Goal: Information Seeking & Learning: Learn about a topic

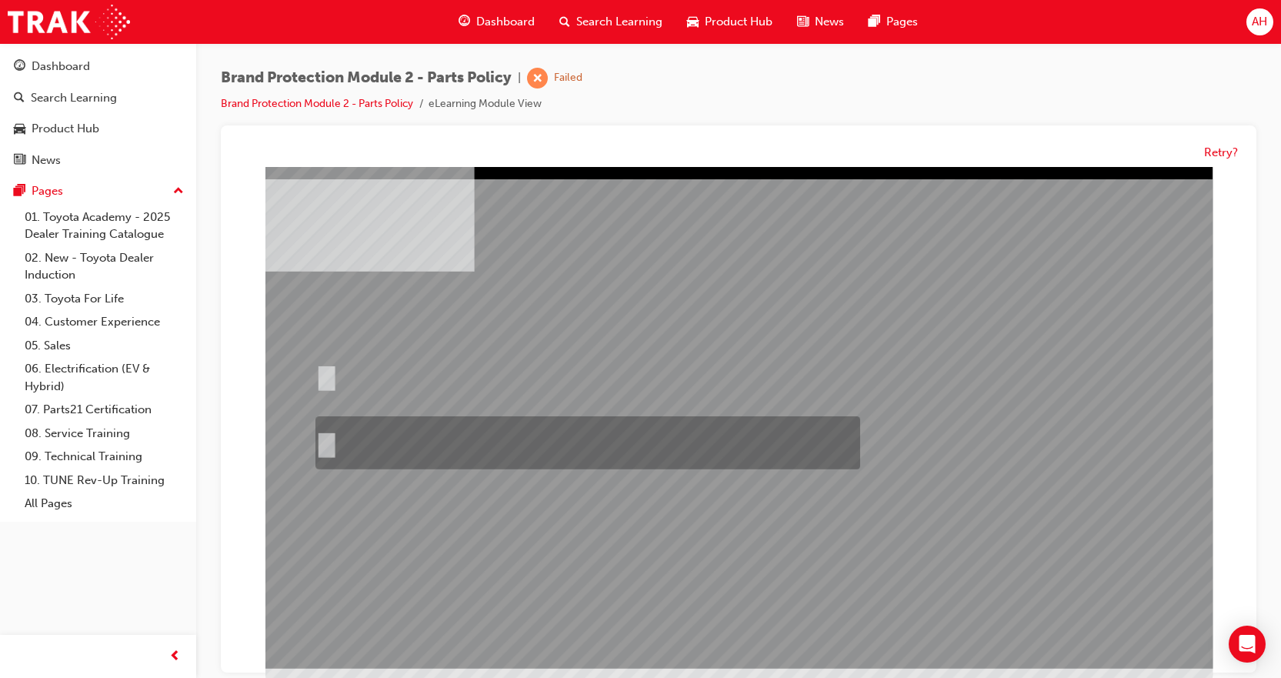
radio input "true"
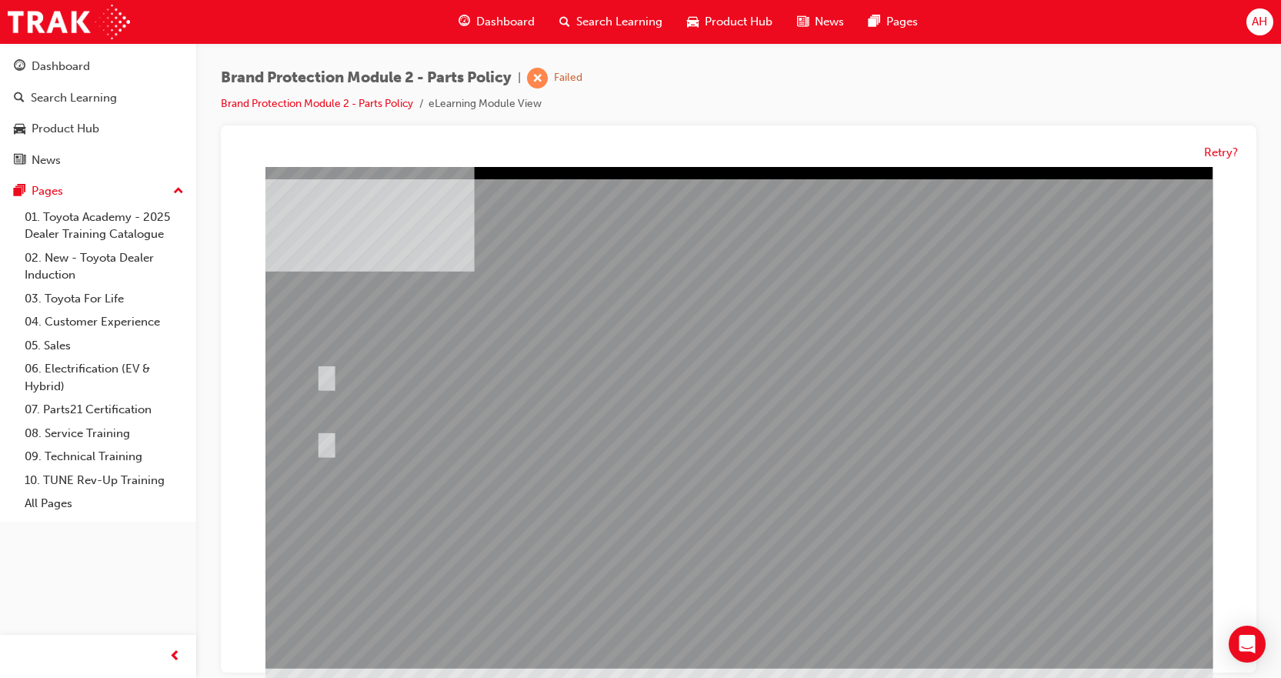
click at [783, 606] on div at bounding box center [738, 418] width 947 height 502
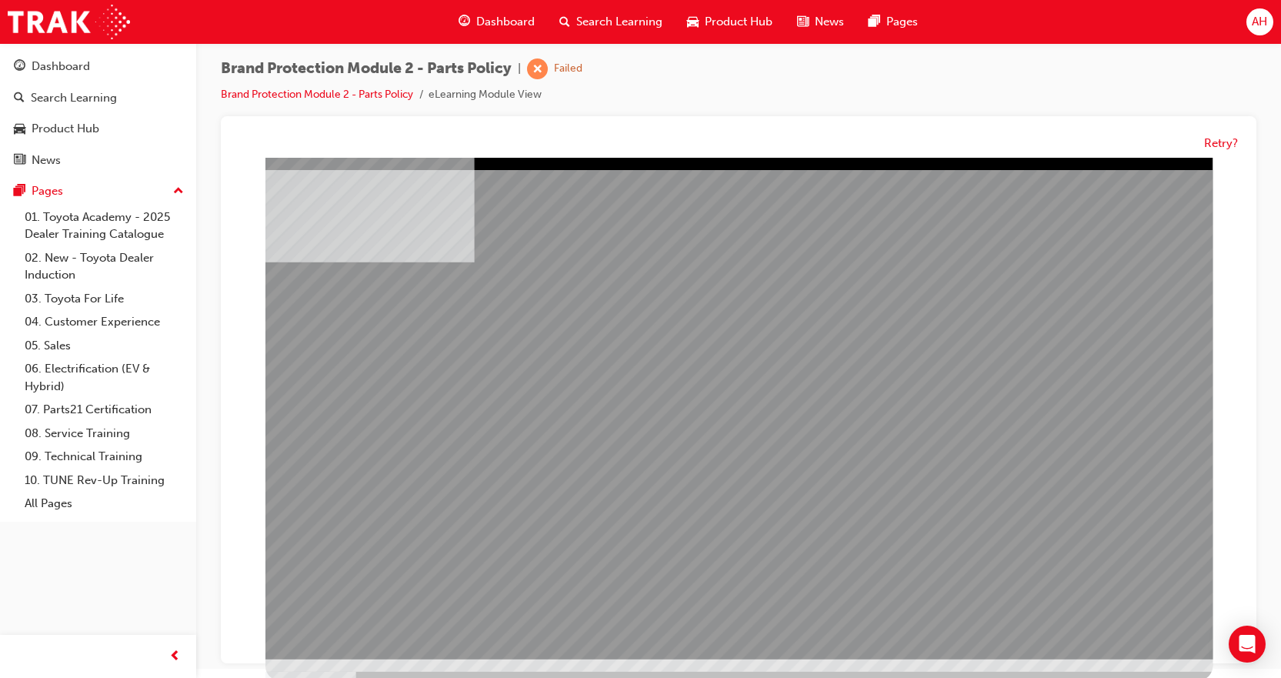
scroll to position [12, 0]
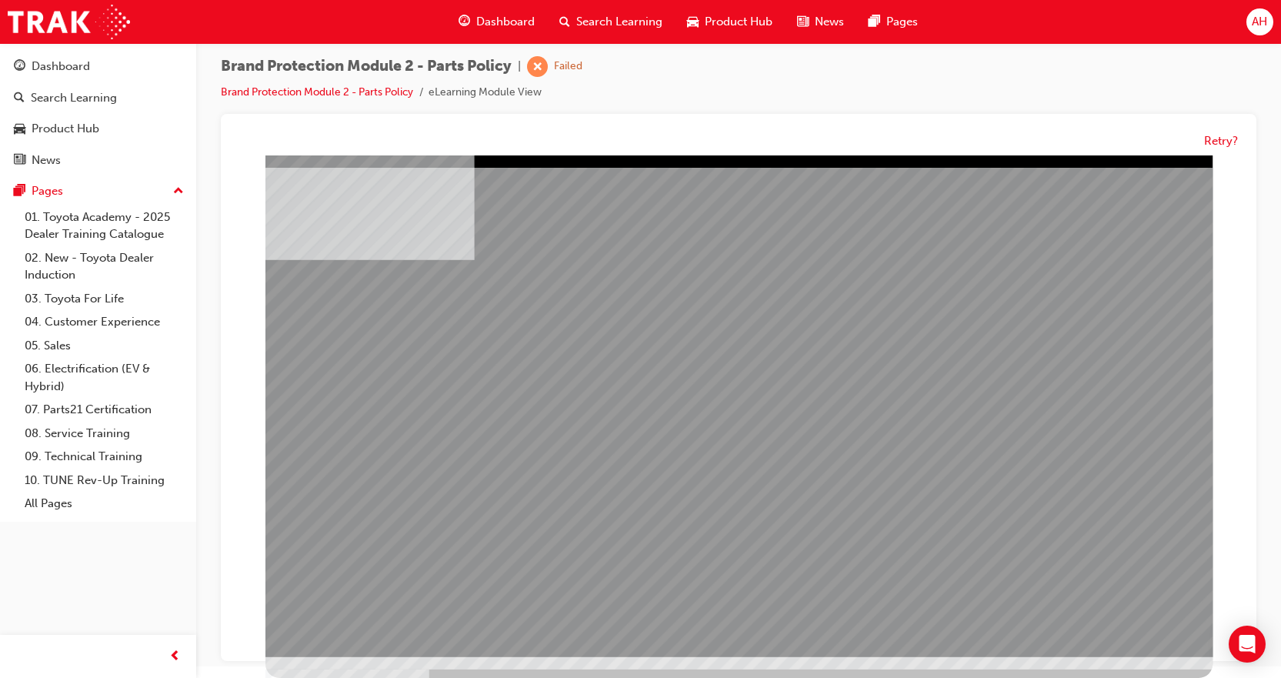
drag, startPoint x: 611, startPoint y: 510, endPoint x: 640, endPoint y: 502, distance: 30.4
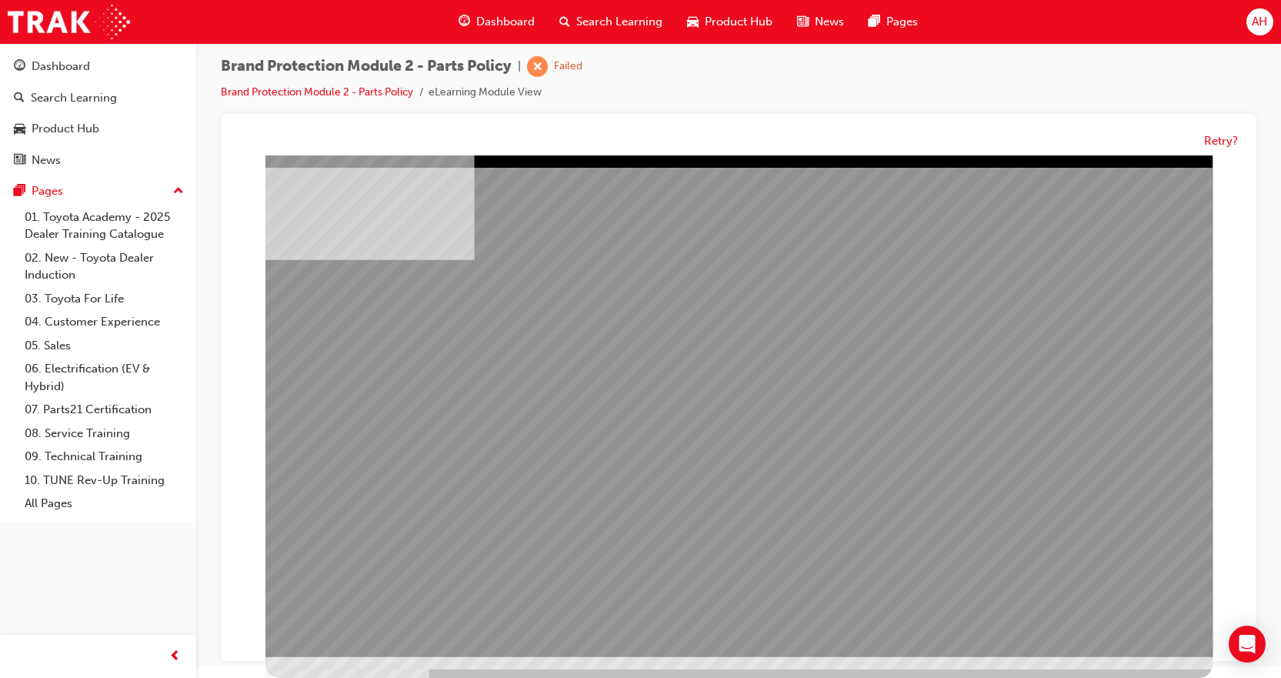
drag, startPoint x: 1125, startPoint y: 619, endPoint x: 1128, endPoint y: 608, distance: 11.9
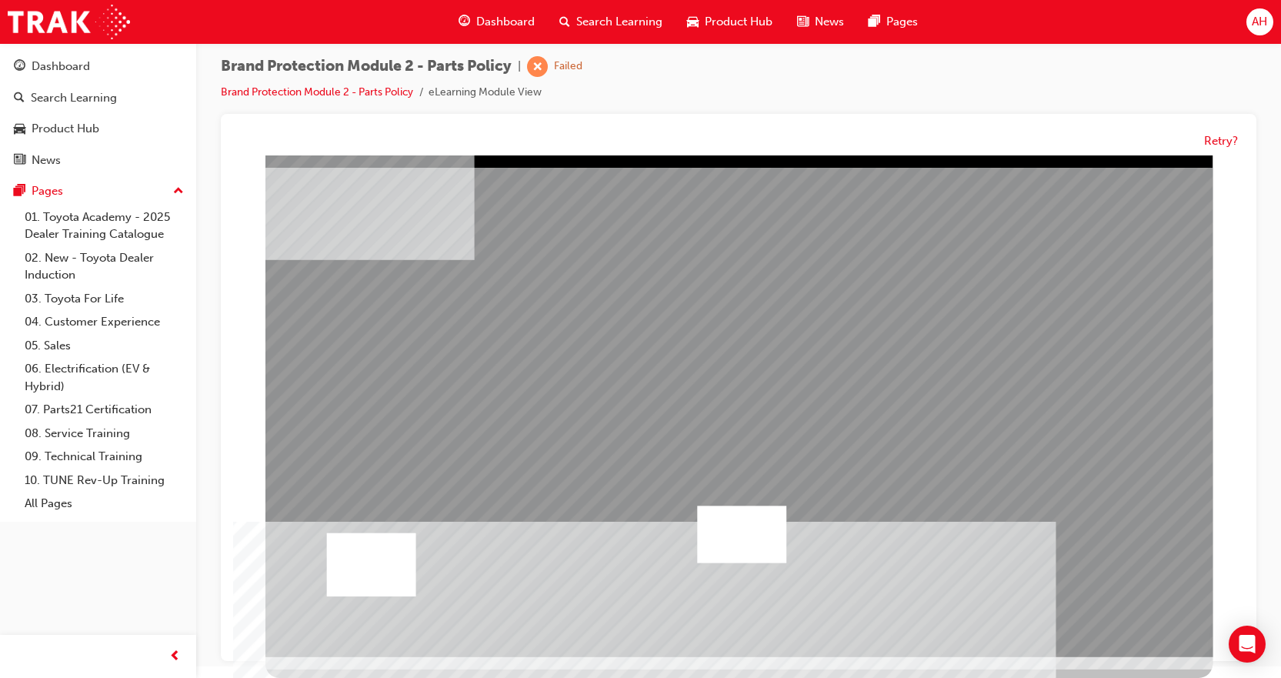
drag, startPoint x: 945, startPoint y: 549, endPoint x: 926, endPoint y: 503, distance: 49.7
drag, startPoint x: 423, startPoint y: 362, endPoint x: 445, endPoint y: 429, distance: 69.8
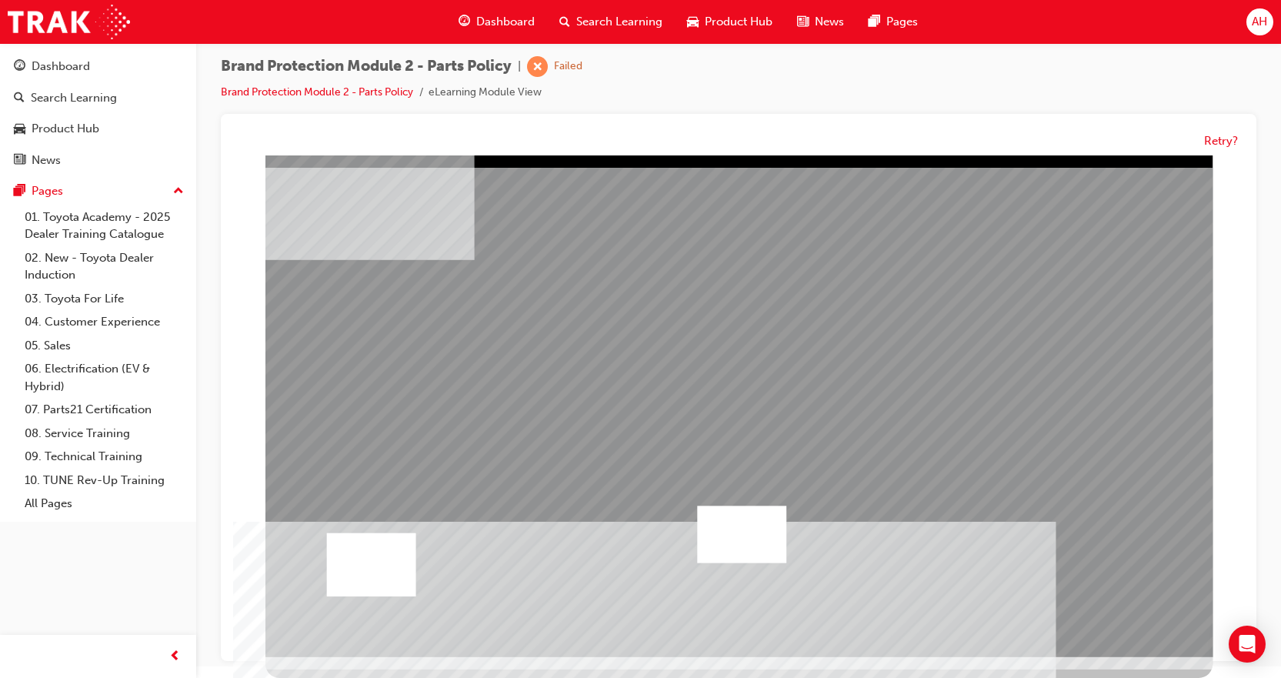
drag, startPoint x: 448, startPoint y: 434, endPoint x: 439, endPoint y: 447, distance: 15.6
drag, startPoint x: 1121, startPoint y: 648, endPoint x: 1120, endPoint y: 632, distance: 15.5
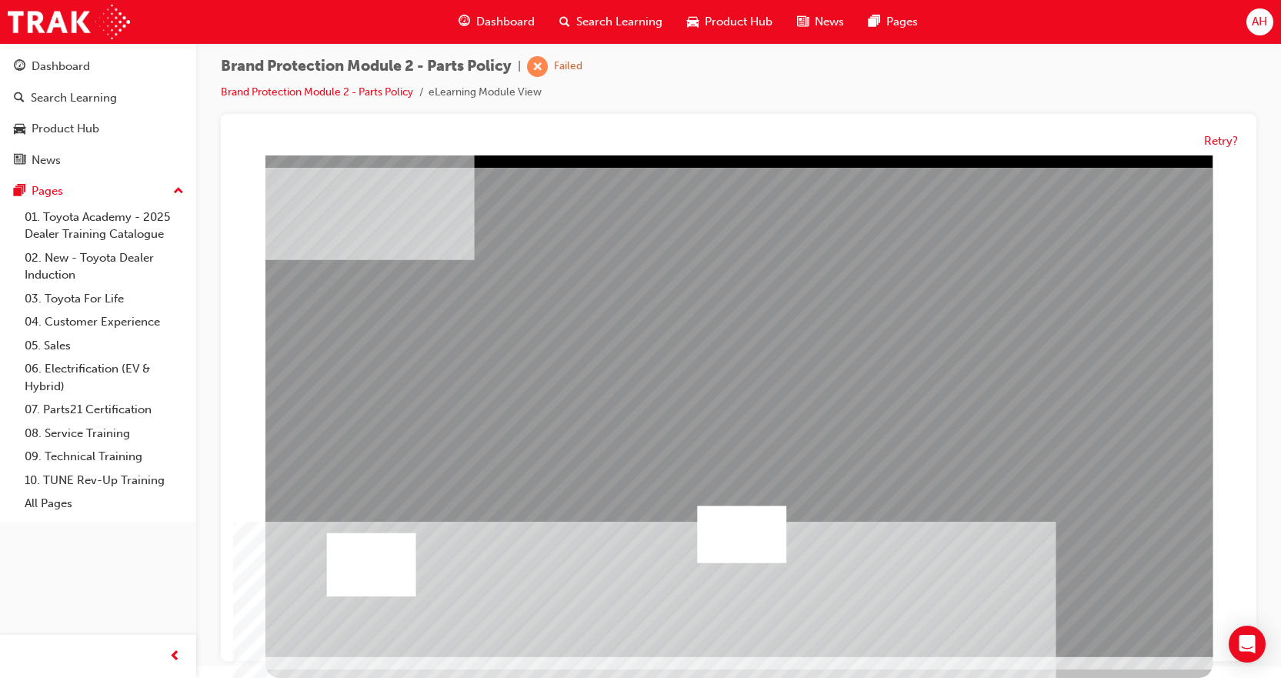
click at [1120, 636] on div "multistate" at bounding box center [738, 406] width 947 height 502
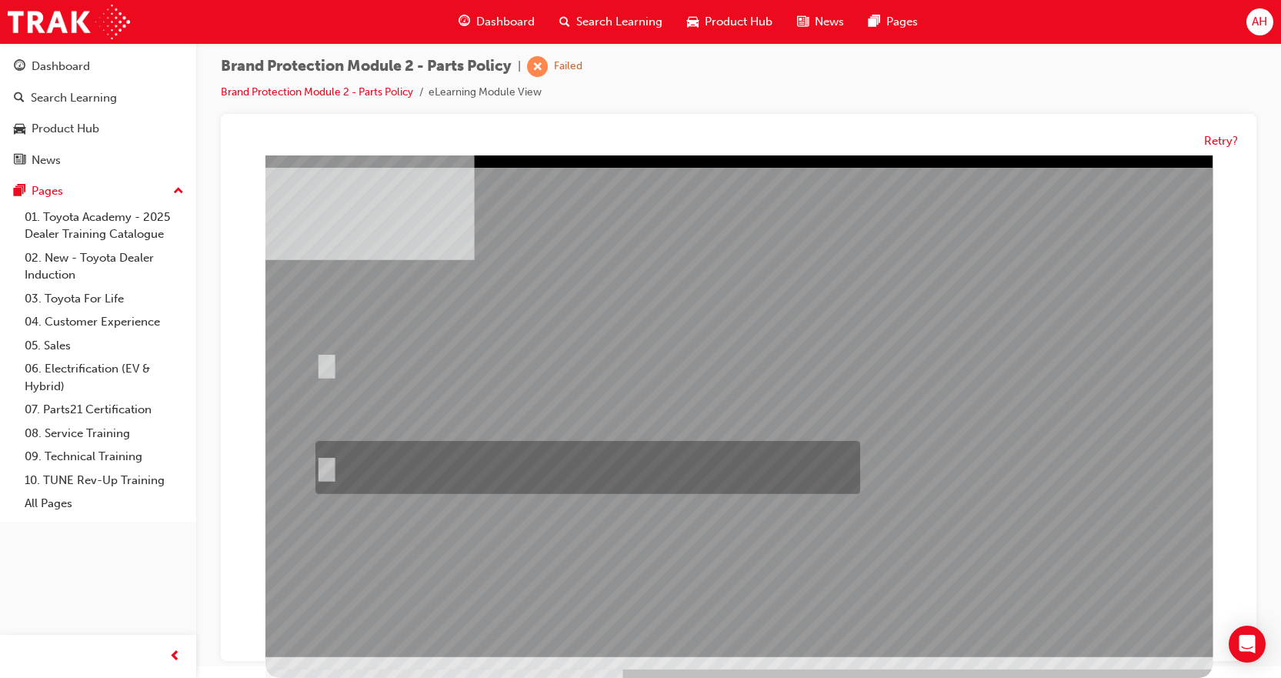
radio input "true"
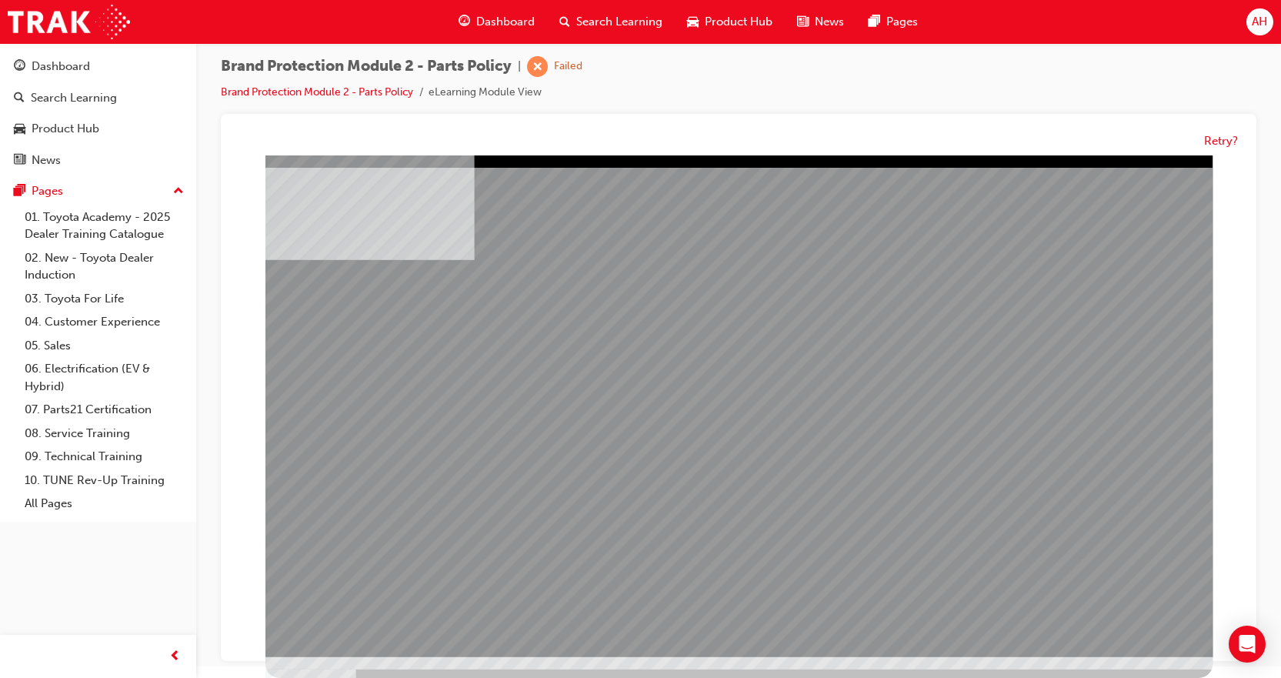
click at [1145, 609] on div at bounding box center [738, 406] width 947 height 502
click at [787, 561] on div "multistate" at bounding box center [738, 406] width 947 height 502
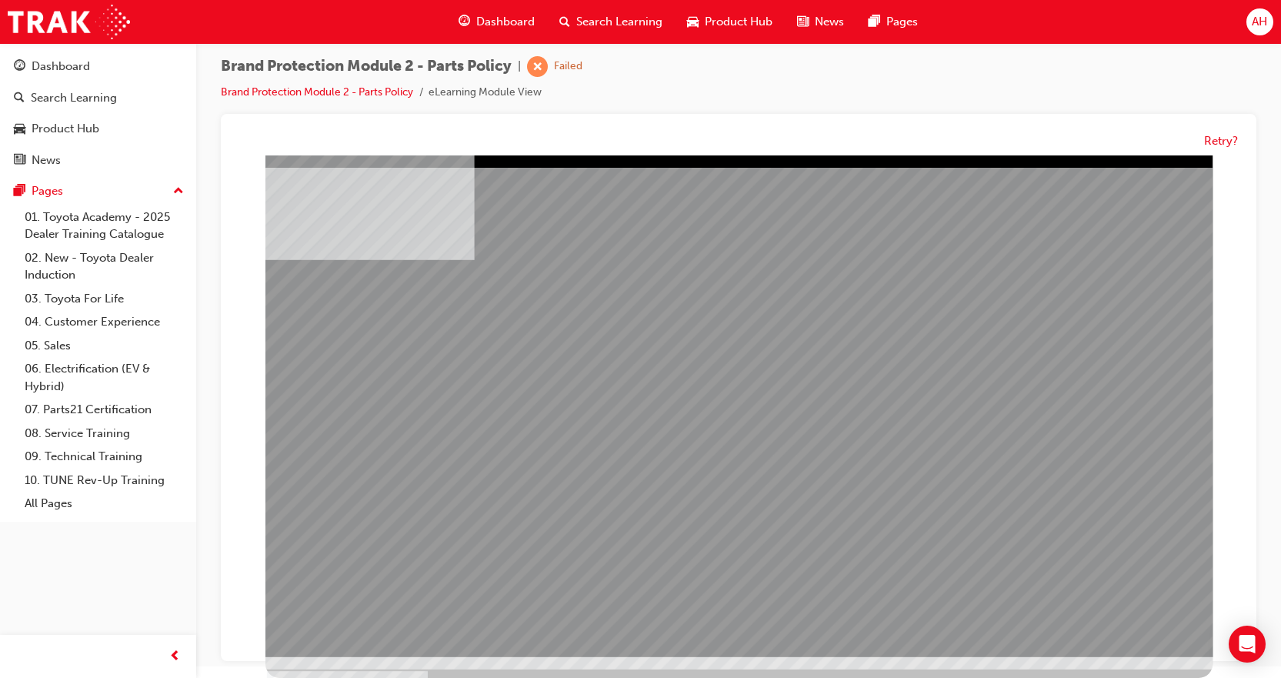
drag, startPoint x: 1177, startPoint y: 632, endPoint x: 1135, endPoint y: 624, distance: 43.2
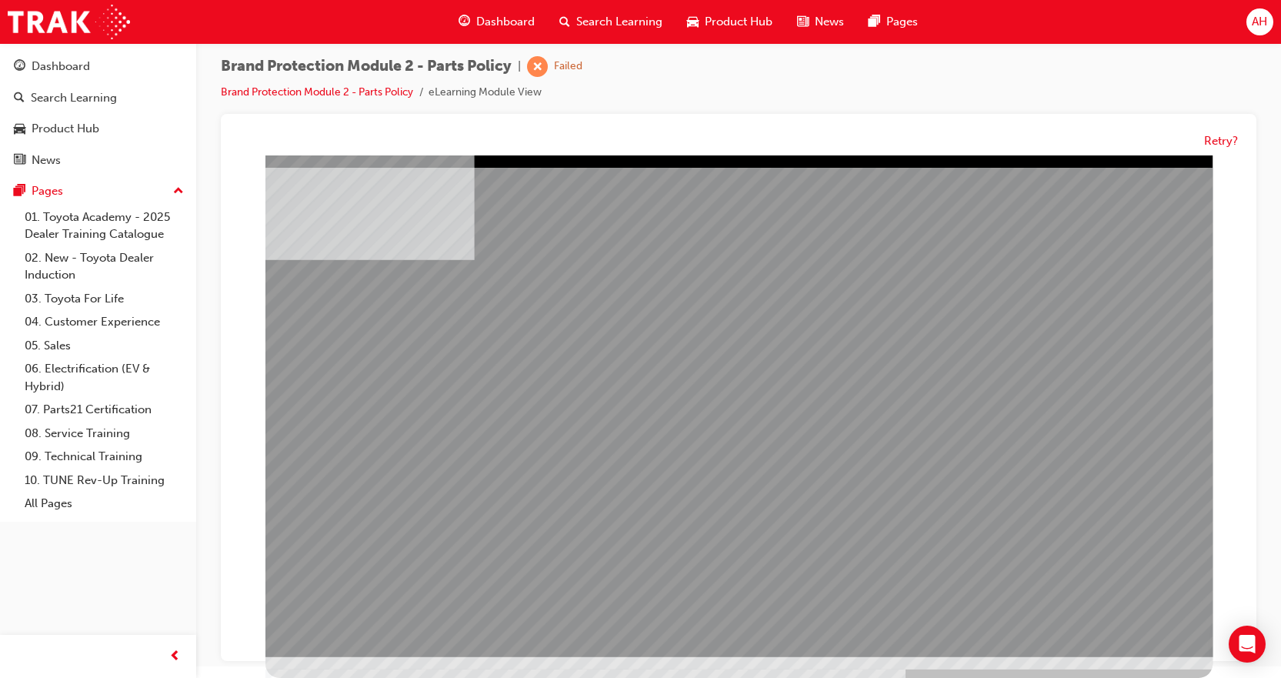
drag, startPoint x: 685, startPoint y: 391, endPoint x: 798, endPoint y: 409, distance: 114.6
drag, startPoint x: 828, startPoint y: 432, endPoint x: 968, endPoint y: 408, distance: 142.2
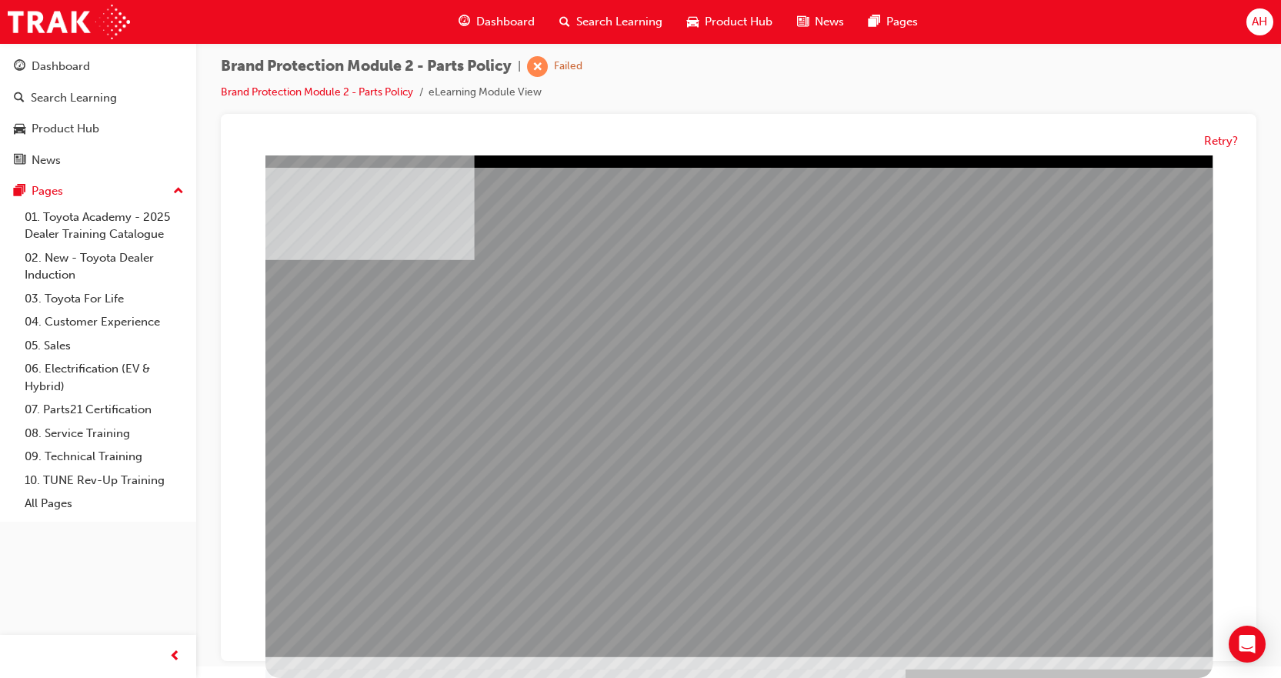
drag, startPoint x: 839, startPoint y: 263, endPoint x: 848, endPoint y: 279, distance: 18.6
drag, startPoint x: 849, startPoint y: 282, endPoint x: 854, endPoint y: 292, distance: 10.7
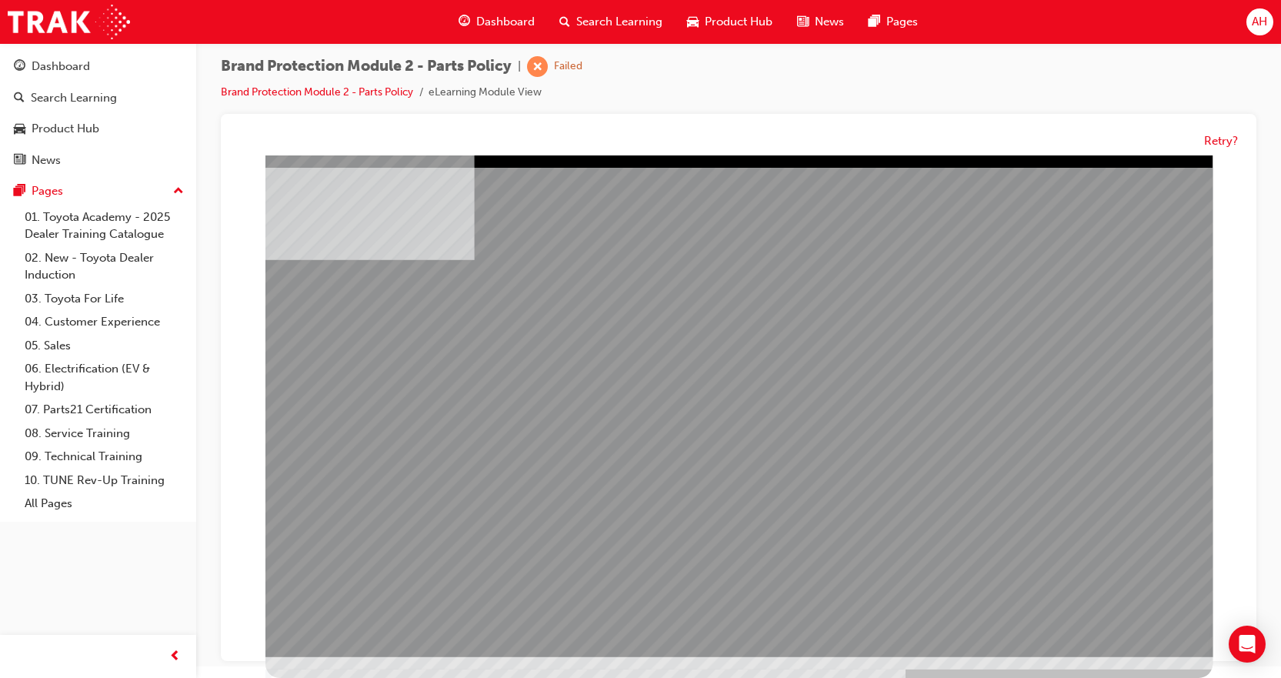
drag, startPoint x: 1055, startPoint y: 609, endPoint x: 1104, endPoint y: 615, distance: 49.6
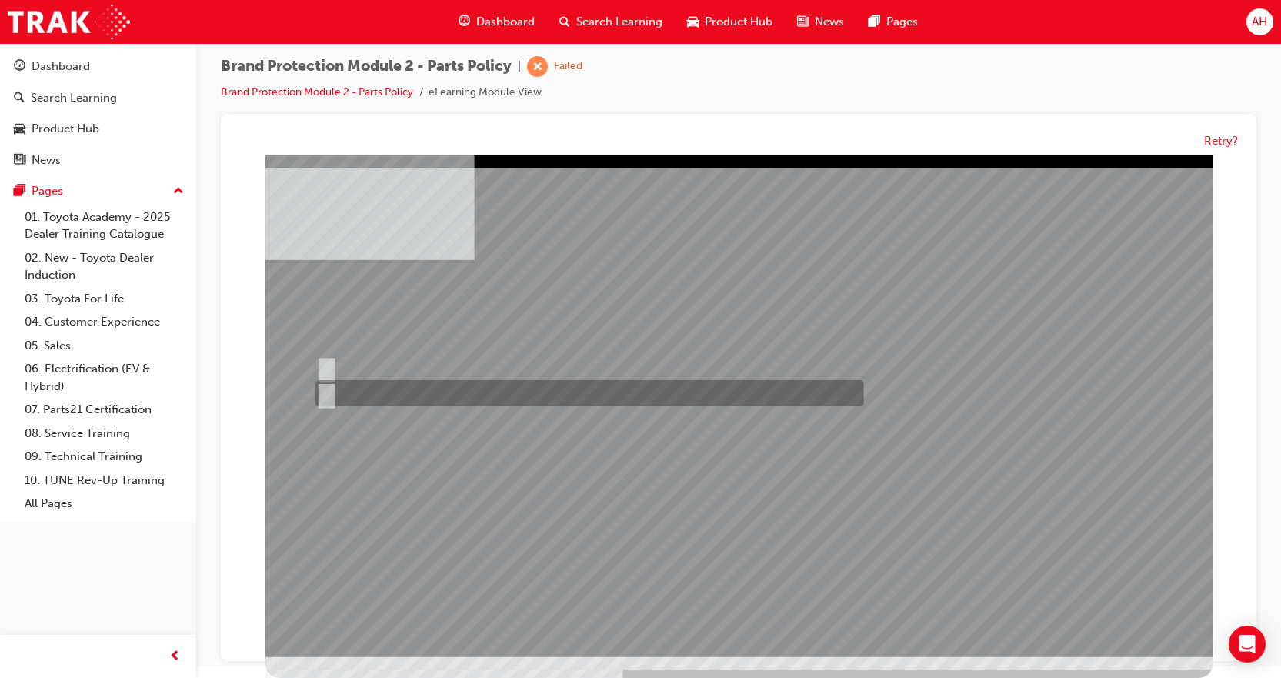
radio input "true"
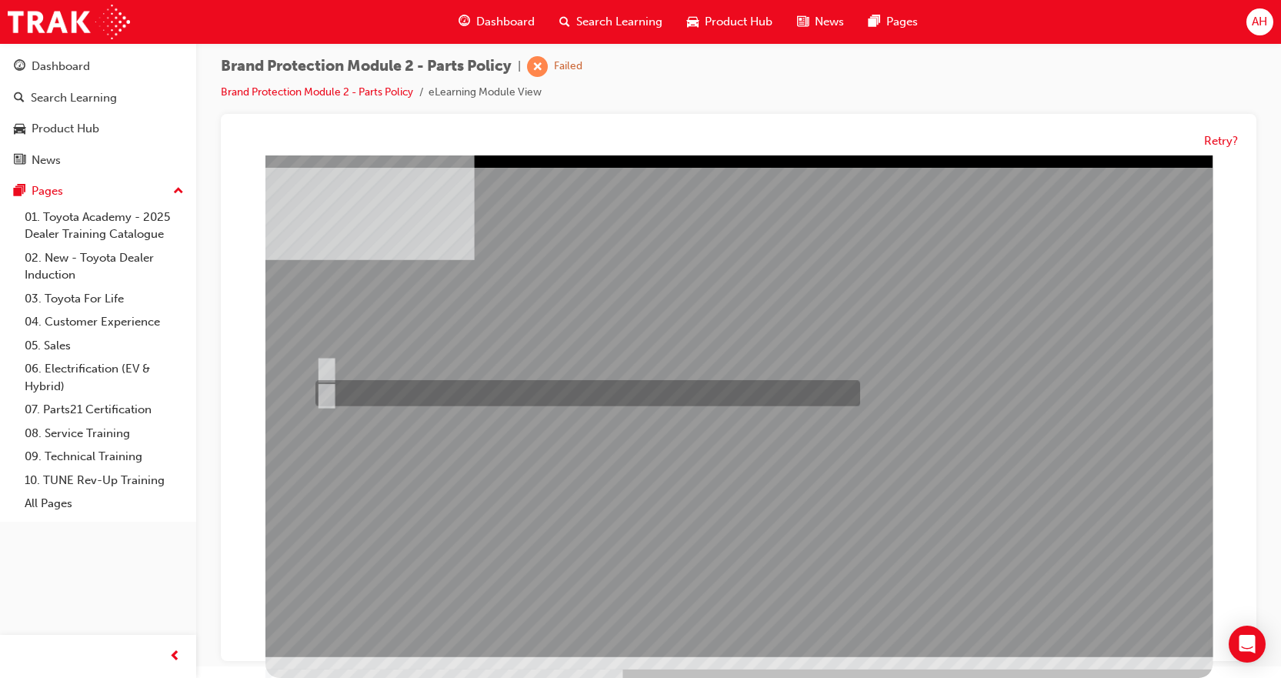
radio input "true"
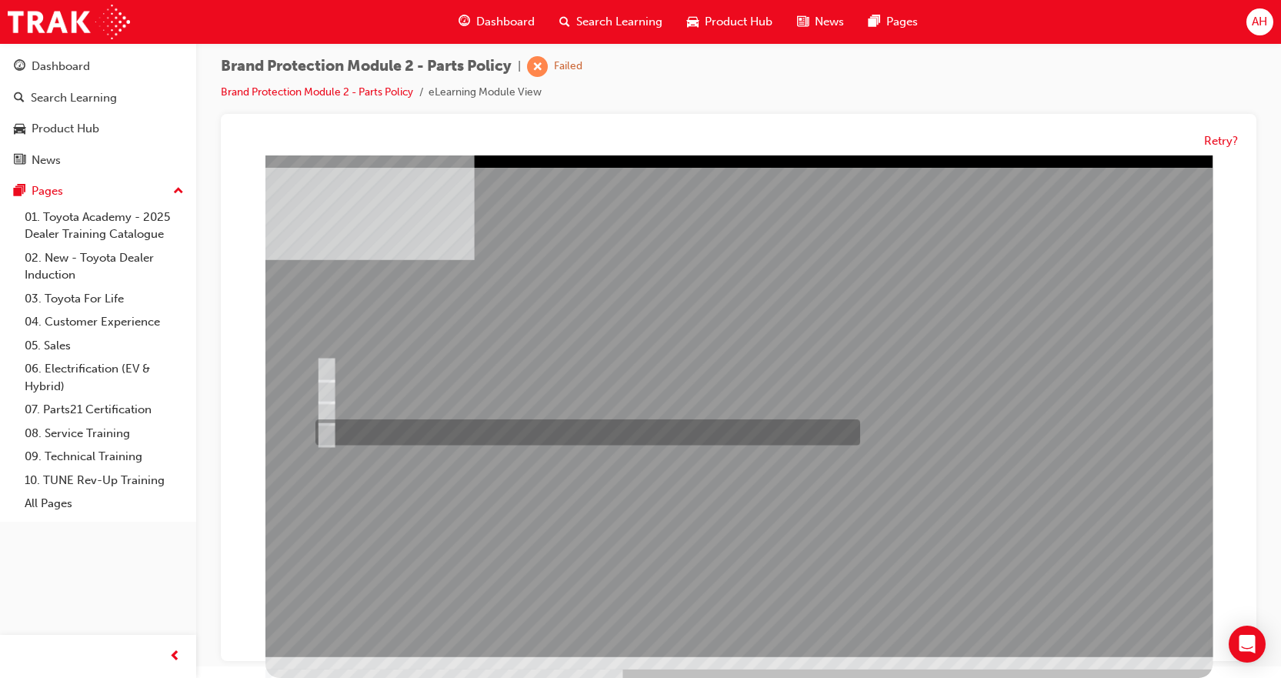
radio input "true"
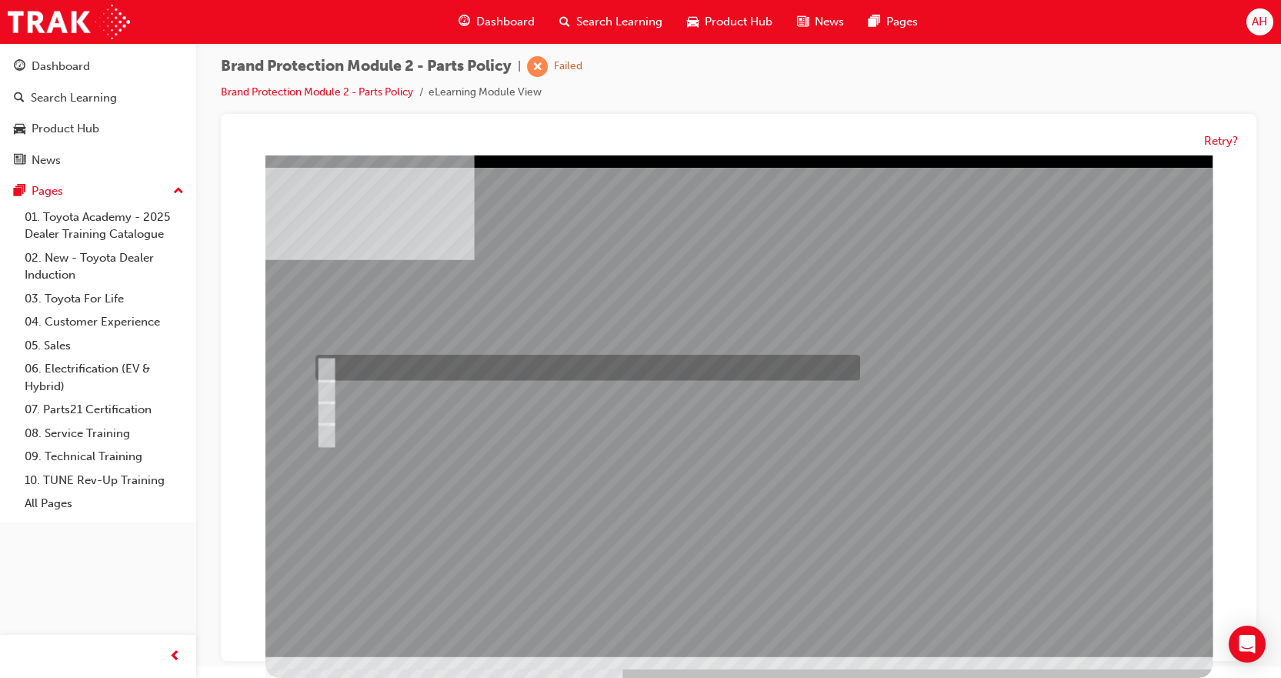
radio input "true"
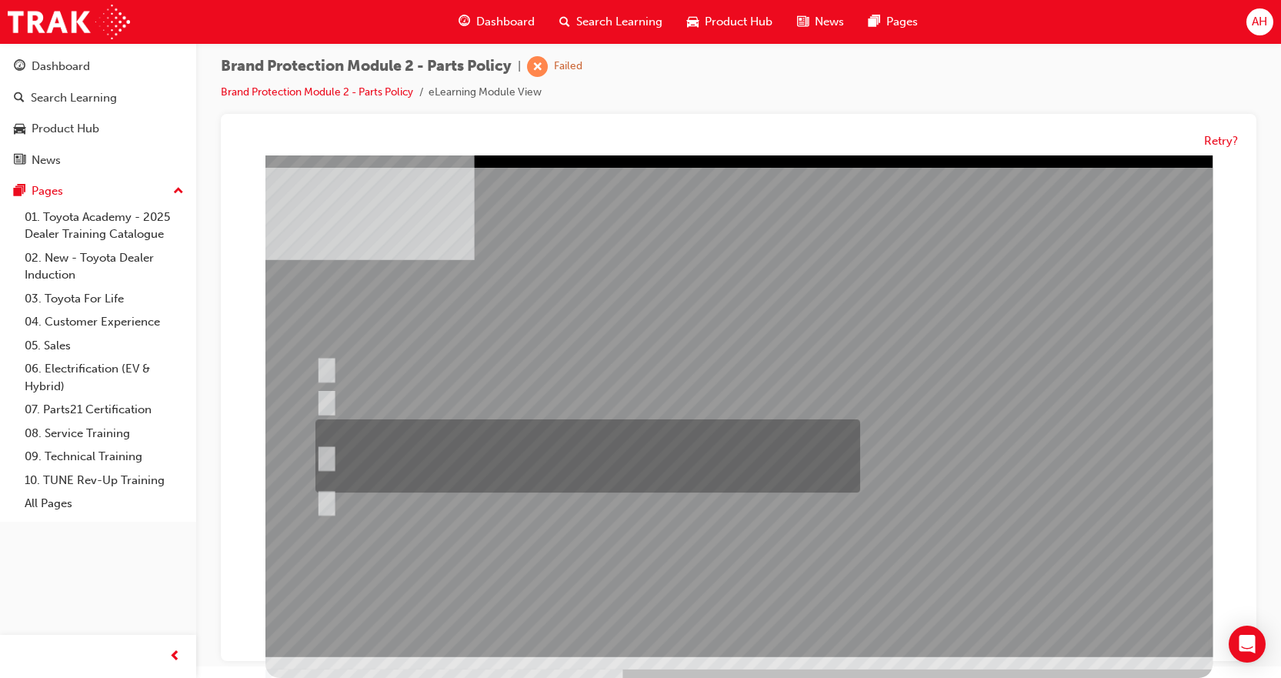
radio input "true"
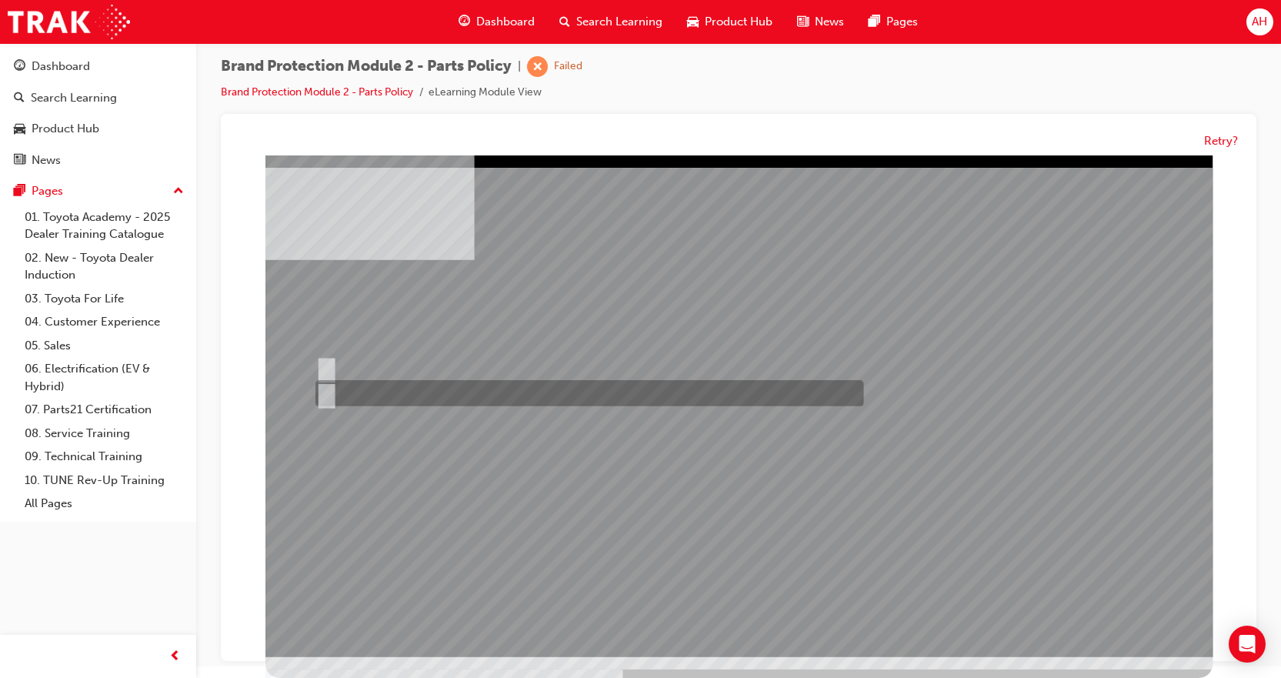
radio input "false"
radio input "true"
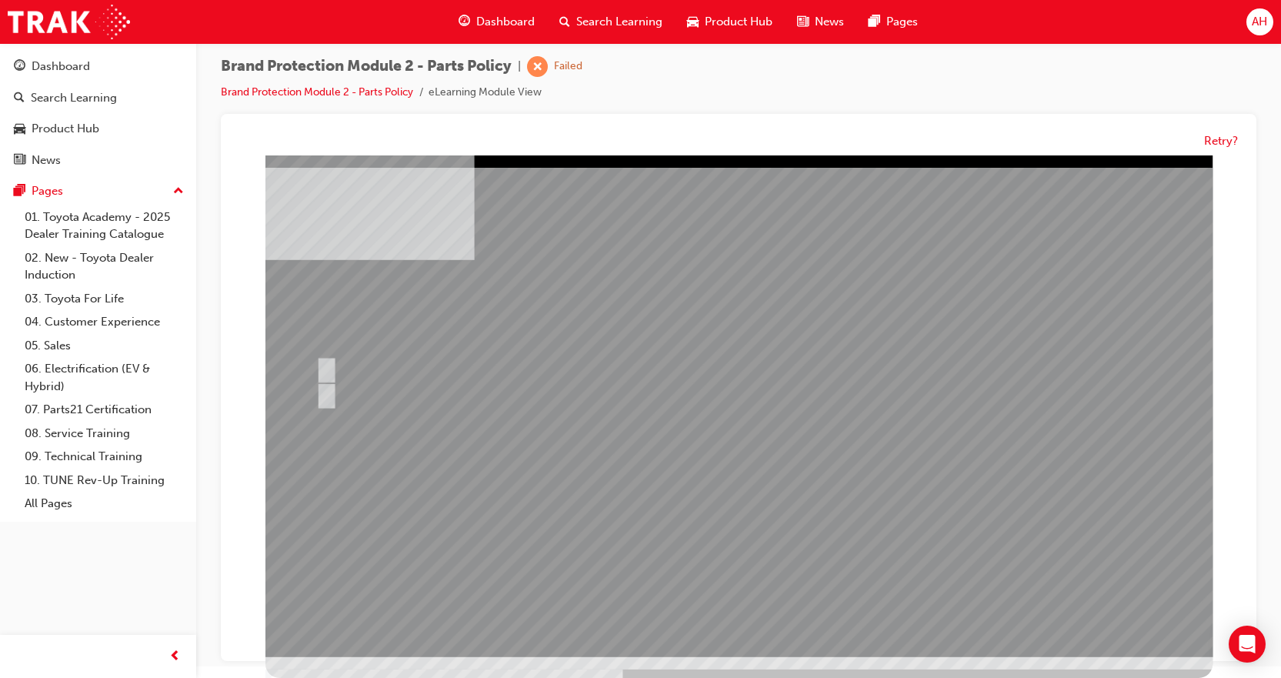
click at [749, 623] on div "Unfortunately, you did not pass the quiz." at bounding box center [826, 629] width 452 height 55
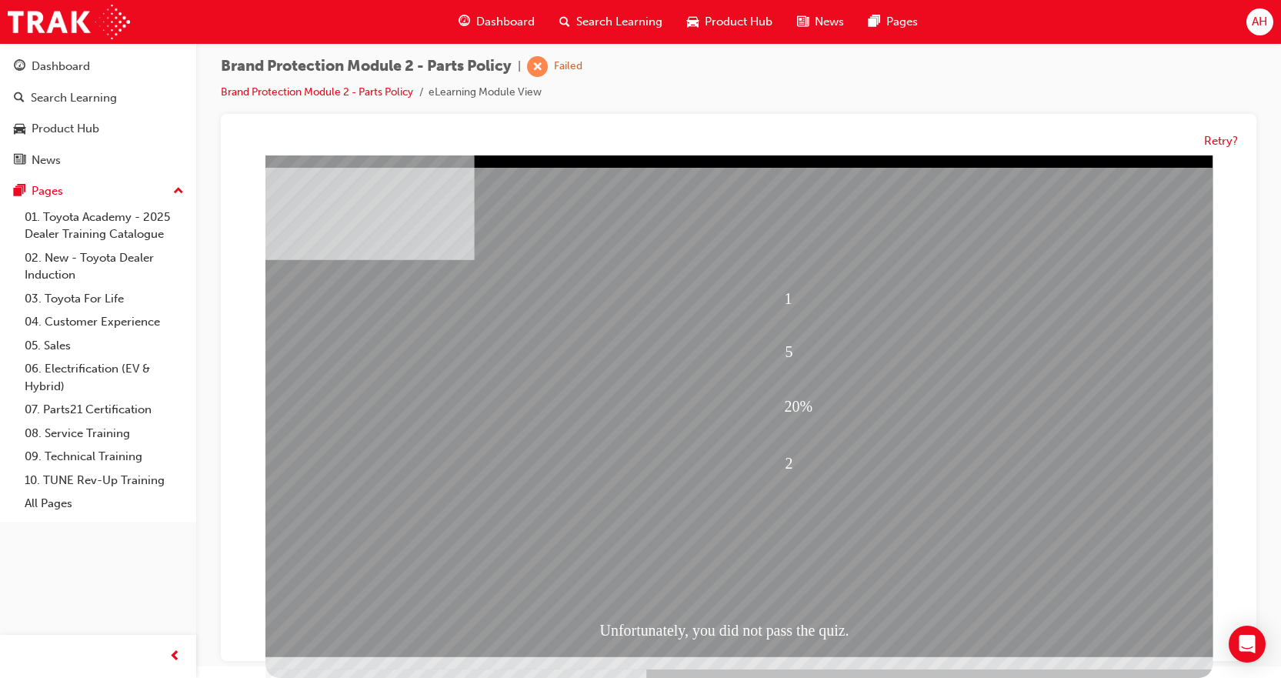
drag, startPoint x: 755, startPoint y: 634, endPoint x: 752, endPoint y: 626, distance: 9.0
click at [754, 633] on div "Unfortunately, you did not pass the quiz." at bounding box center [826, 629] width 452 height 55
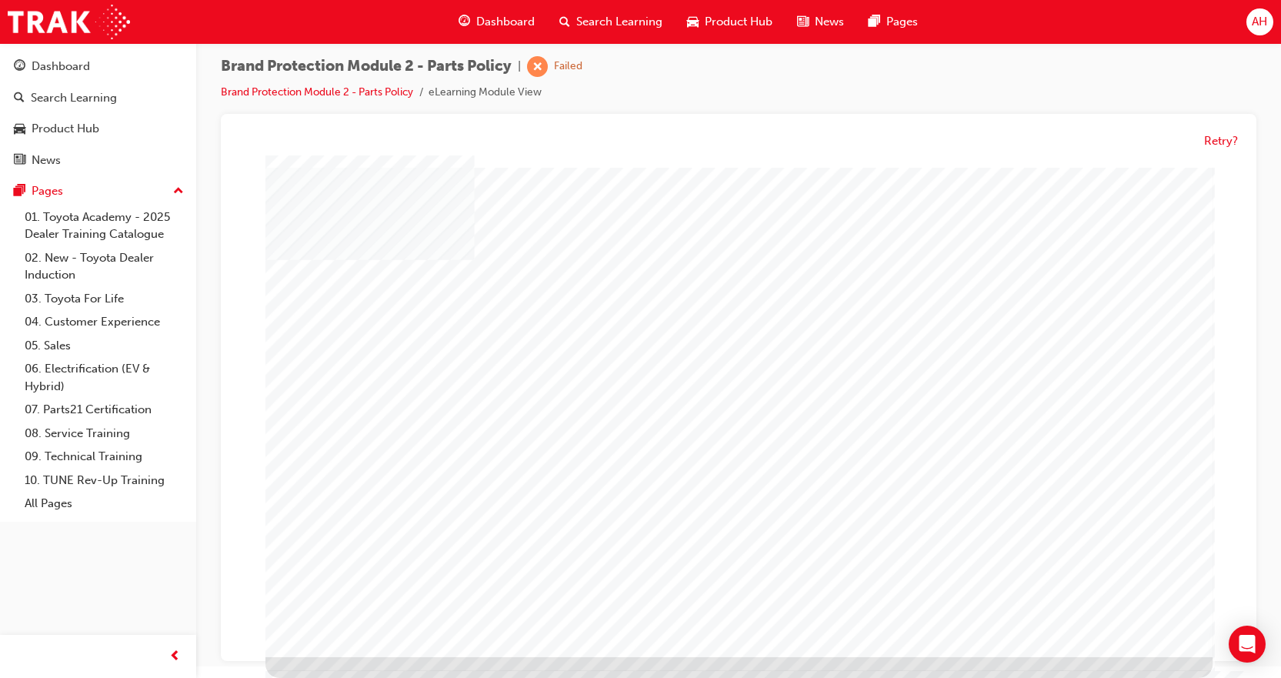
click at [539, 72] on span "learningRecordVerb_FAIL-icon" at bounding box center [537, 66] width 21 height 21
click at [1236, 135] on button "Retry?" at bounding box center [1221, 141] width 34 height 18
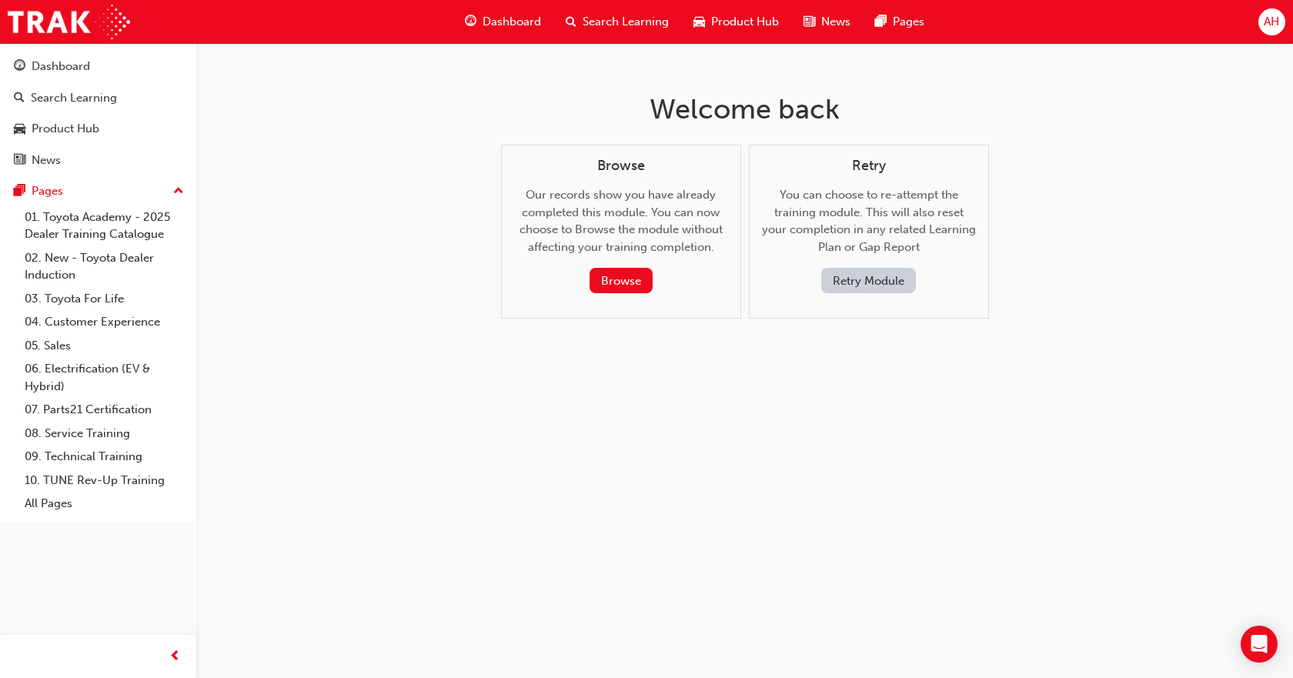
click at [856, 282] on button "Retry Module" at bounding box center [868, 280] width 95 height 25
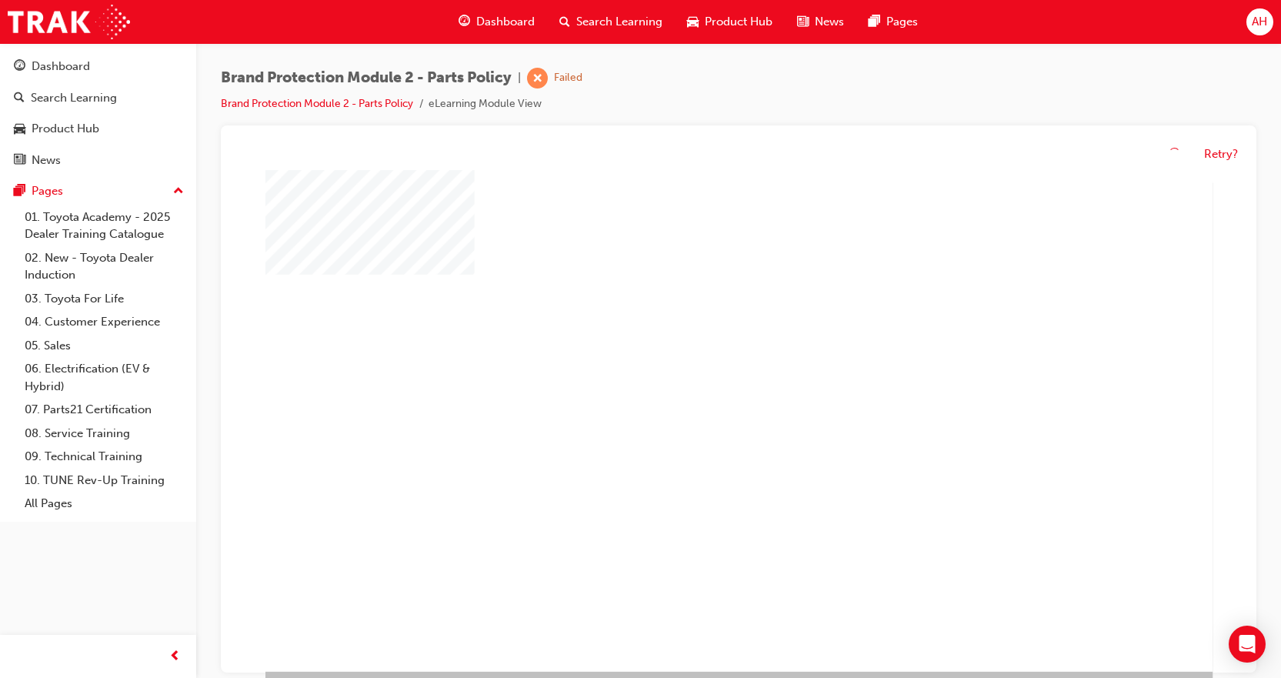
click at [699, 380] on div "play" at bounding box center [699, 380] width 0 height 0
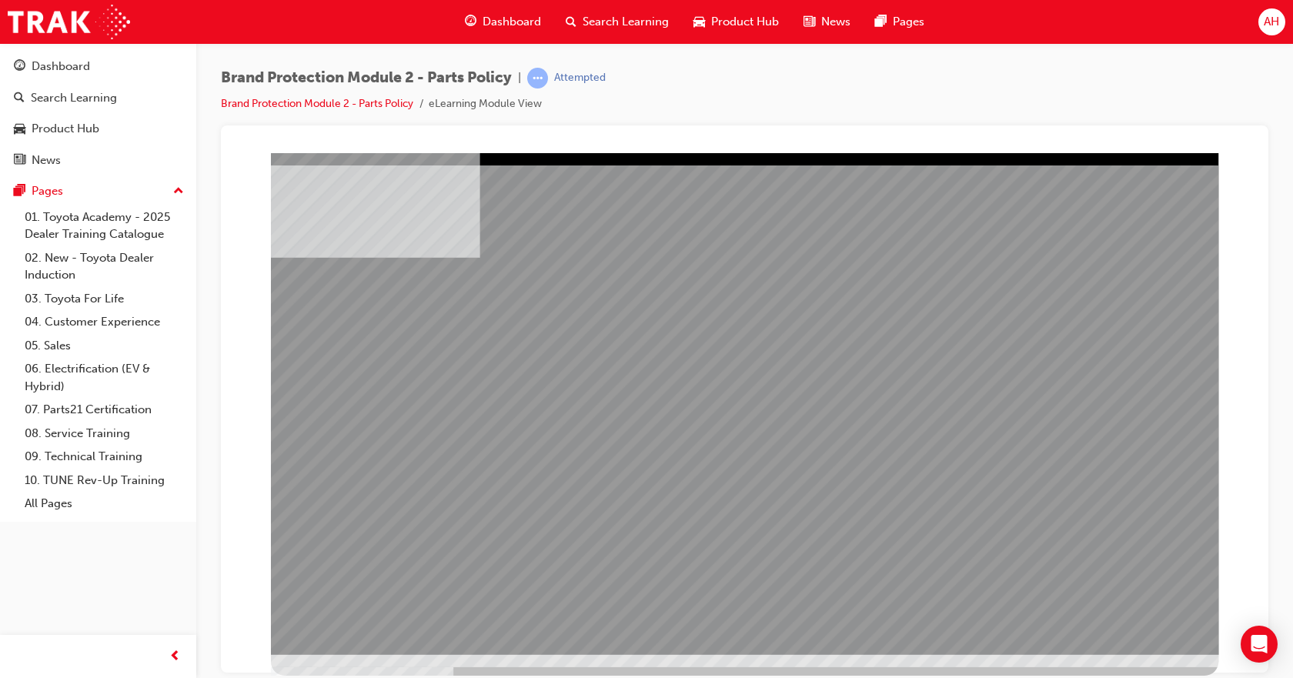
drag, startPoint x: 395, startPoint y: 399, endPoint x: 469, endPoint y: 396, distance: 74.7
drag, startPoint x: 812, startPoint y: 389, endPoint x: 1007, endPoint y: 409, distance: 196.5
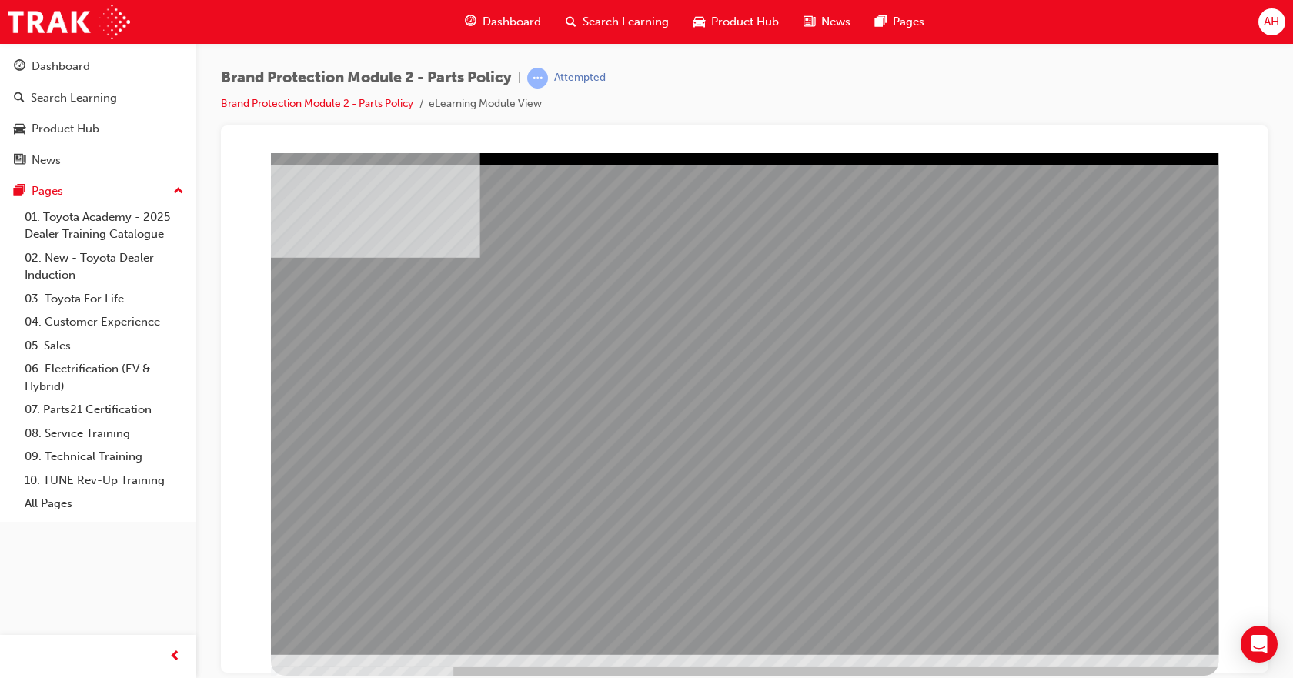
drag, startPoint x: 1021, startPoint y: 412, endPoint x: 1076, endPoint y: 497, distance: 101.2
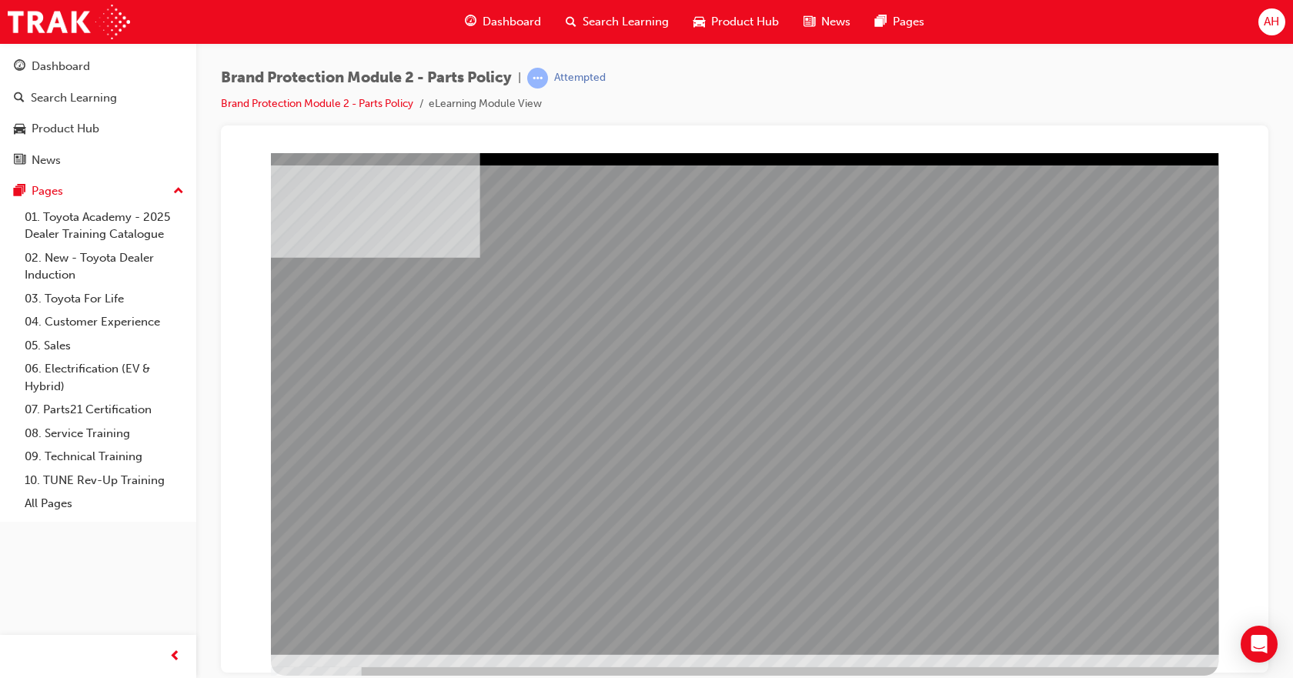
drag, startPoint x: 1129, startPoint y: 646, endPoint x: 1132, endPoint y: 626, distance: 19.5
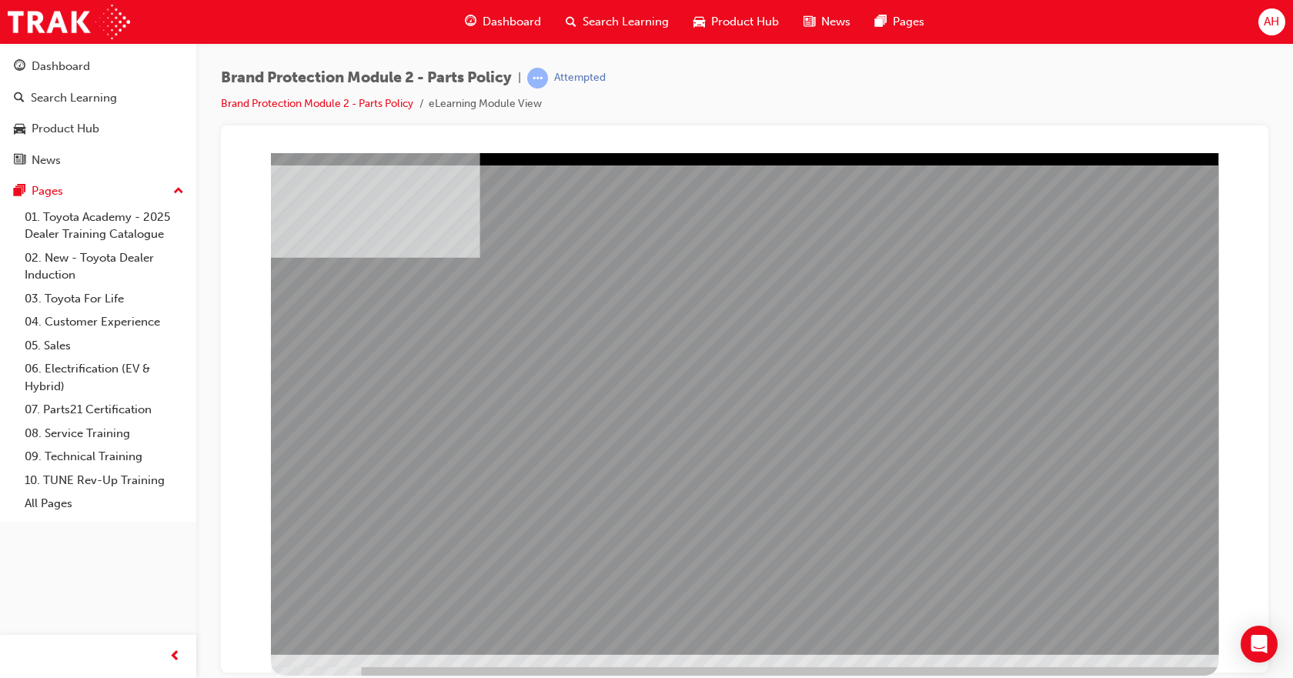
drag, startPoint x: 455, startPoint y: 445, endPoint x: 496, endPoint y: 437, distance: 40.7
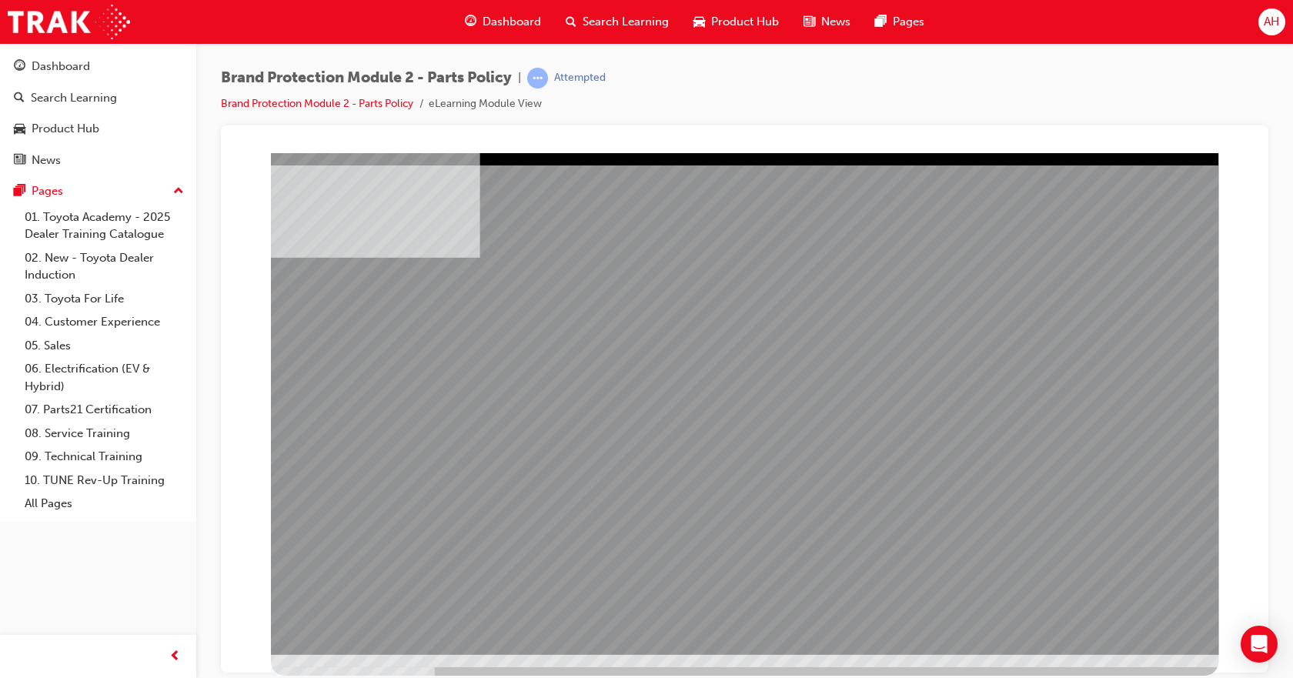
drag, startPoint x: 956, startPoint y: 436, endPoint x: 1034, endPoint y: 427, distance: 79.0
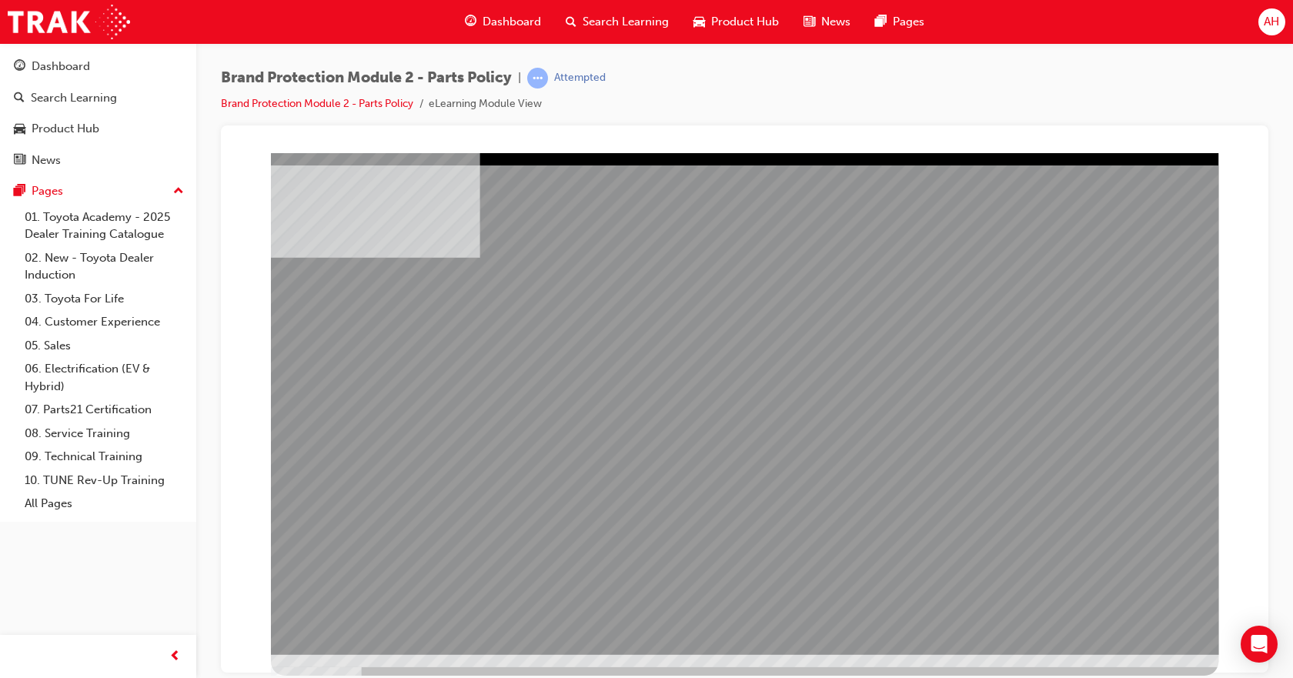
drag, startPoint x: 1100, startPoint y: 653, endPoint x: 1105, endPoint y: 646, distance: 8.3
click at [1113, 632] on div at bounding box center [744, 403] width 947 height 502
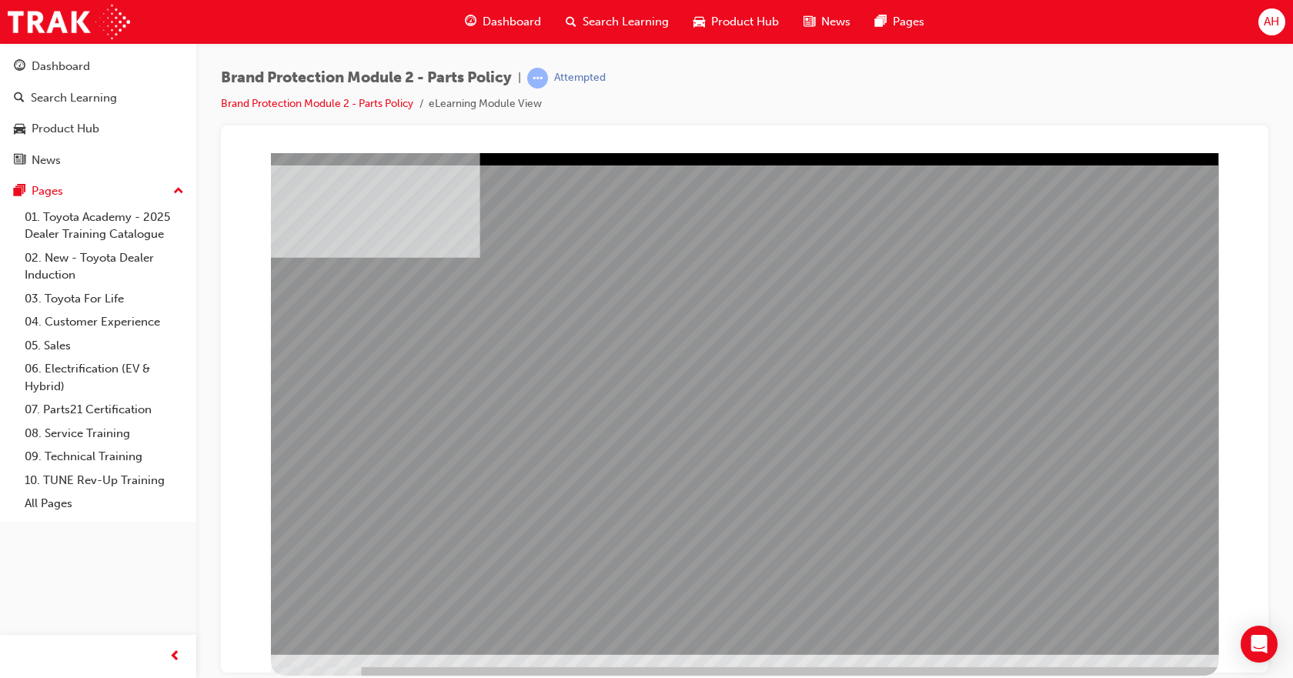
click at [885, 444] on div "multistate" at bounding box center [744, 403] width 947 height 502
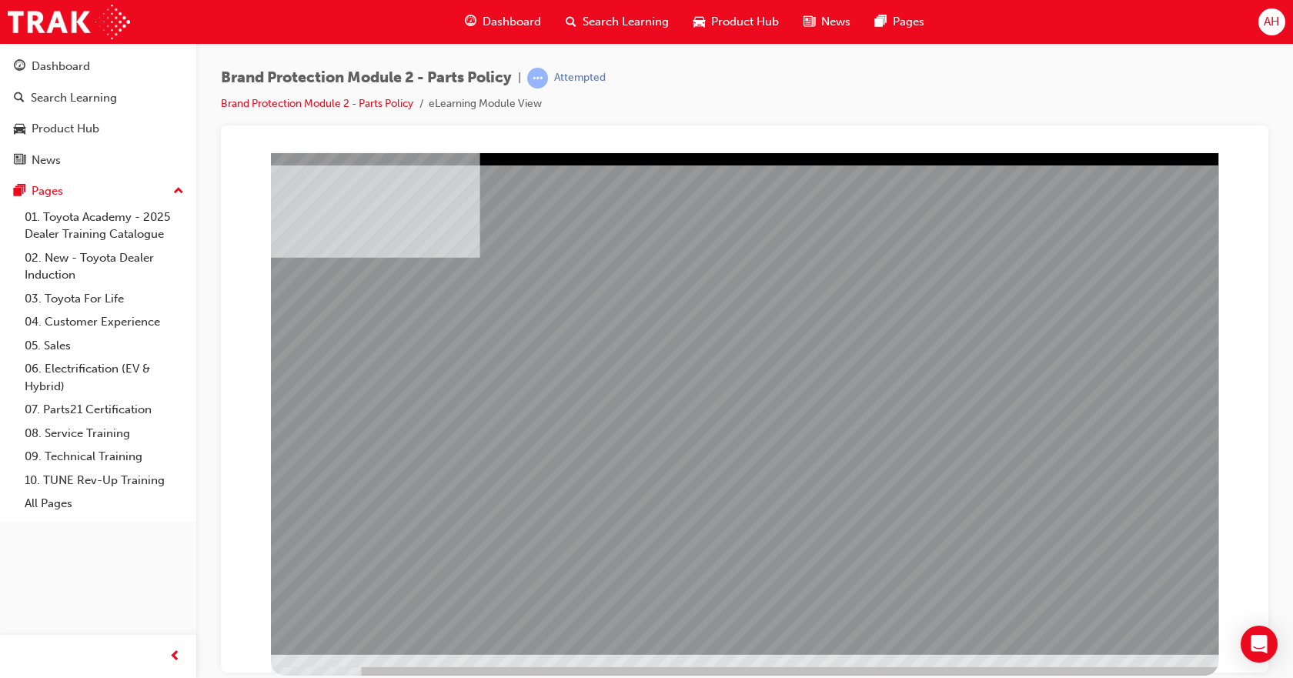
drag, startPoint x: 1101, startPoint y: 588, endPoint x: 1110, endPoint y: 600, distance: 14.9
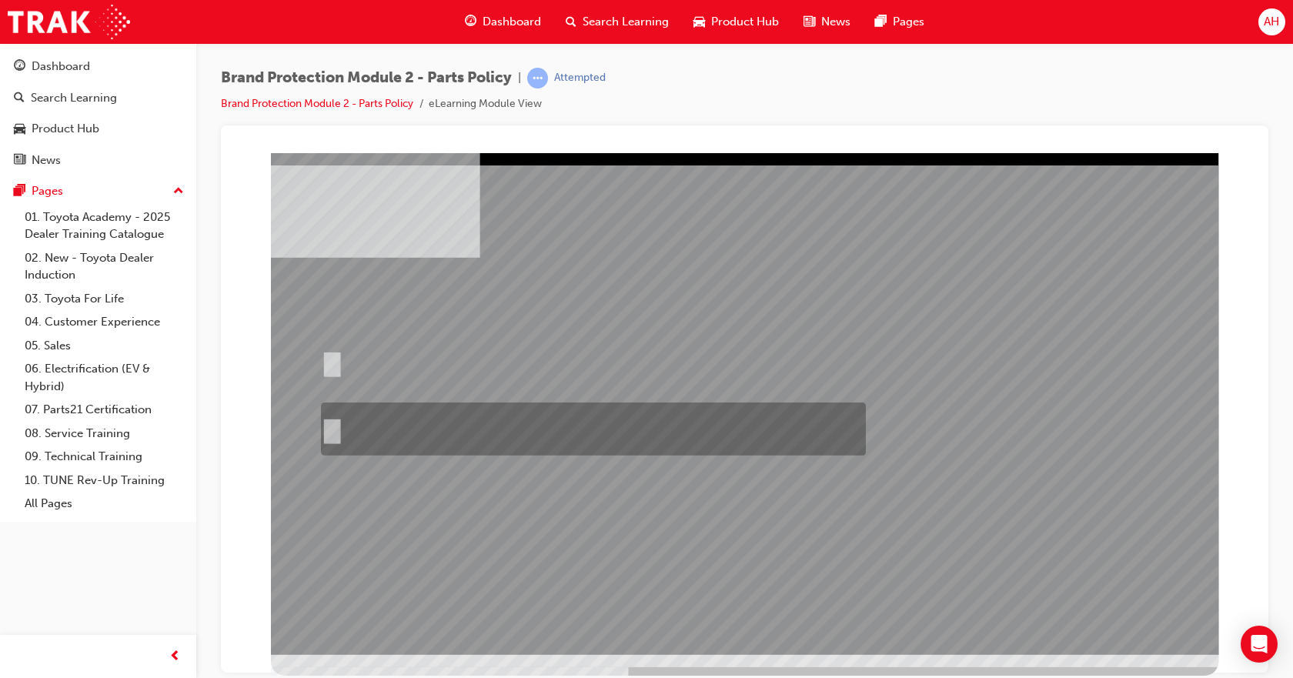
radio input "true"
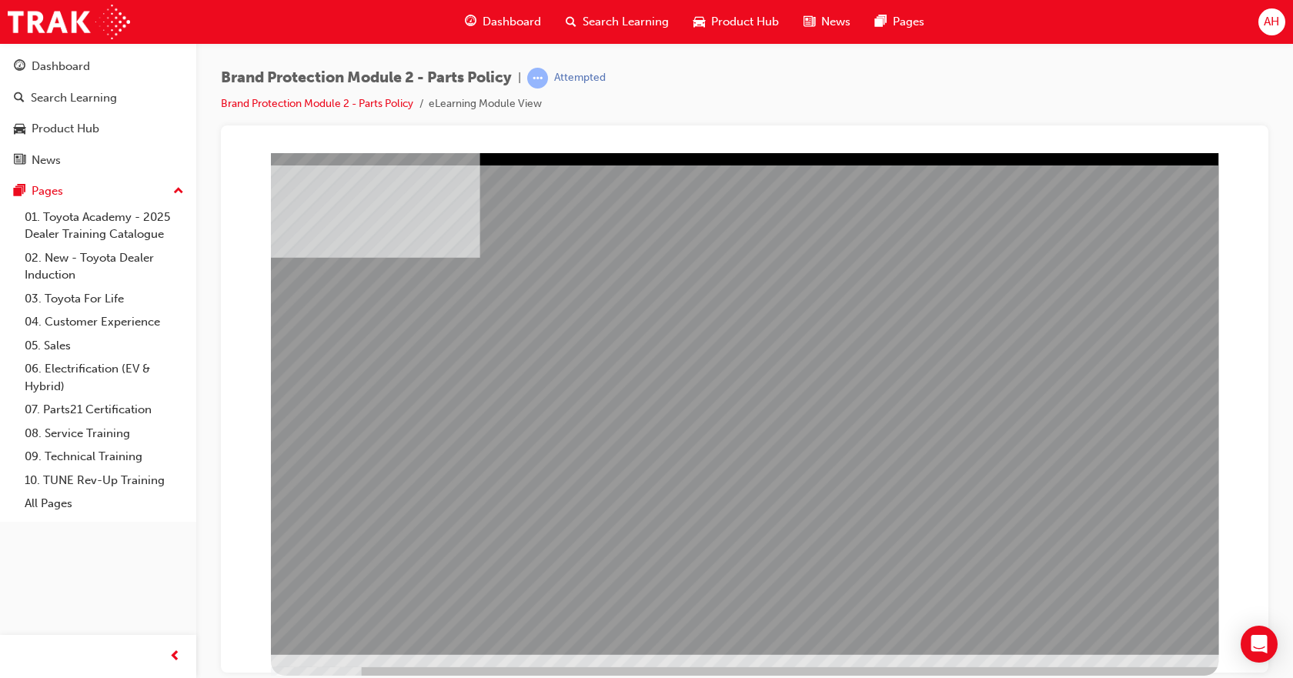
drag, startPoint x: 963, startPoint y: 492, endPoint x: 986, endPoint y: 504, distance: 25.8
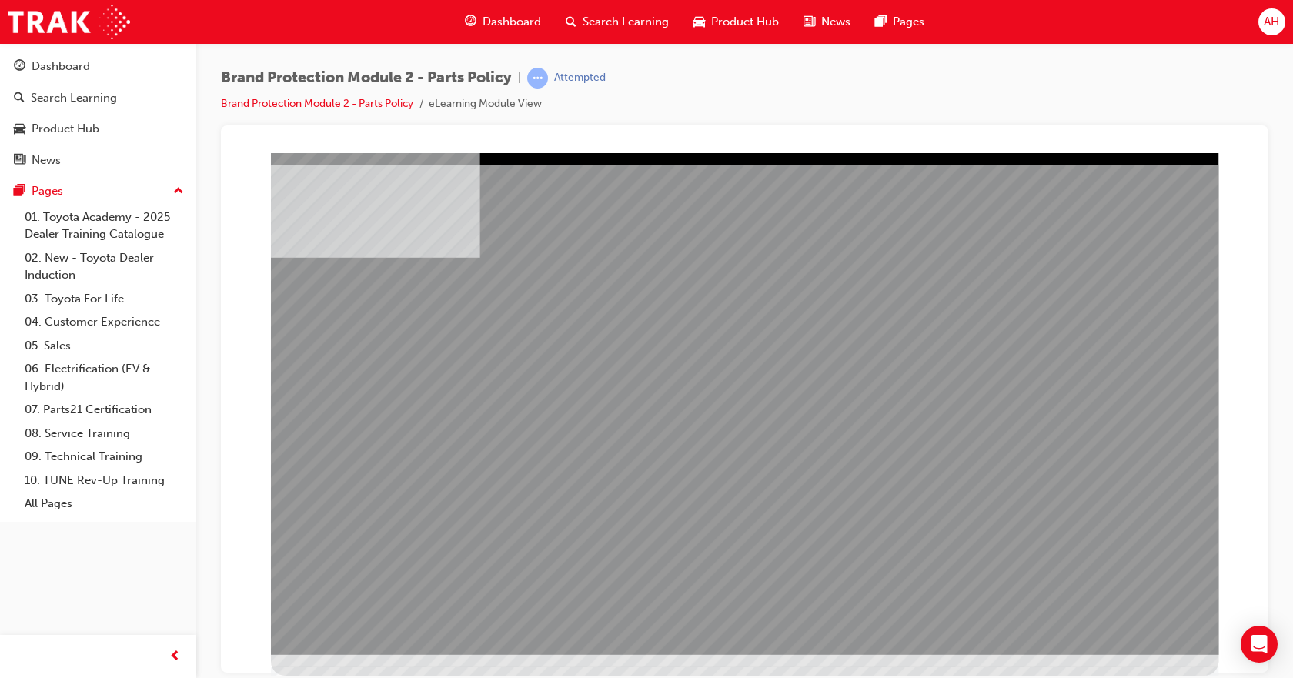
click at [965, 492] on div "multistate" at bounding box center [744, 403] width 947 height 502
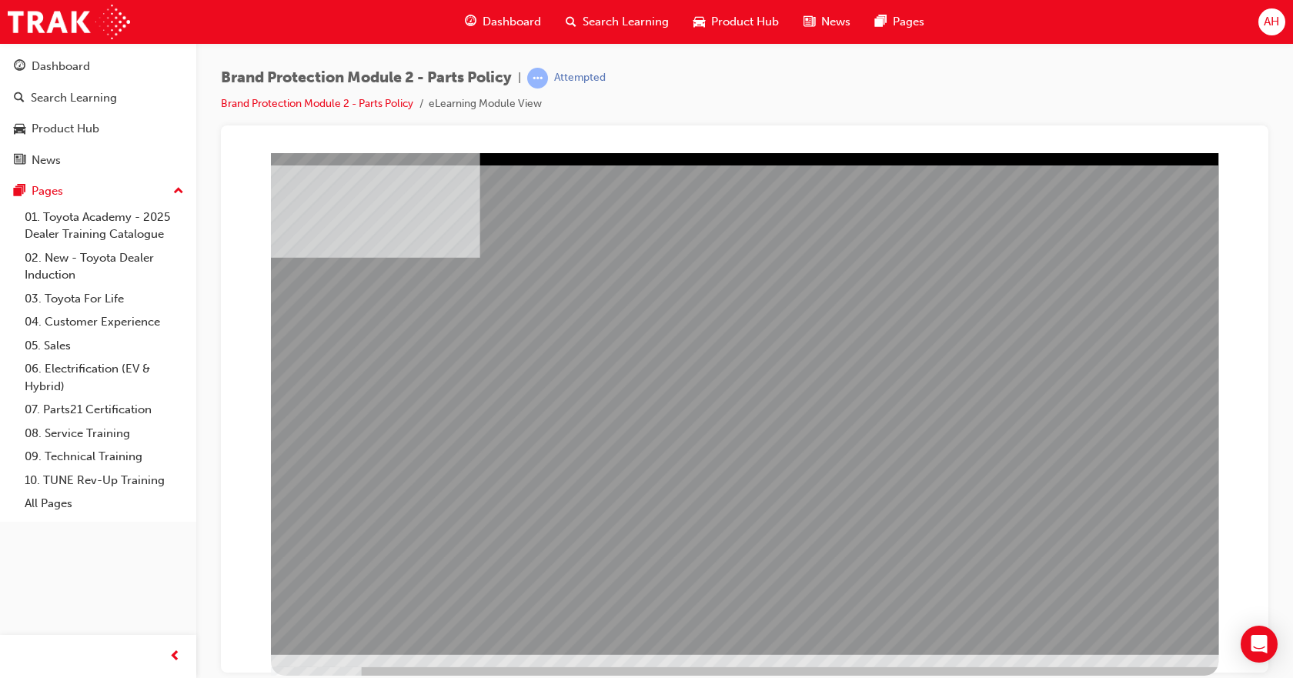
drag, startPoint x: 562, startPoint y: 545, endPoint x: 699, endPoint y: 525, distance: 137.6
drag, startPoint x: 820, startPoint y: 502, endPoint x: 846, endPoint y: 495, distance: 27.1
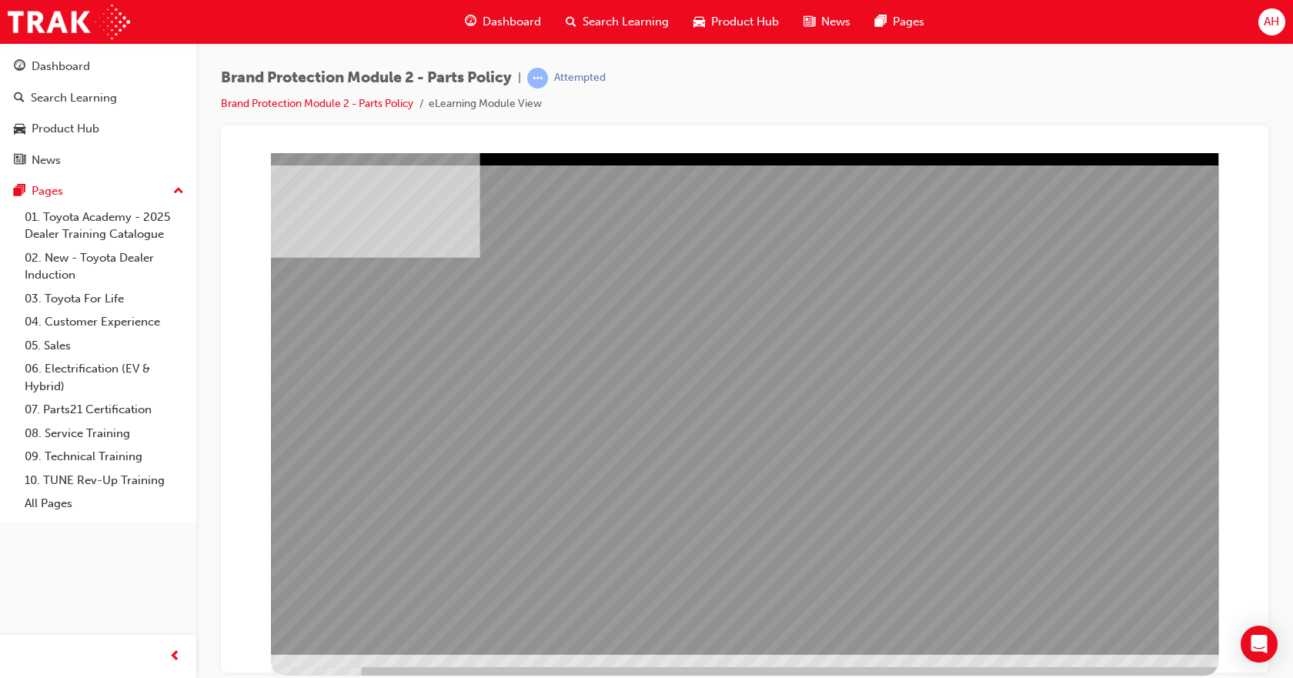
drag, startPoint x: 1090, startPoint y: 620, endPoint x: 1087, endPoint y: 612, distance: 8.3
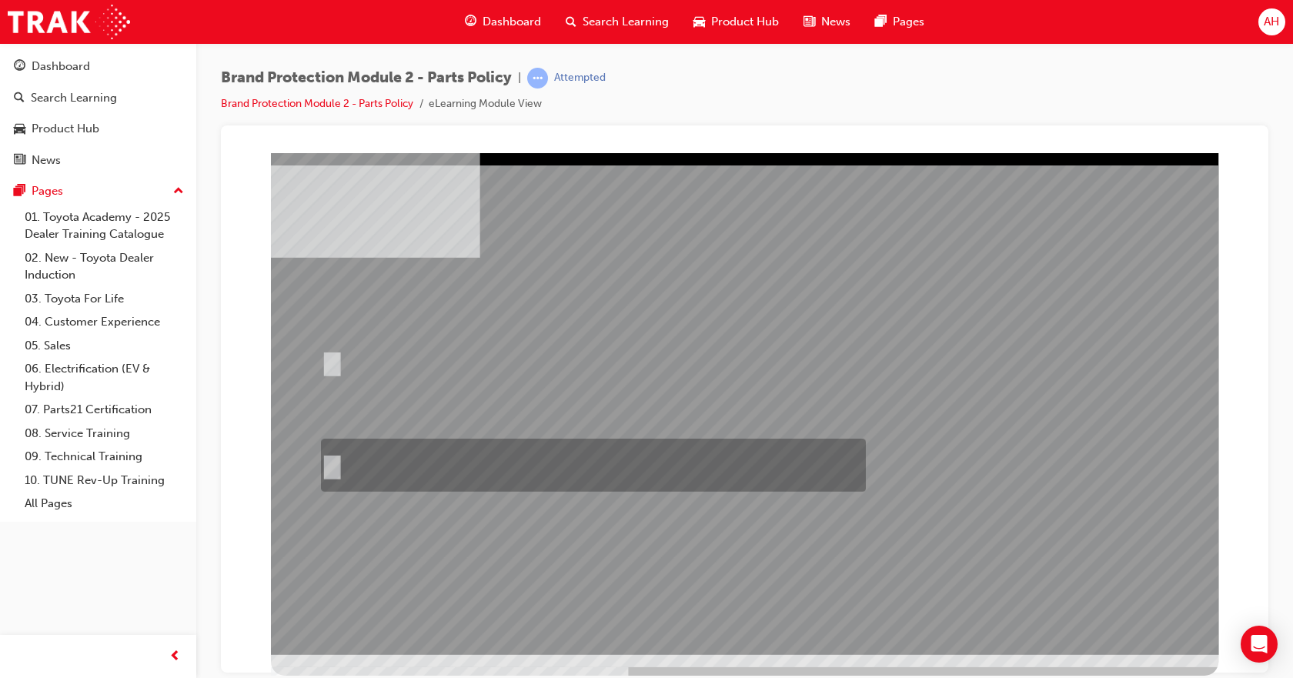
radio input "true"
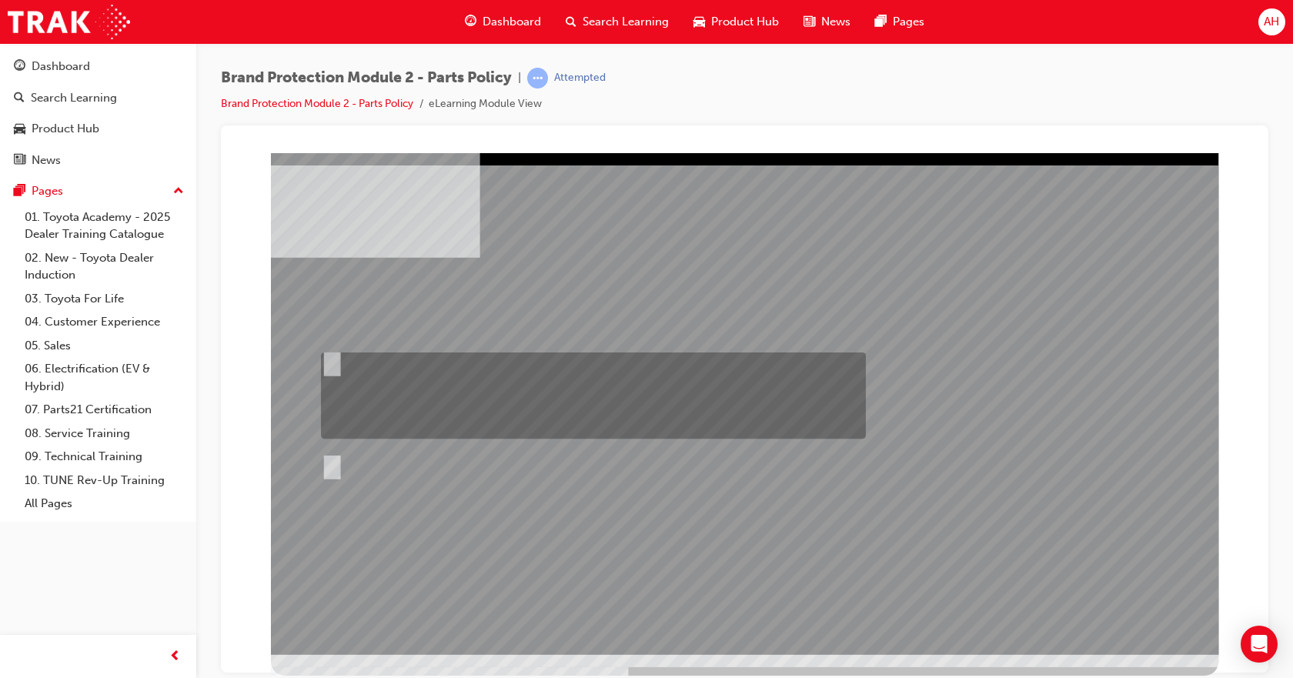
drag, startPoint x: 502, startPoint y: 373, endPoint x: 575, endPoint y: 481, distance: 130.2
radio input "true"
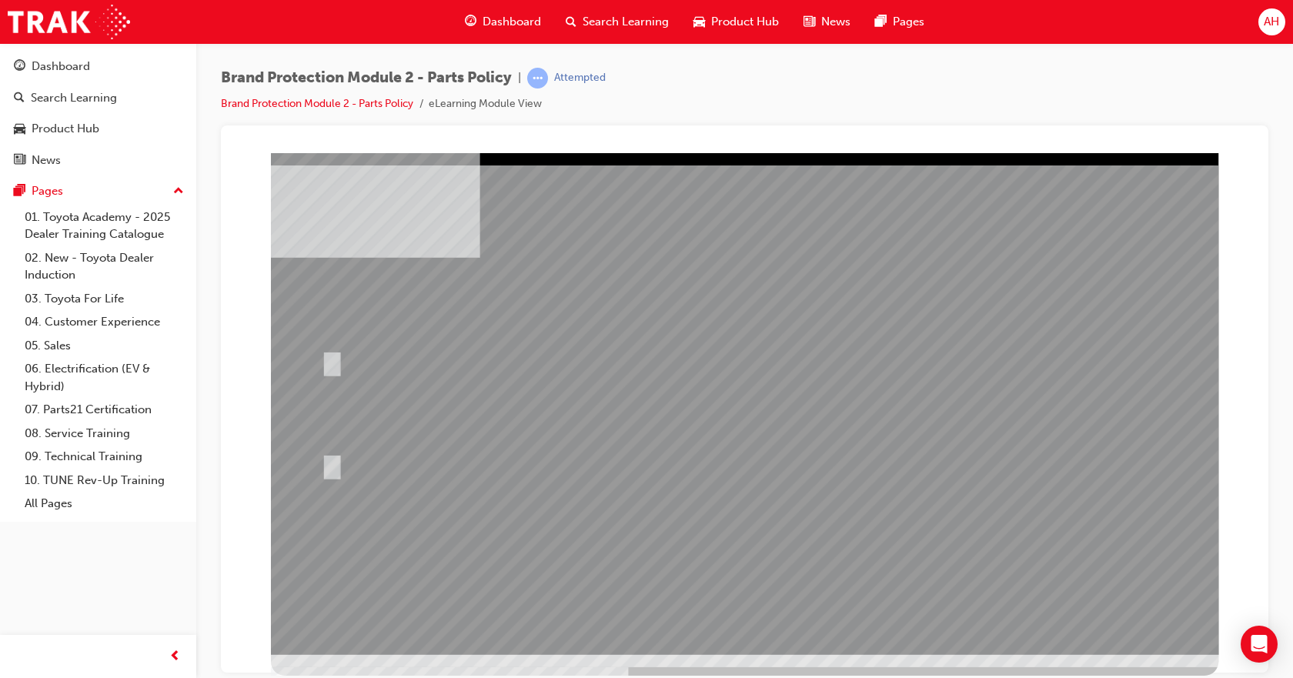
drag, startPoint x: 1160, startPoint y: 629, endPoint x: 1152, endPoint y: 623, distance: 10.5
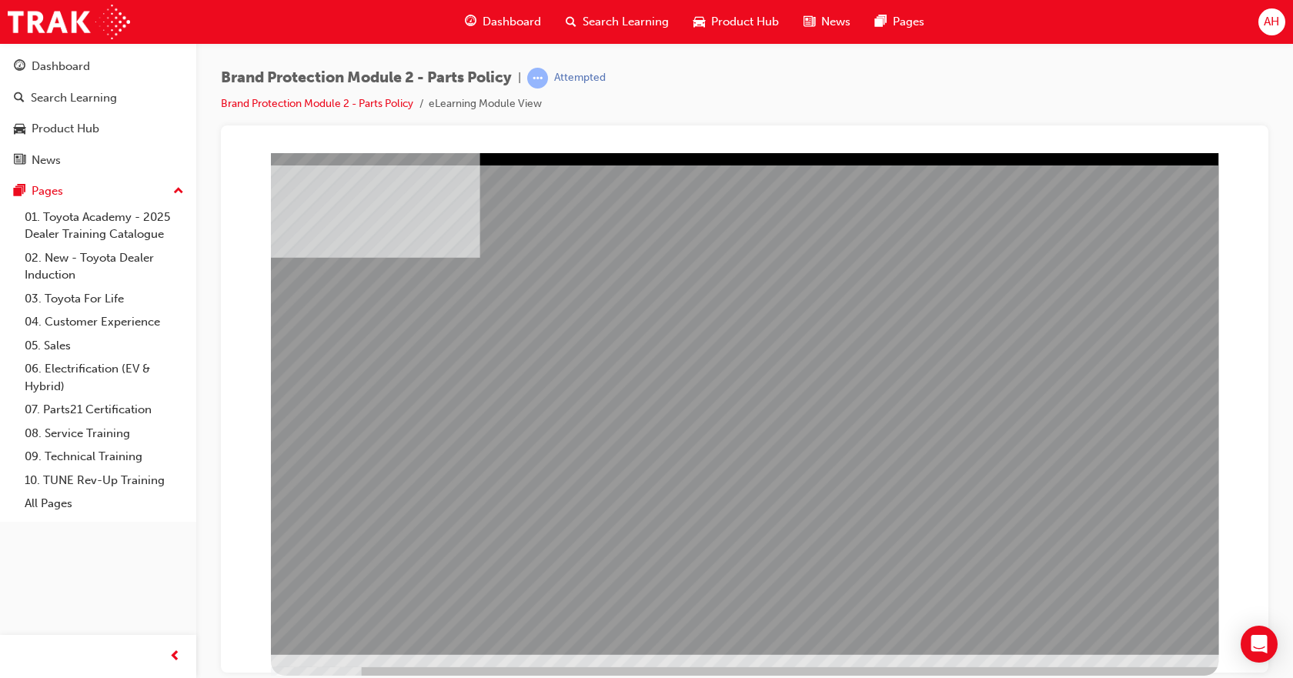
drag, startPoint x: 592, startPoint y: 492, endPoint x: 803, endPoint y: 448, distance: 216.2
drag, startPoint x: 803, startPoint y: 448, endPoint x: 826, endPoint y: 445, distance: 22.4
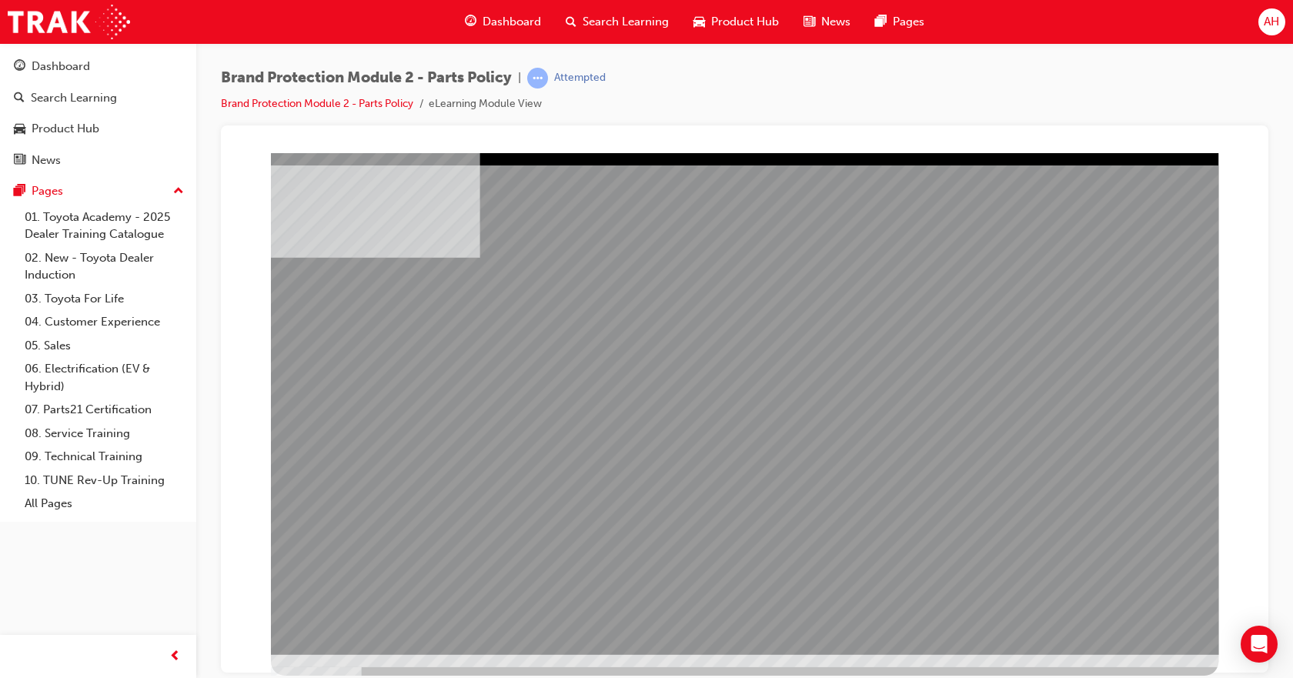
drag, startPoint x: 529, startPoint y: 472, endPoint x: 619, endPoint y: 460, distance: 90.9
click at [585, 464] on div "multistate" at bounding box center [744, 403] width 947 height 502
drag, startPoint x: 669, startPoint y: 462, endPoint x: 855, endPoint y: 448, distance: 185.9
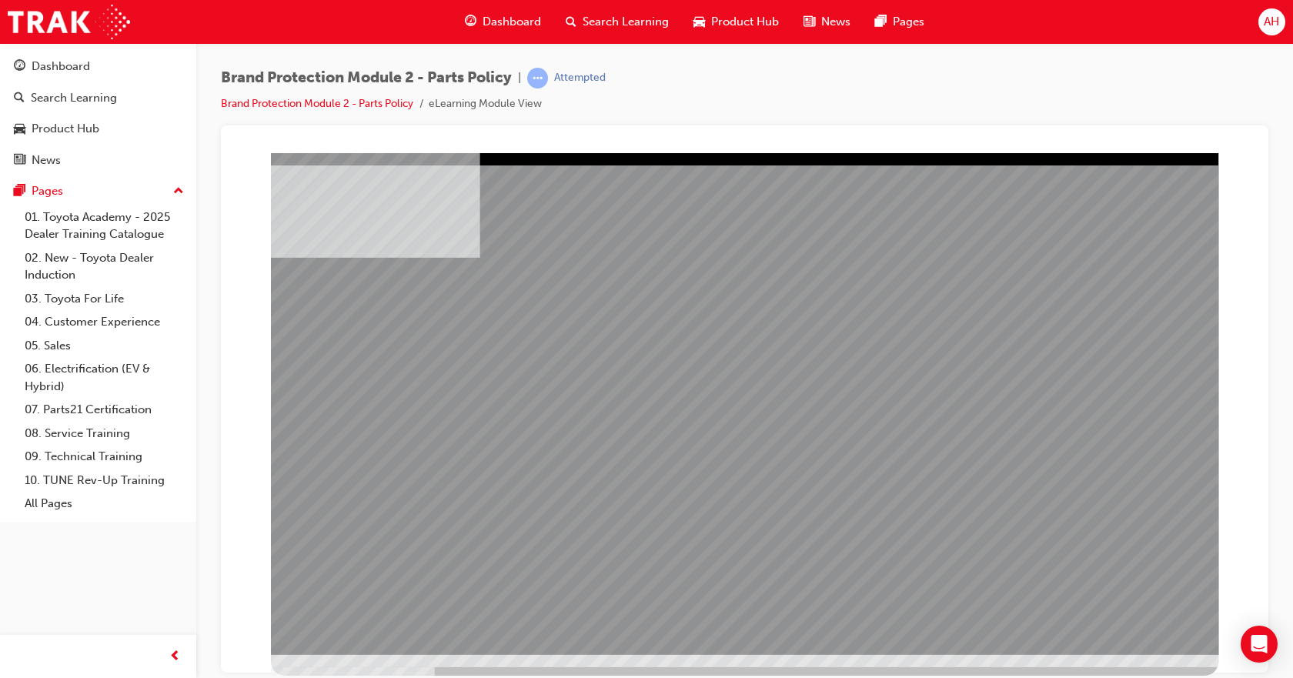
drag, startPoint x: 903, startPoint y: 457, endPoint x: 963, endPoint y: 450, distance: 59.6
drag, startPoint x: 963, startPoint y: 450, endPoint x: 1036, endPoint y: 458, distance: 74.3
drag, startPoint x: 1036, startPoint y: 458, endPoint x: 673, endPoint y: 493, distance: 364.9
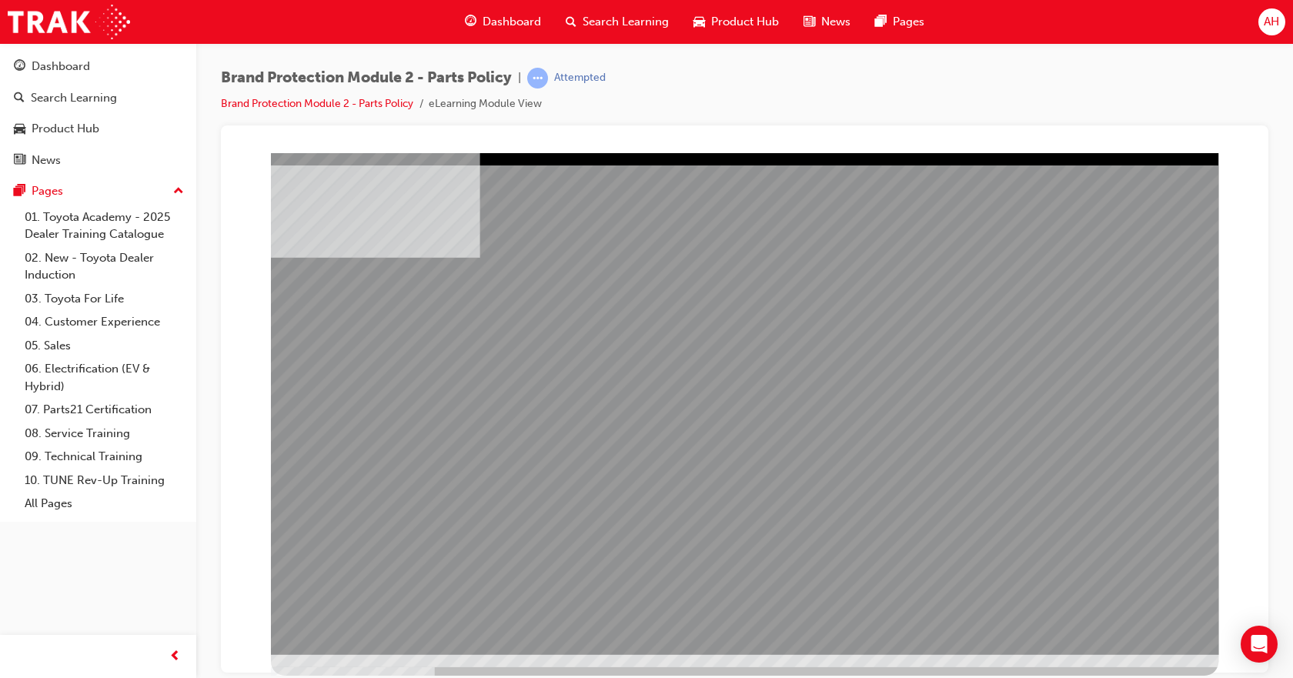
click at [936, 478] on div "multistate" at bounding box center [744, 403] width 947 height 502
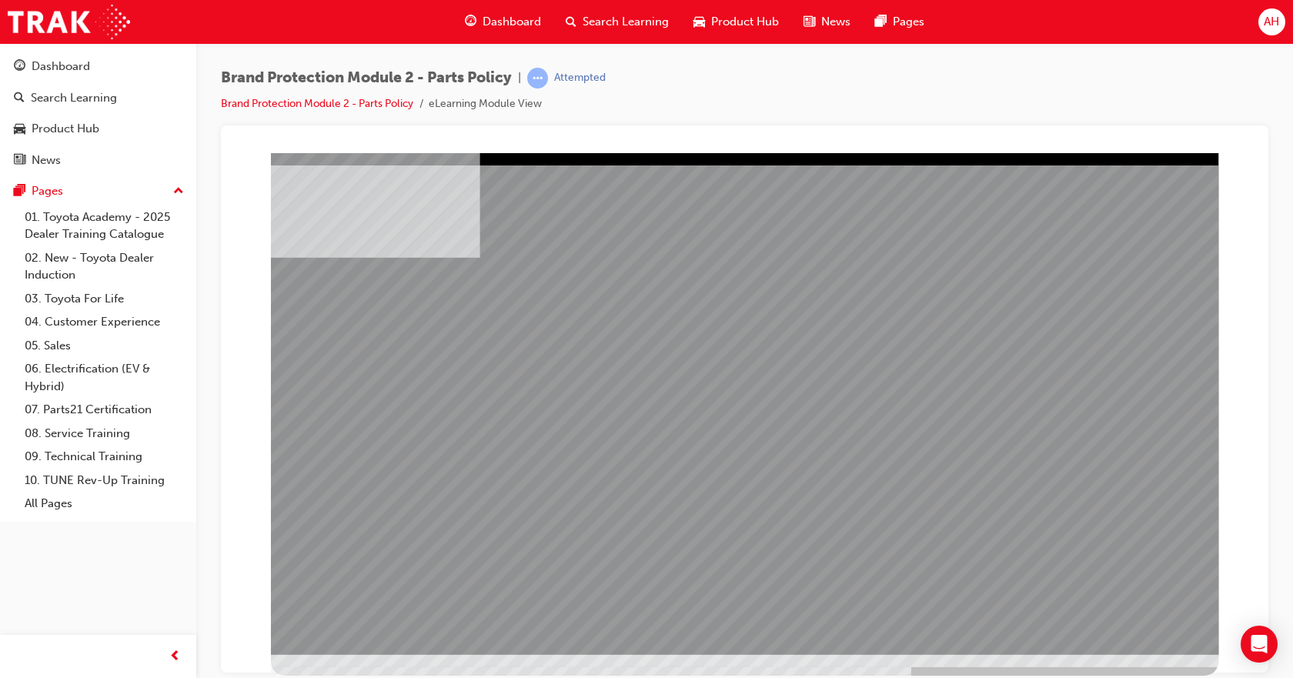
drag, startPoint x: 680, startPoint y: 392, endPoint x: 692, endPoint y: 394, distance: 11.6
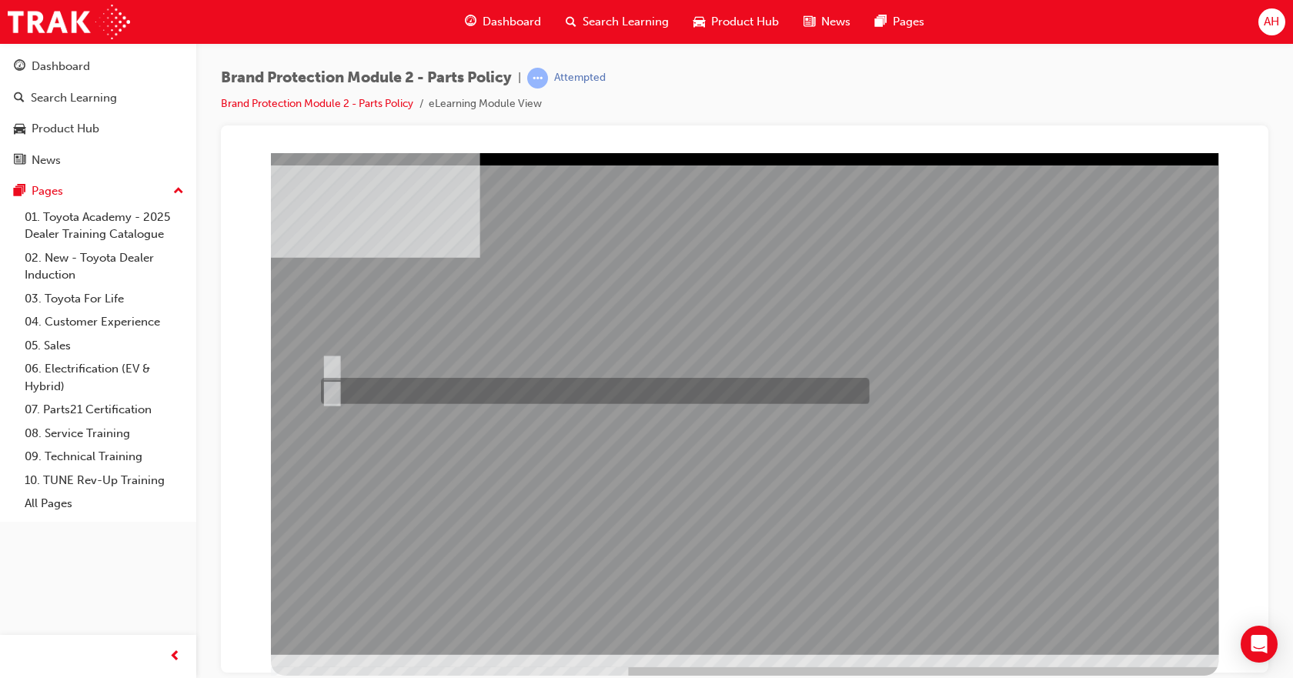
radio input "true"
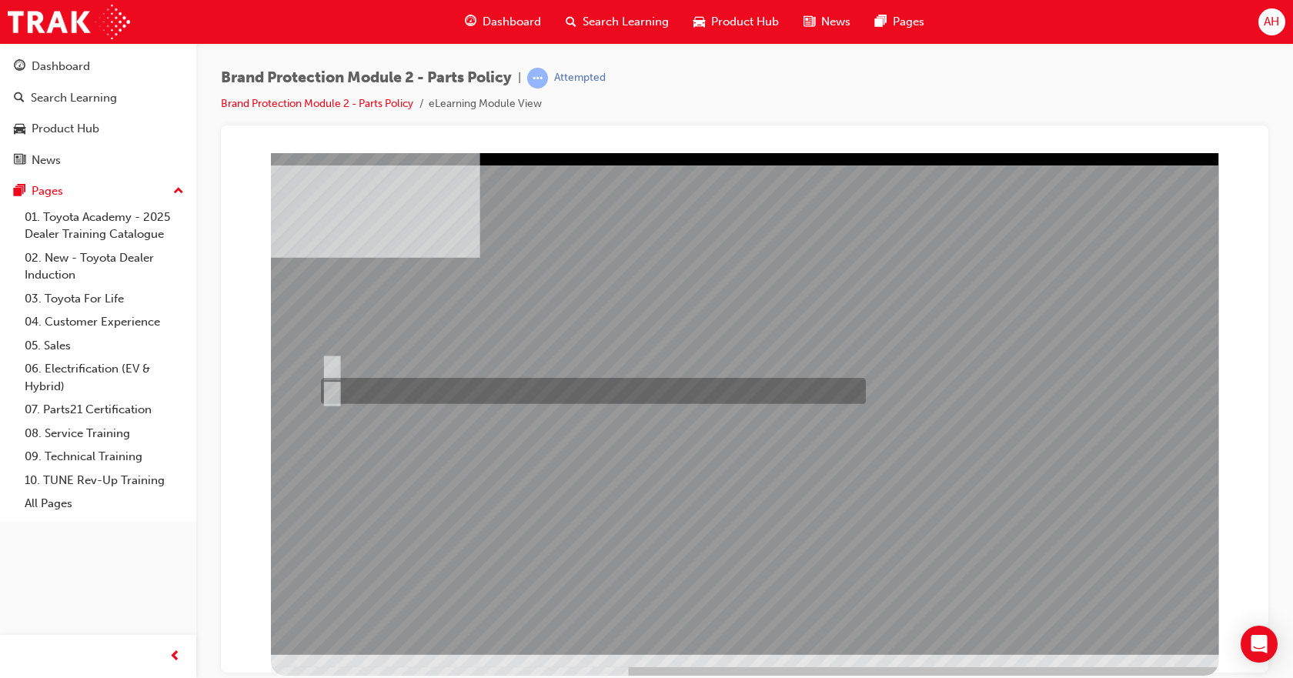
radio input "true"
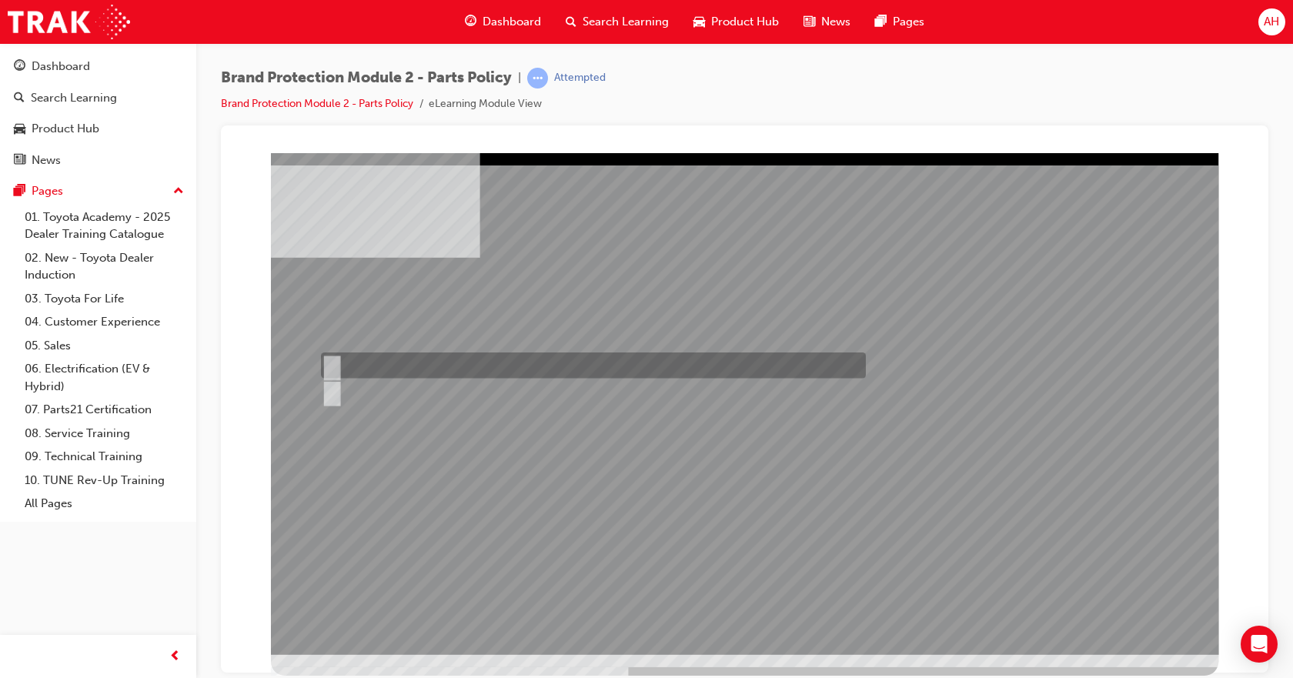
drag, startPoint x: 366, startPoint y: 362, endPoint x: 556, endPoint y: 389, distance: 191.1
radio input "true"
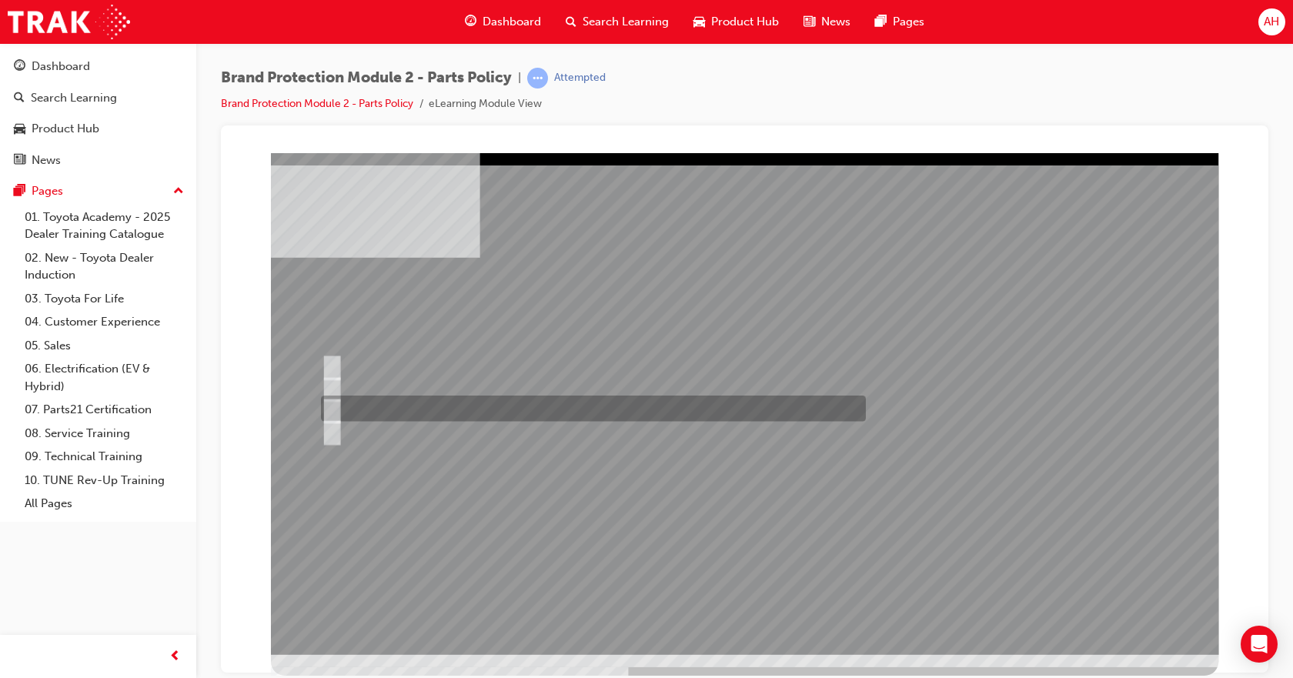
radio input "true"
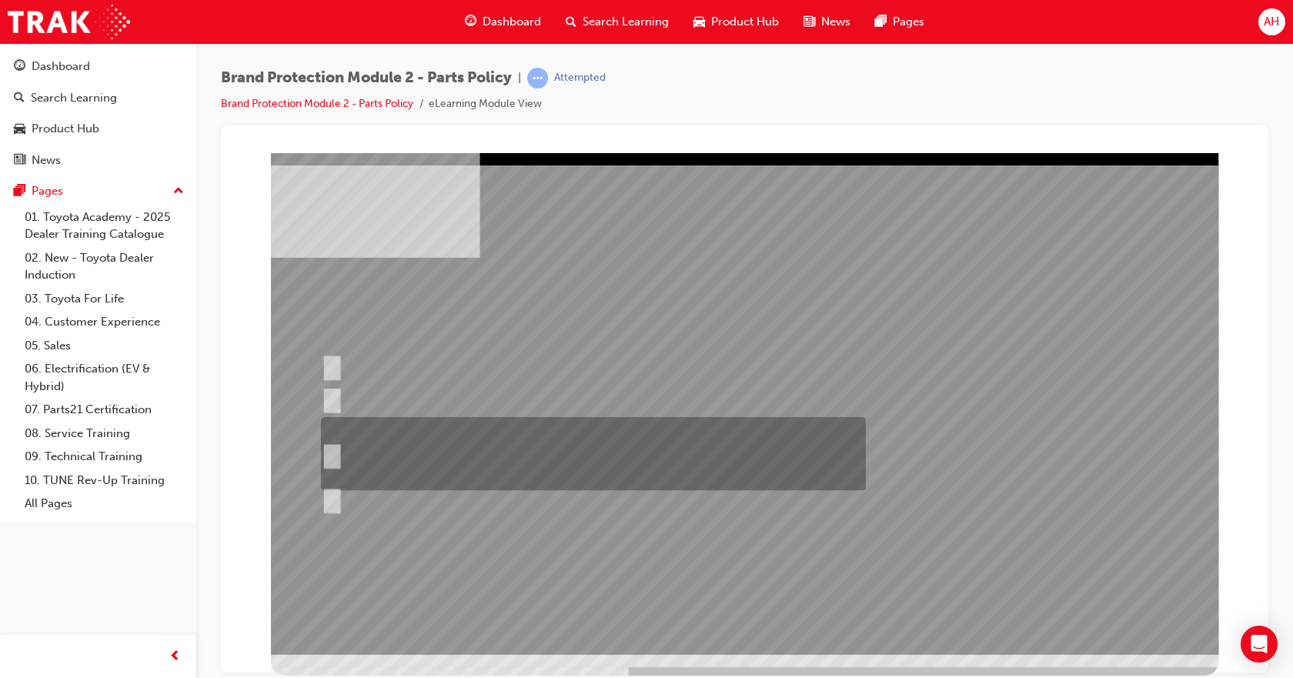
radio input "true"
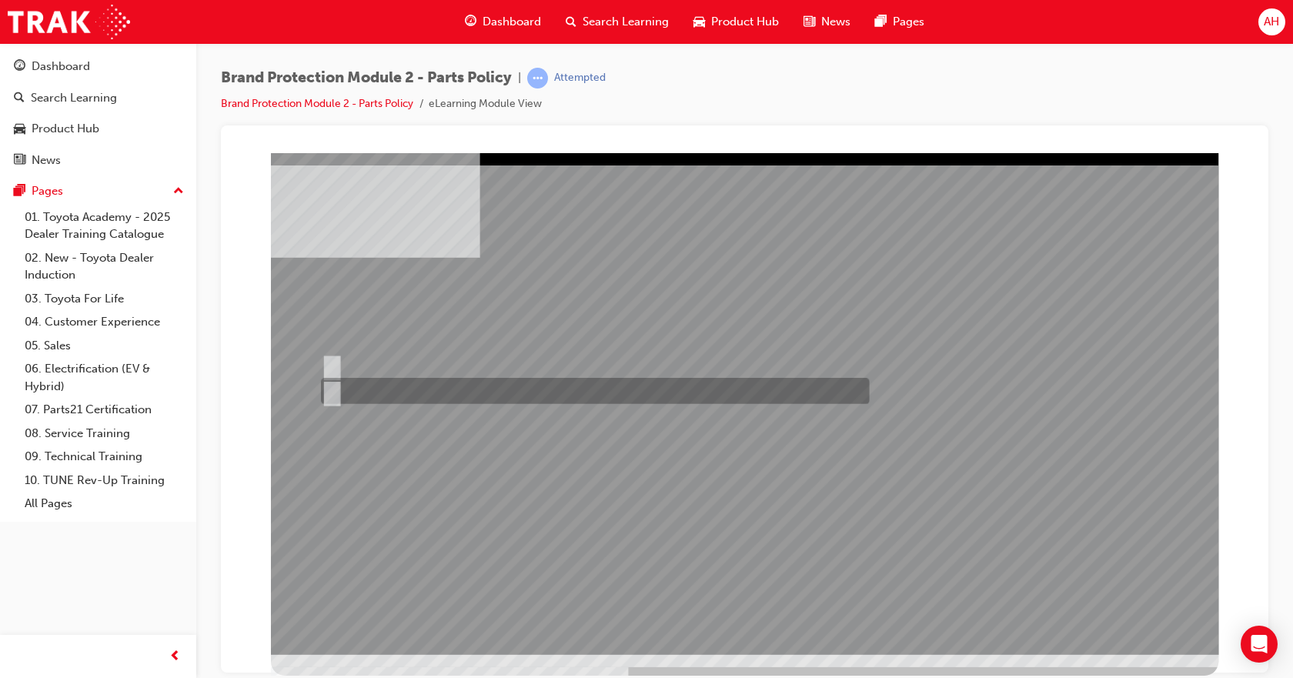
radio input "true"
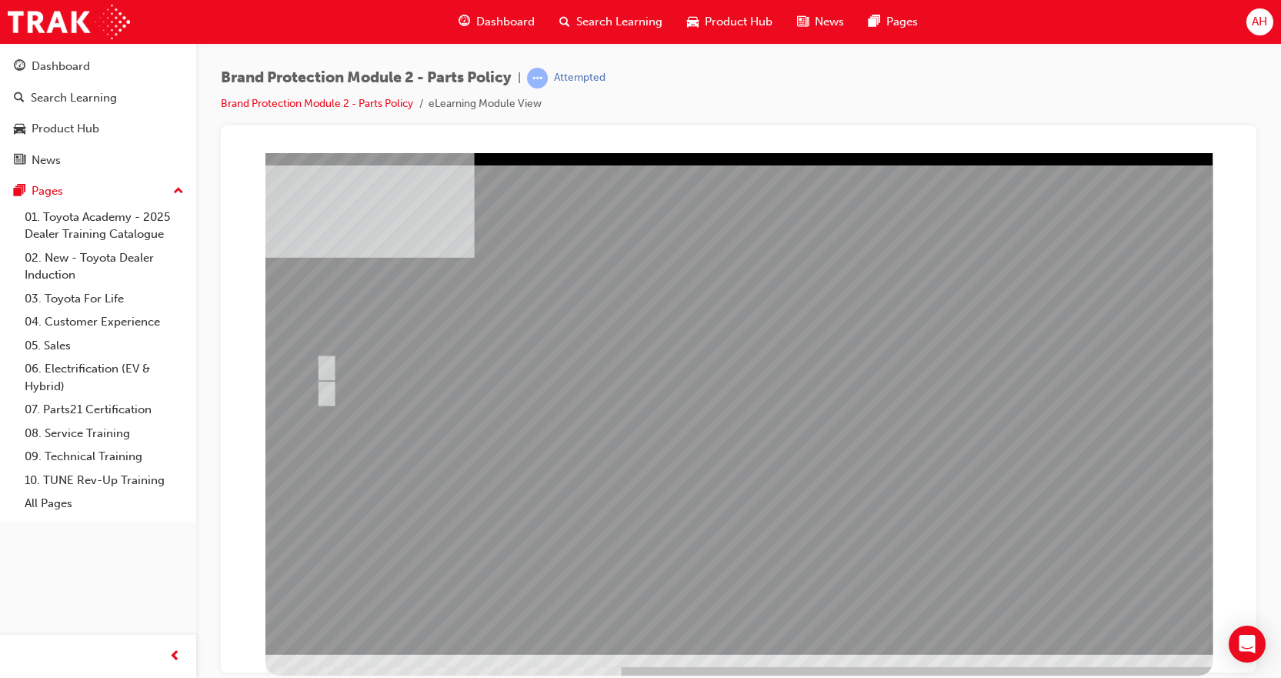
click at [729, 522] on div at bounding box center [738, 403] width 947 height 502
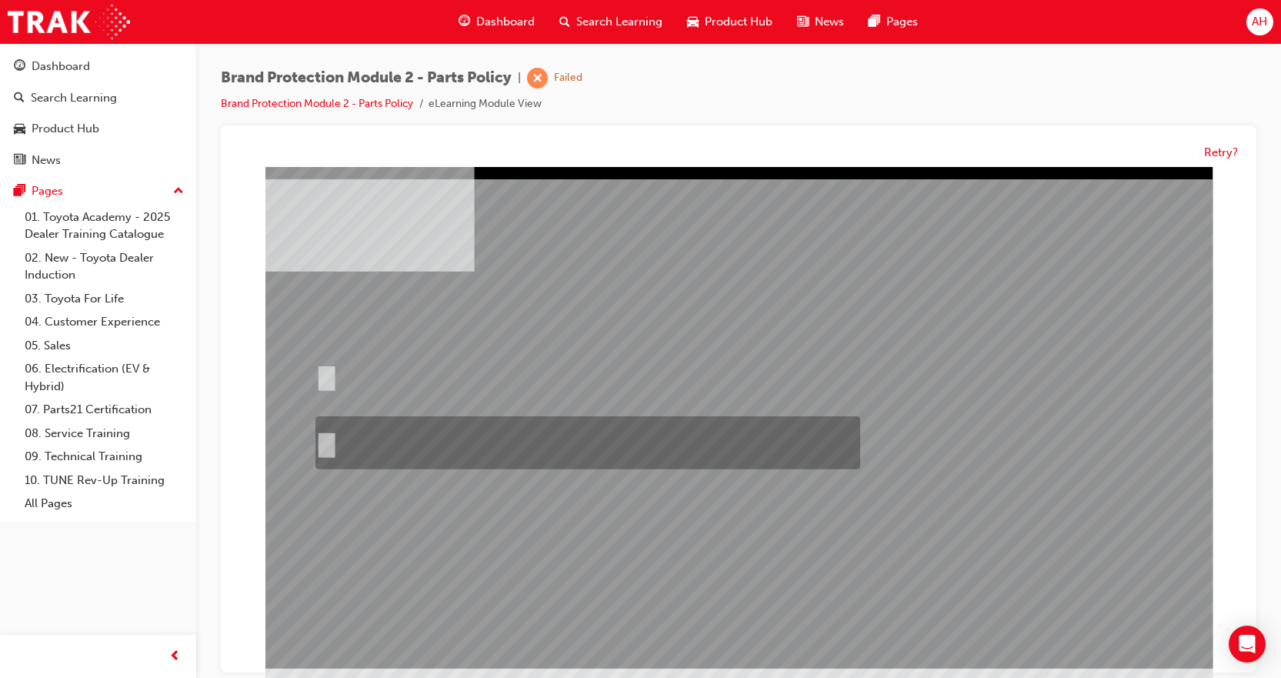
drag, startPoint x: 349, startPoint y: 431, endPoint x: 434, endPoint y: 445, distance: 86.6
radio input "true"
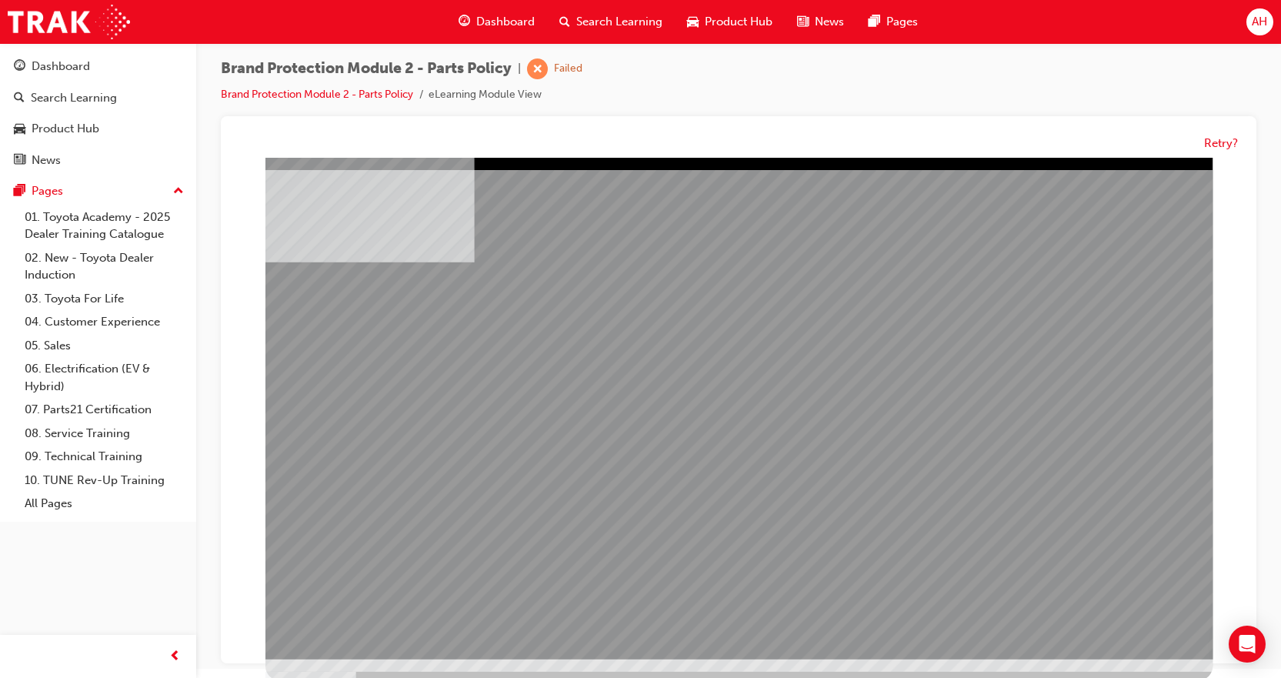
scroll to position [12, 0]
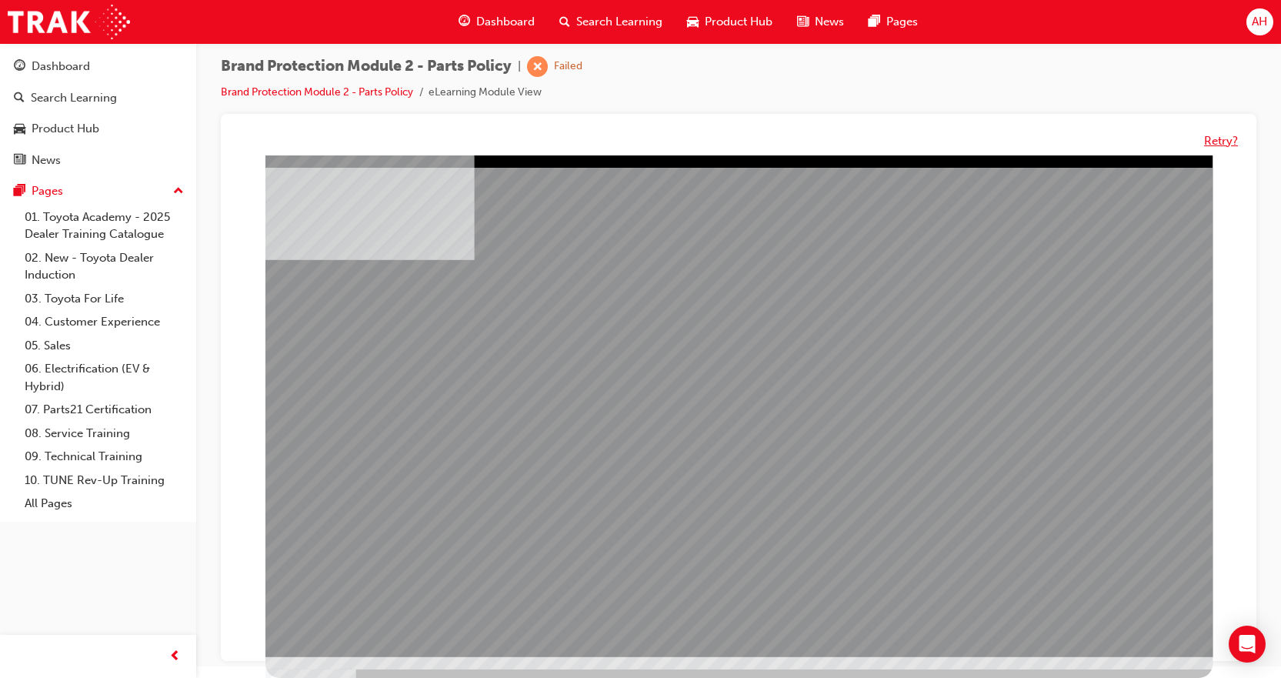
click at [1210, 133] on button "Retry?" at bounding box center [1221, 141] width 34 height 18
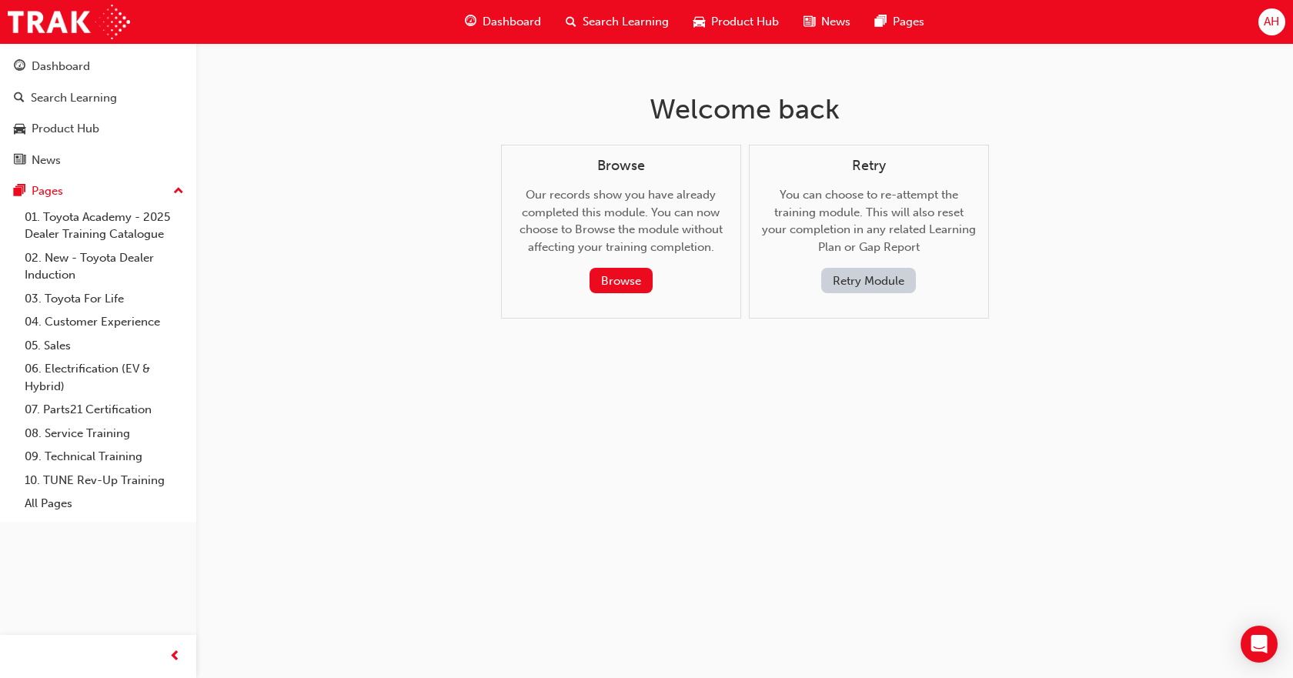
click at [869, 278] on button "Retry Module" at bounding box center [868, 280] width 95 height 25
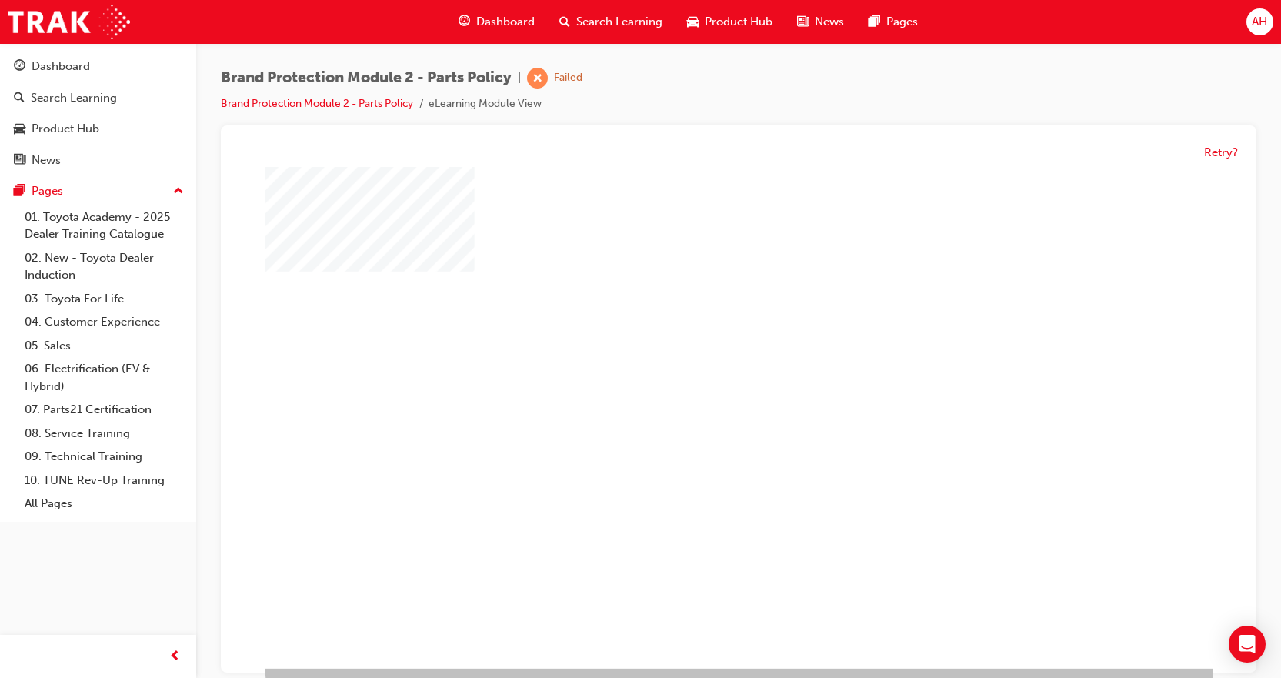
drag, startPoint x: 744, startPoint y: 402, endPoint x: 752, endPoint y: 397, distance: 10.0
click at [699, 377] on div "play" at bounding box center [699, 377] width 0 height 0
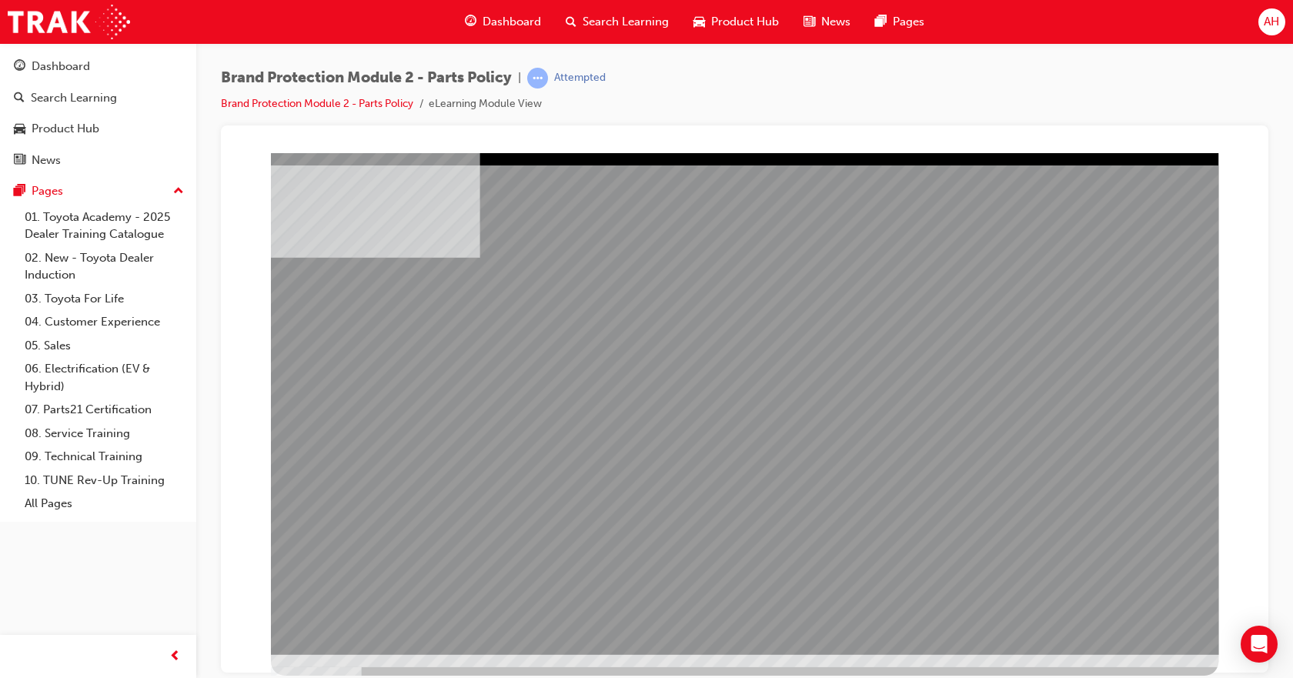
click at [489, 16] on span "Dashboard" at bounding box center [511, 22] width 58 height 18
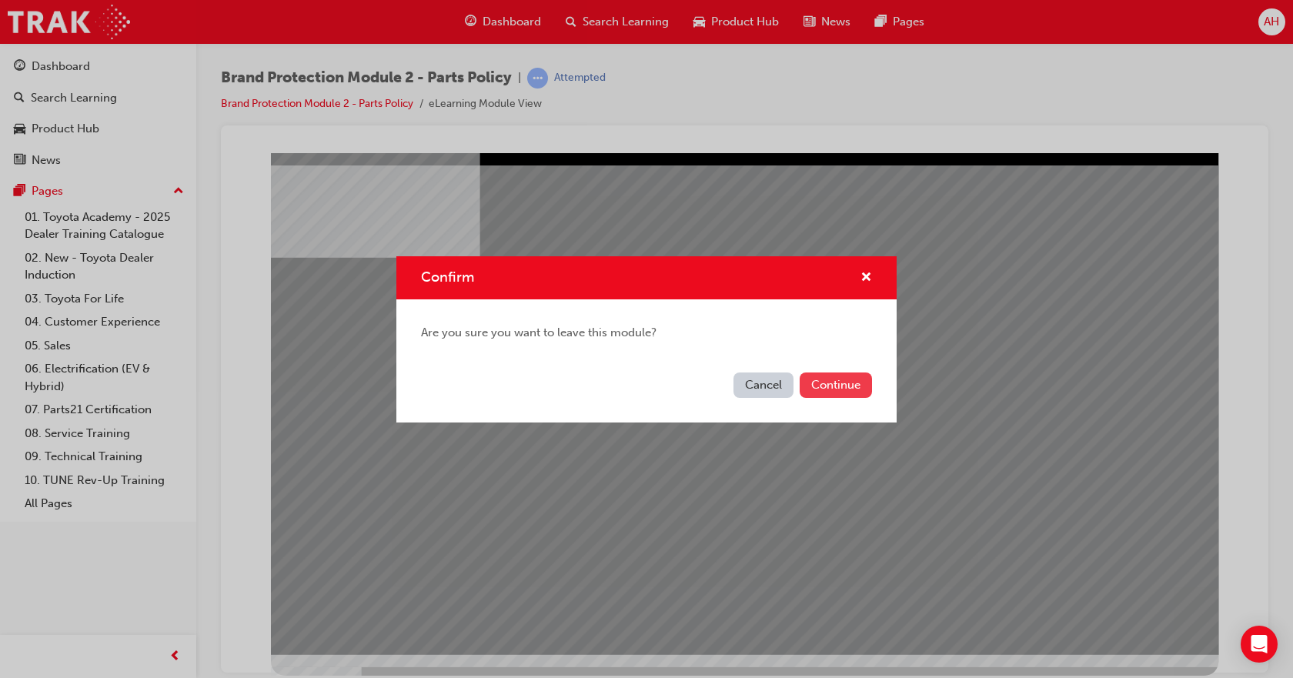
click at [843, 376] on button "Continue" at bounding box center [835, 384] width 72 height 25
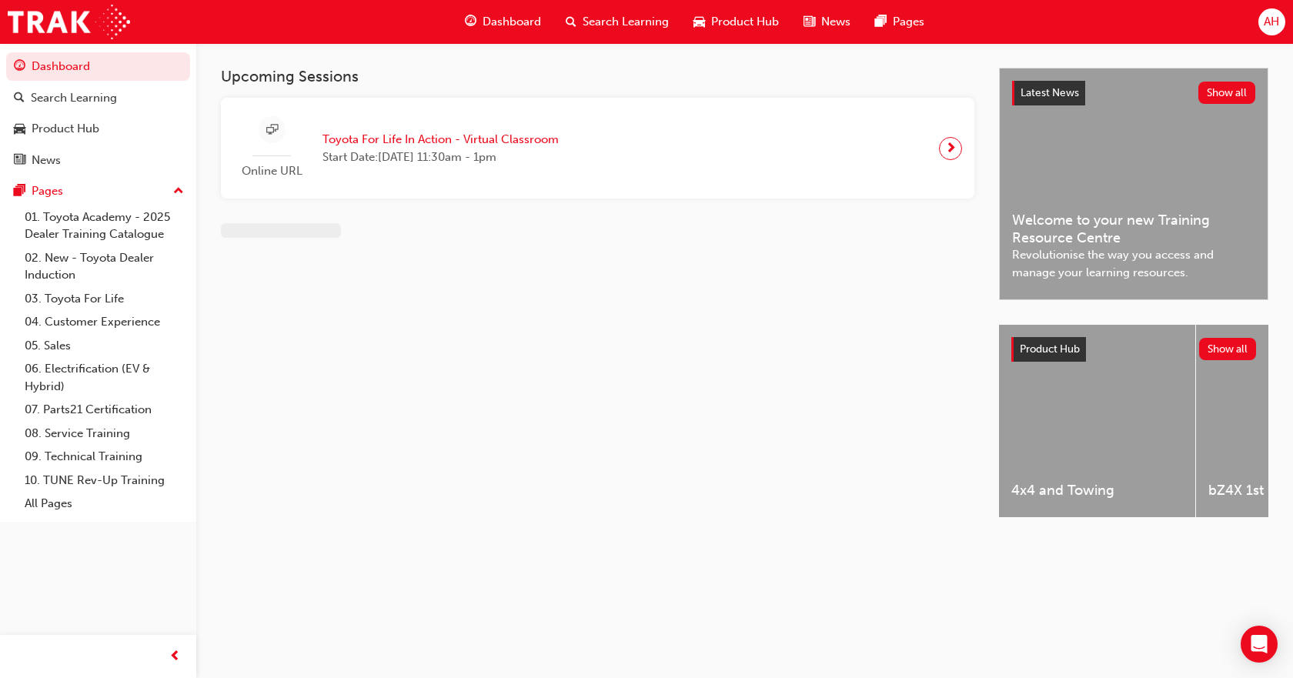
click at [649, 24] on span "Search Learning" at bounding box center [625, 22] width 86 height 18
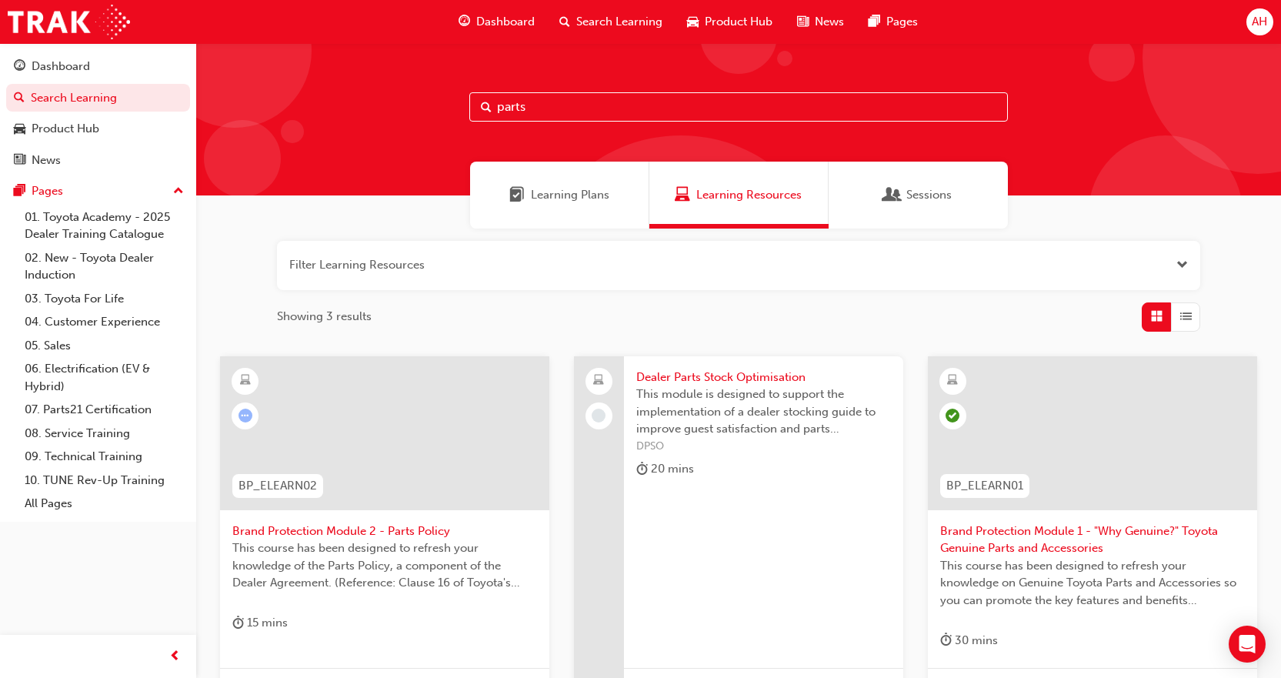
click at [622, 97] on input "parts" at bounding box center [738, 106] width 539 height 29
drag, startPoint x: 618, startPoint y: 98, endPoint x: 307, endPoint y: 172, distance: 319.3
click at [307, 172] on div "parts Learning Plans Learning Resources Sessions Filter Learning Resources Show…" at bounding box center [738, 435] width 1085 height 784
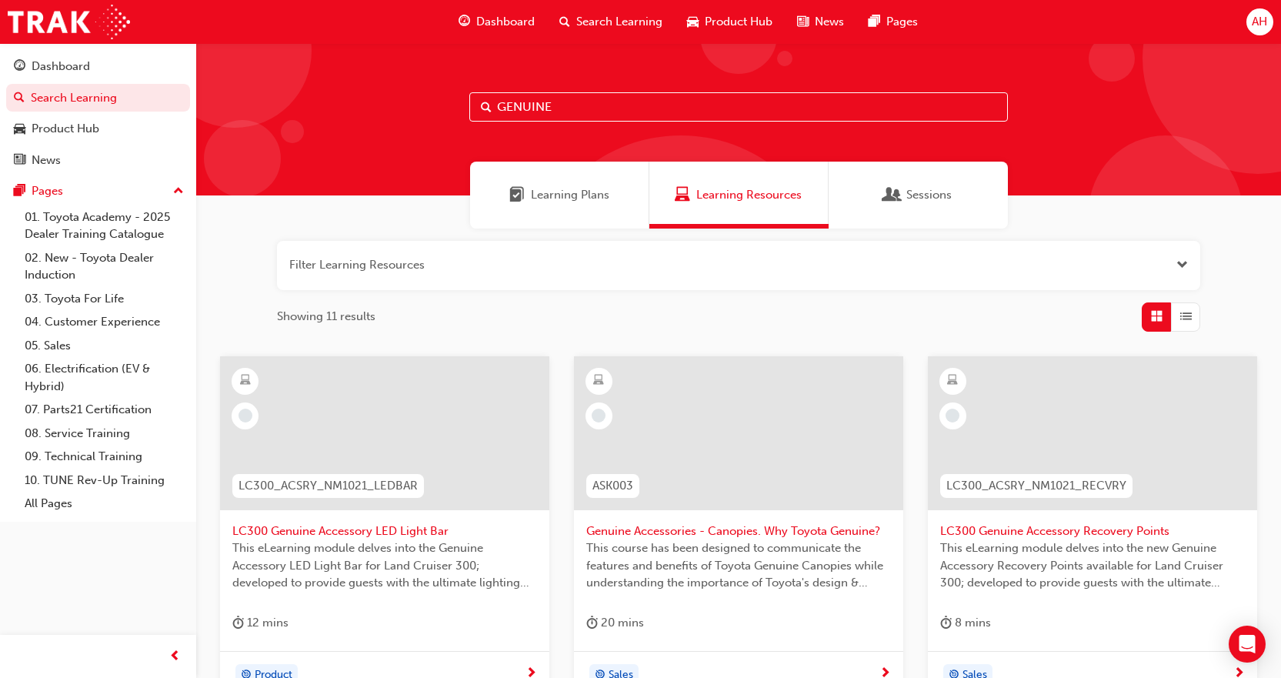
click at [606, 100] on input "GENUINE" at bounding box center [738, 106] width 539 height 29
type input "GENUINE AWARENESS"
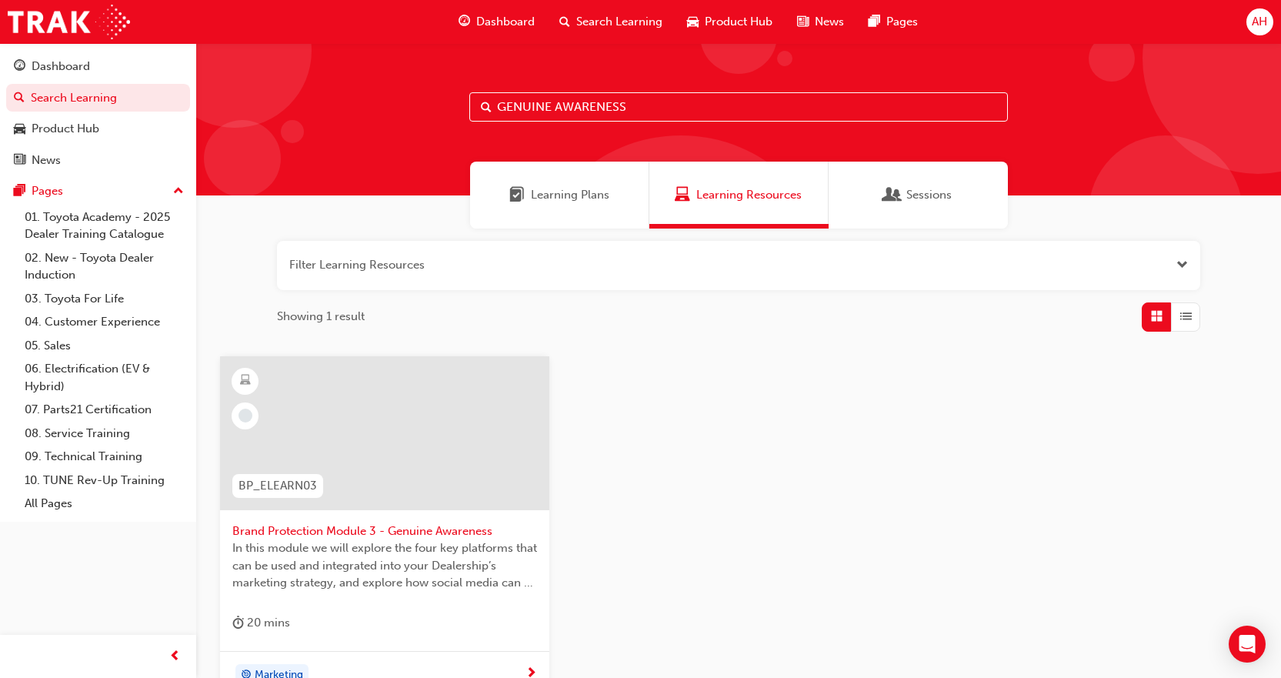
click at [417, 498] on div at bounding box center [384, 433] width 329 height 154
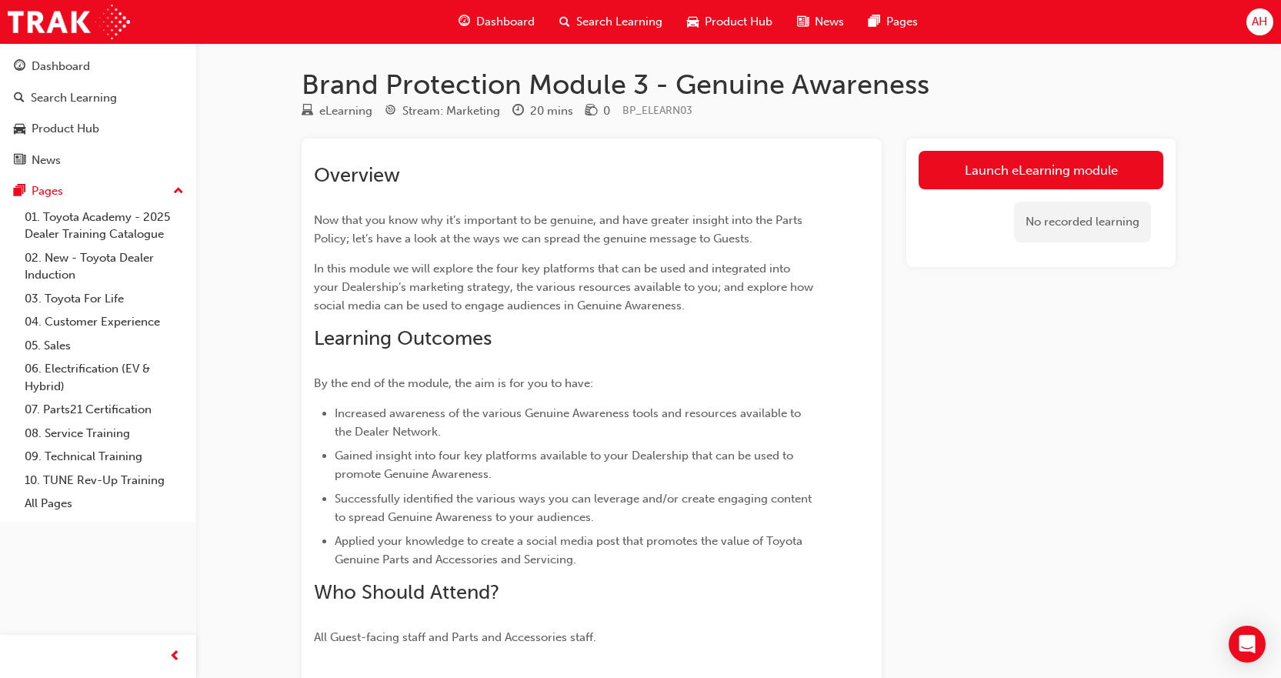
click at [967, 175] on link "Launch eLearning module" at bounding box center [1041, 170] width 245 height 38
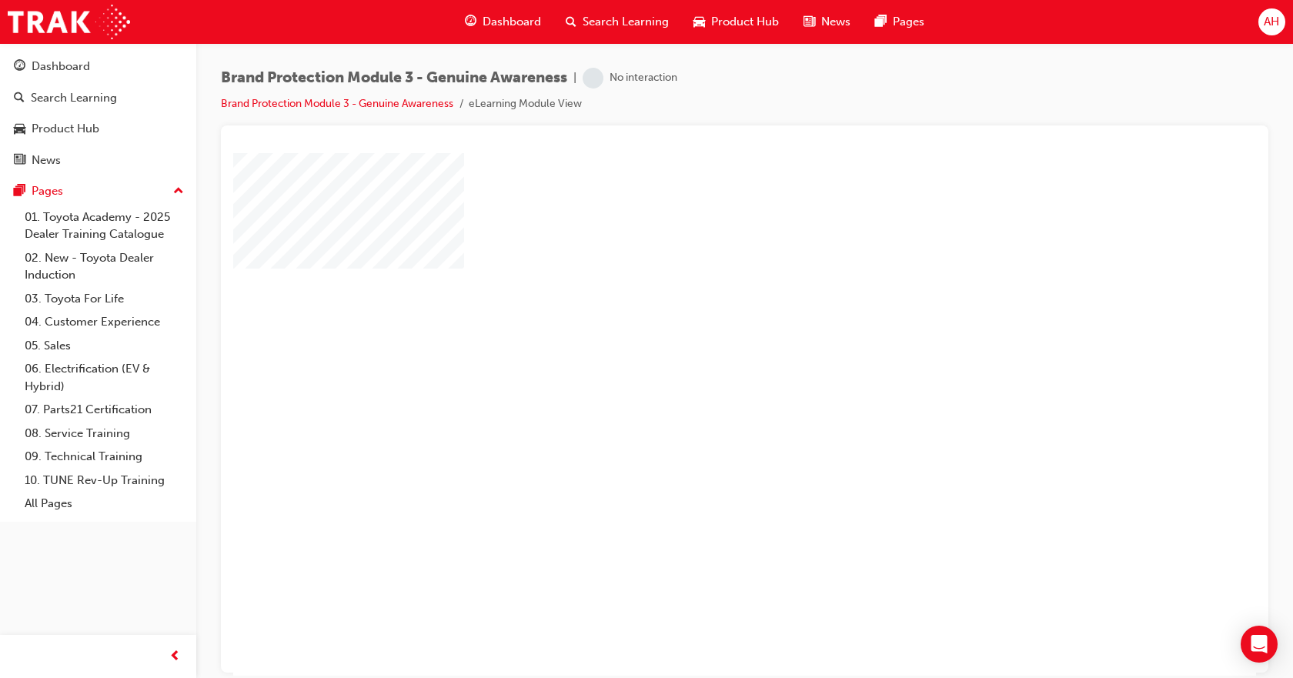
click at [700, 369] on div "play" at bounding box center [700, 369] width 0 height 0
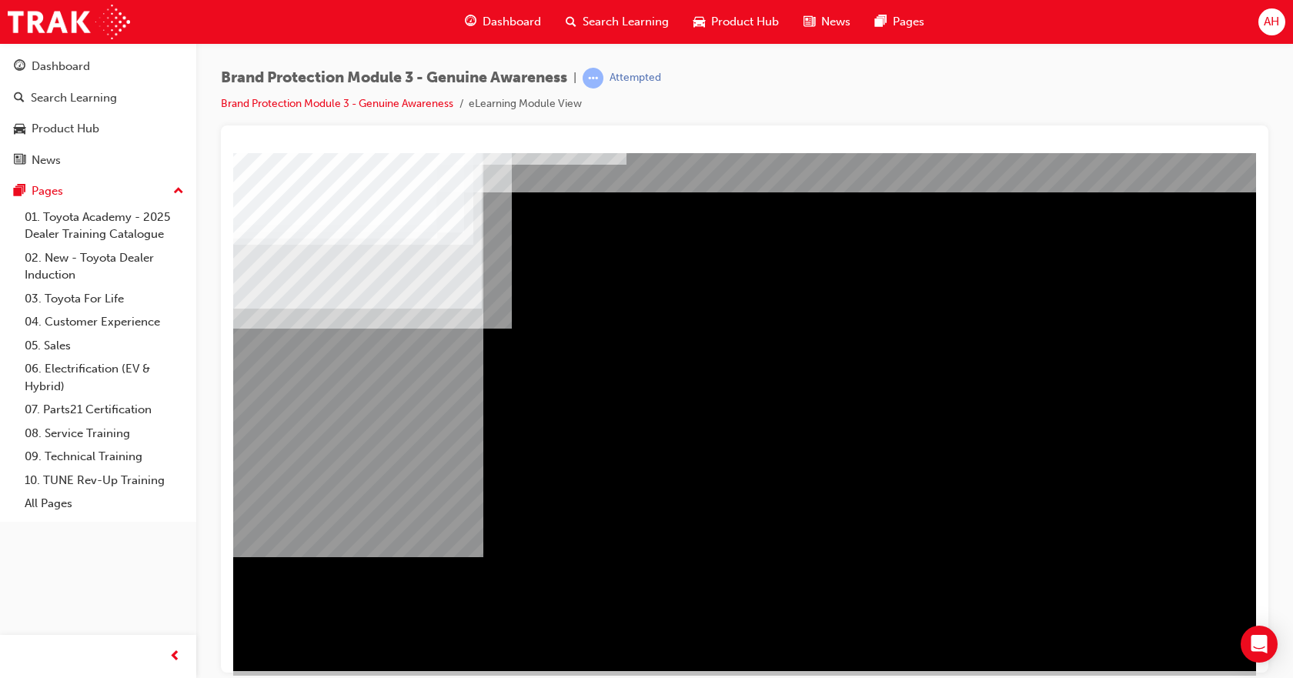
scroll to position [66, 0]
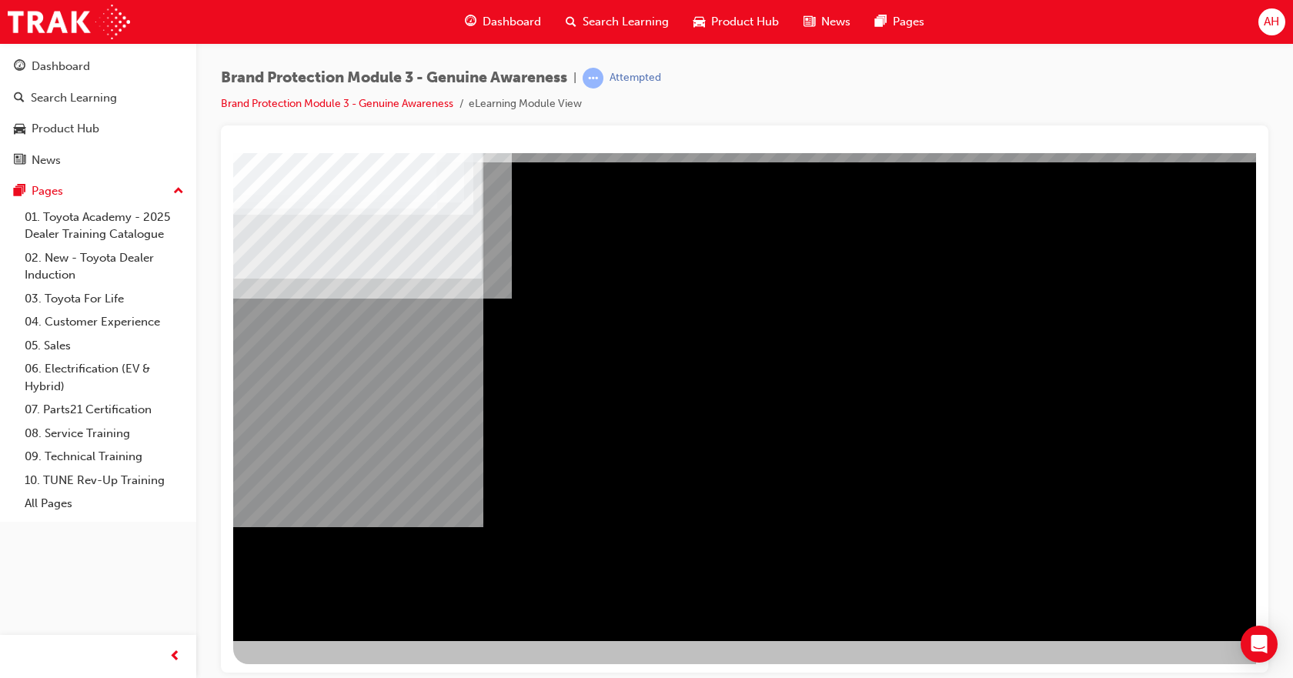
click at [330, 668] on div "NEXT Trigger this button to go to the next slide" at bounding box center [281, 682] width 97 height 28
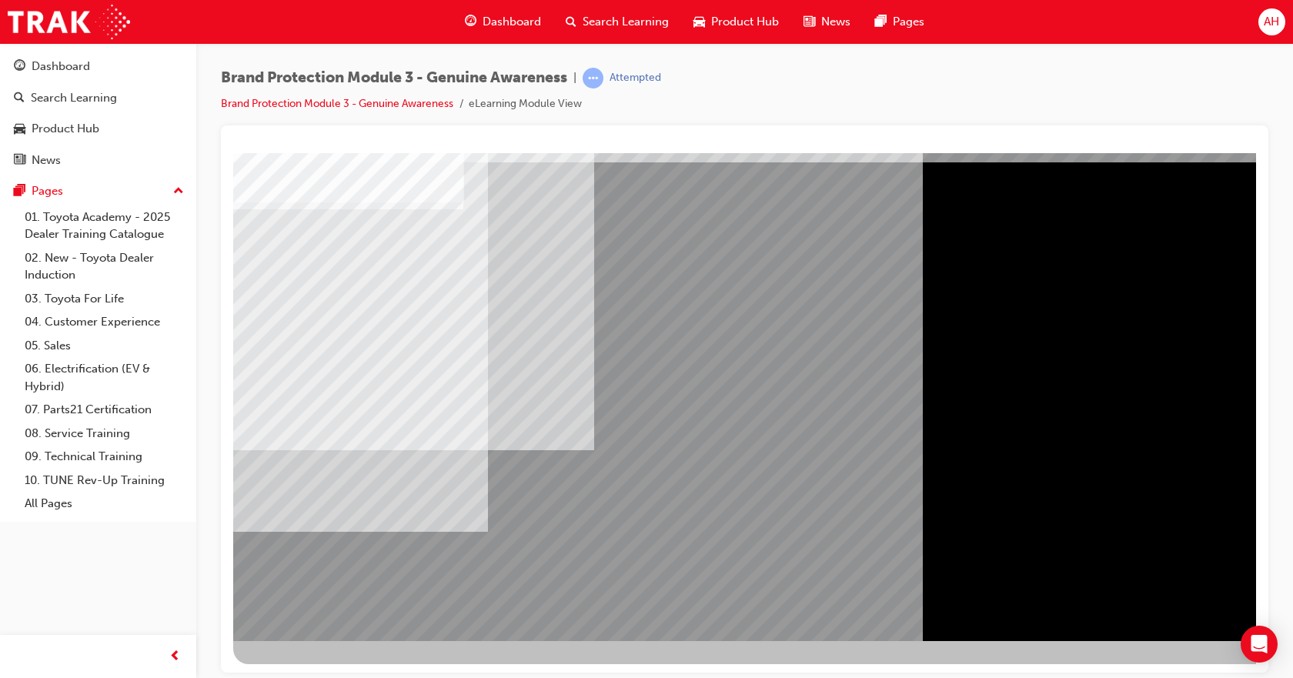
drag, startPoint x: 1120, startPoint y: 569, endPoint x: 1136, endPoint y: 569, distance: 16.2
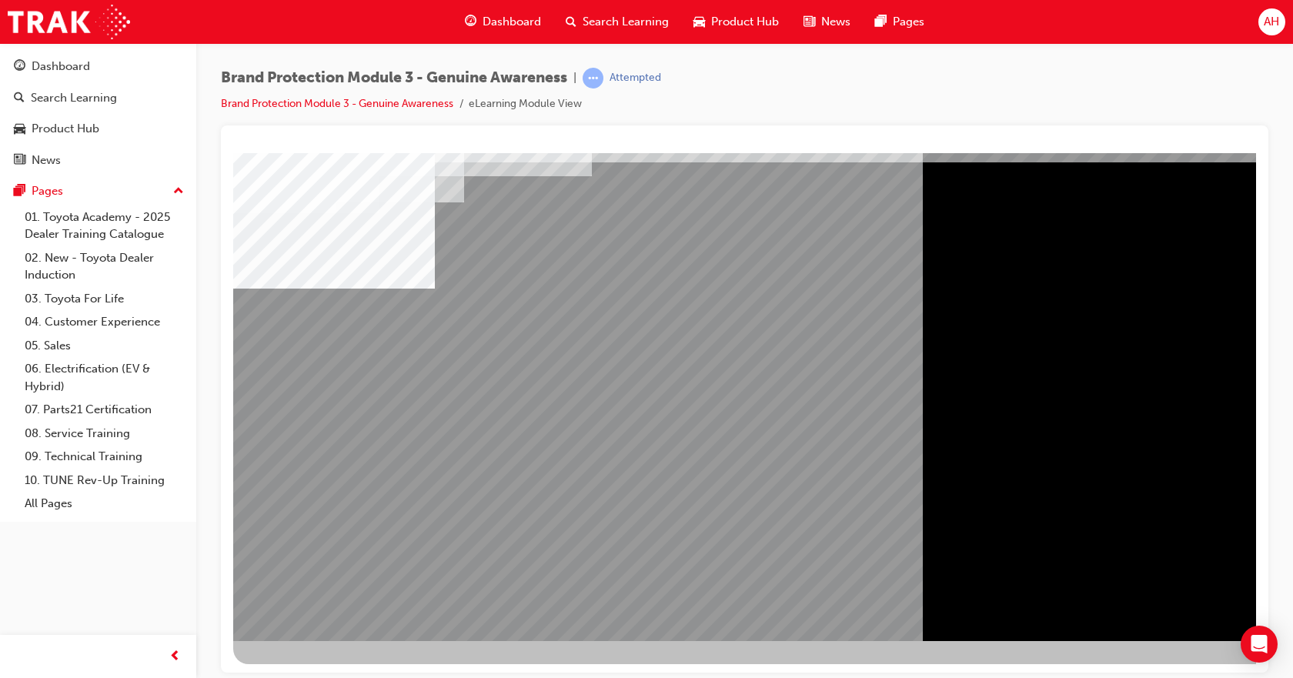
scroll to position [0, 0]
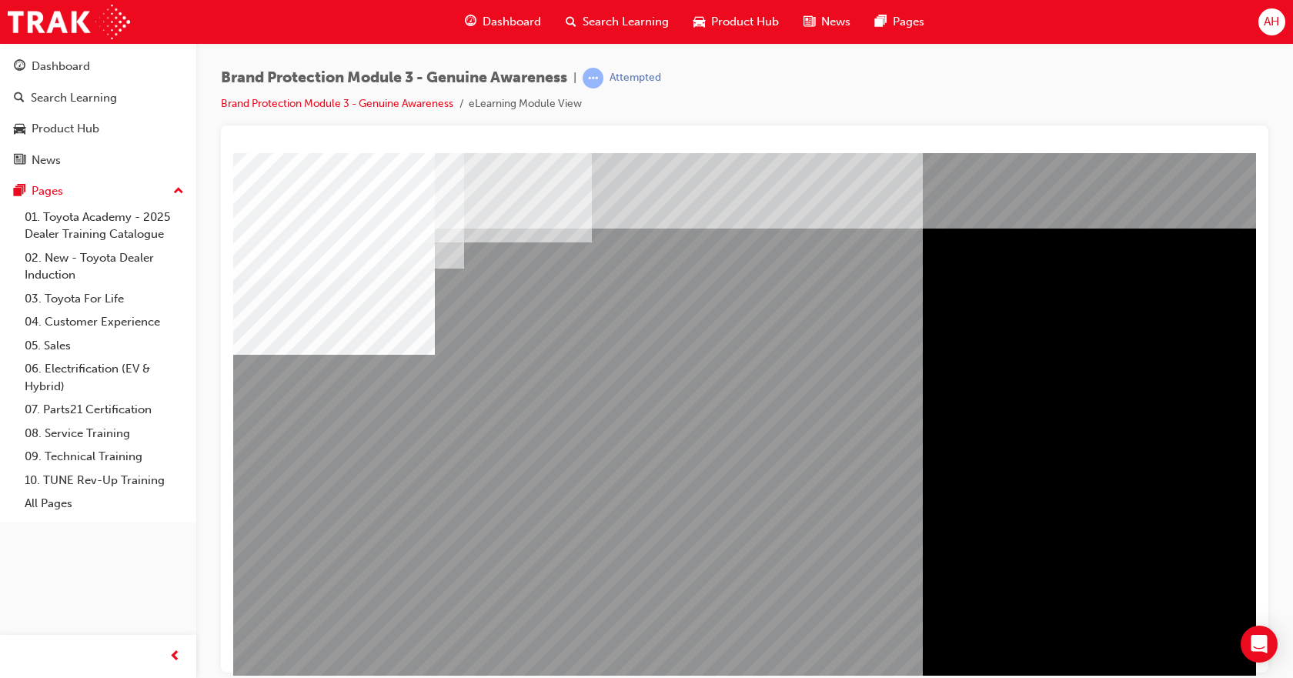
drag, startPoint x: 1154, startPoint y: 128, endPoint x: 855, endPoint y: 172, distance: 302.5
click at [1154, 128] on div at bounding box center [744, 398] width 1047 height 547
drag, startPoint x: 1073, startPoint y: 348, endPoint x: 1063, endPoint y: 330, distance: 20.0
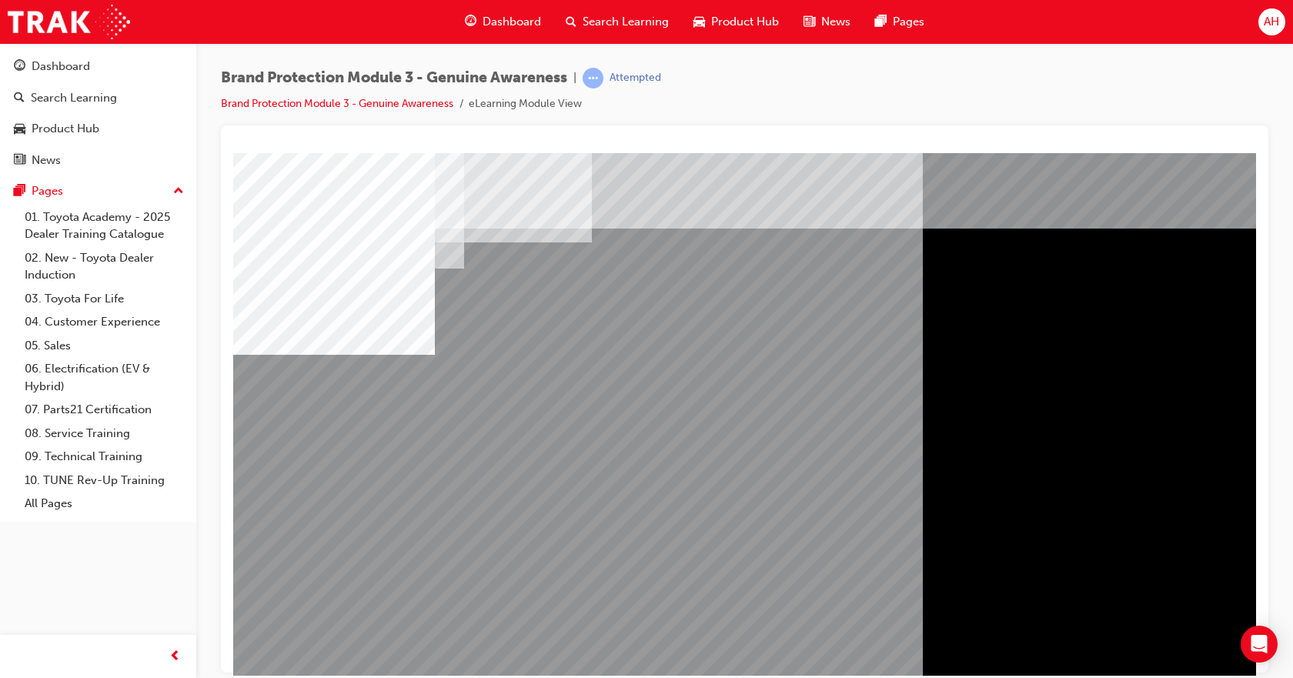
drag, startPoint x: 1053, startPoint y: 335, endPoint x: 1045, endPoint y: 325, distance: 12.6
drag, startPoint x: 1149, startPoint y: 199, endPoint x: 1128, endPoint y: 215, distance: 26.8
drag, startPoint x: 1029, startPoint y: 327, endPoint x: 1033, endPoint y: 311, distance: 16.6
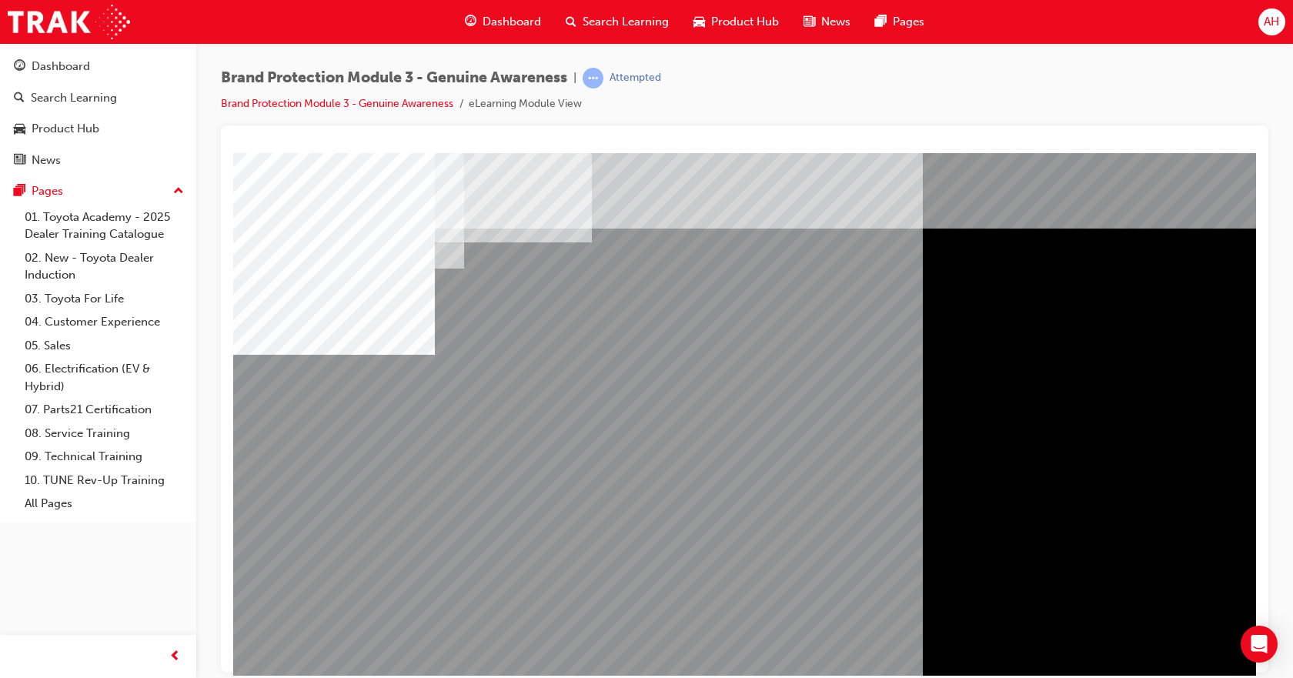
click at [859, 482] on div "multistate" at bounding box center [756, 429] width 1046 height 554
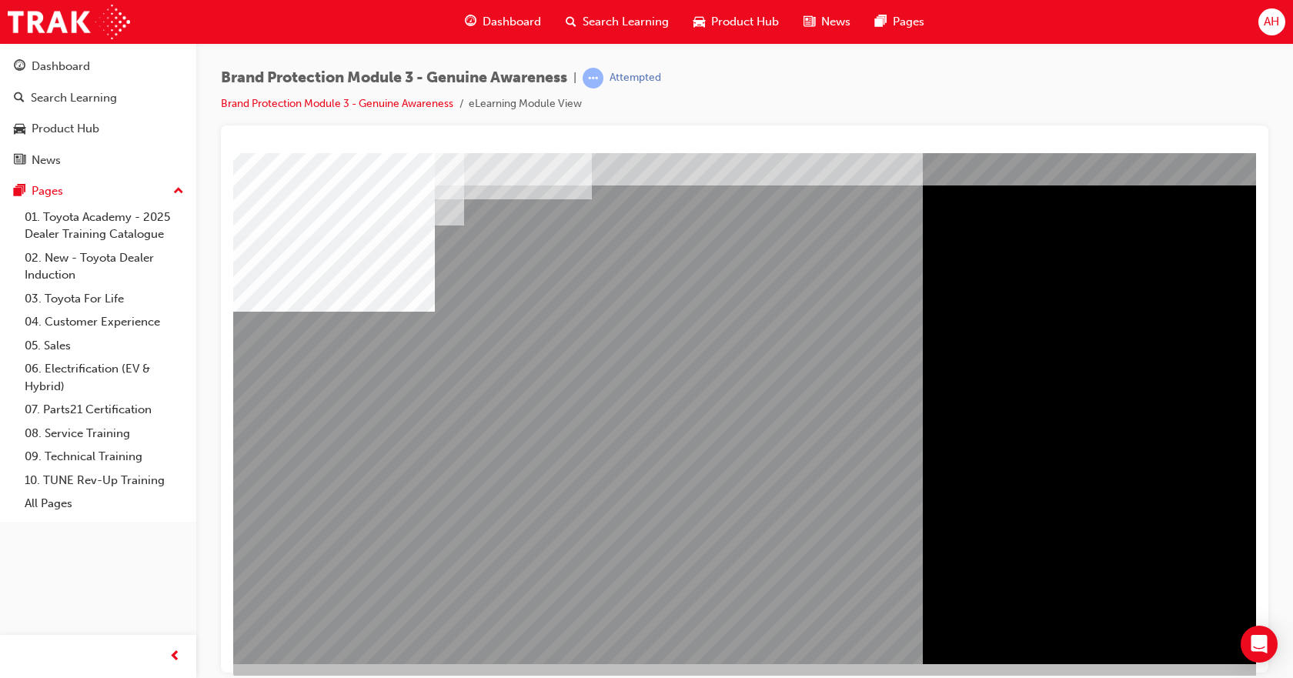
scroll to position [66, 0]
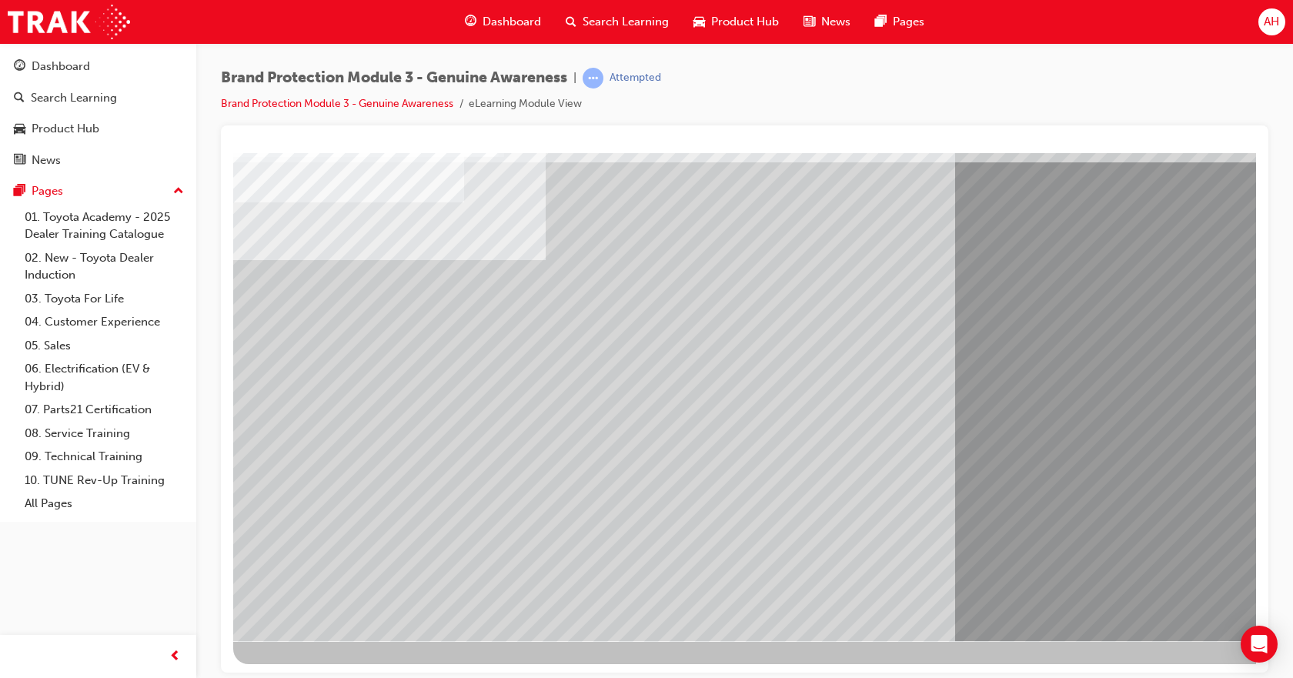
scroll to position [0, 0]
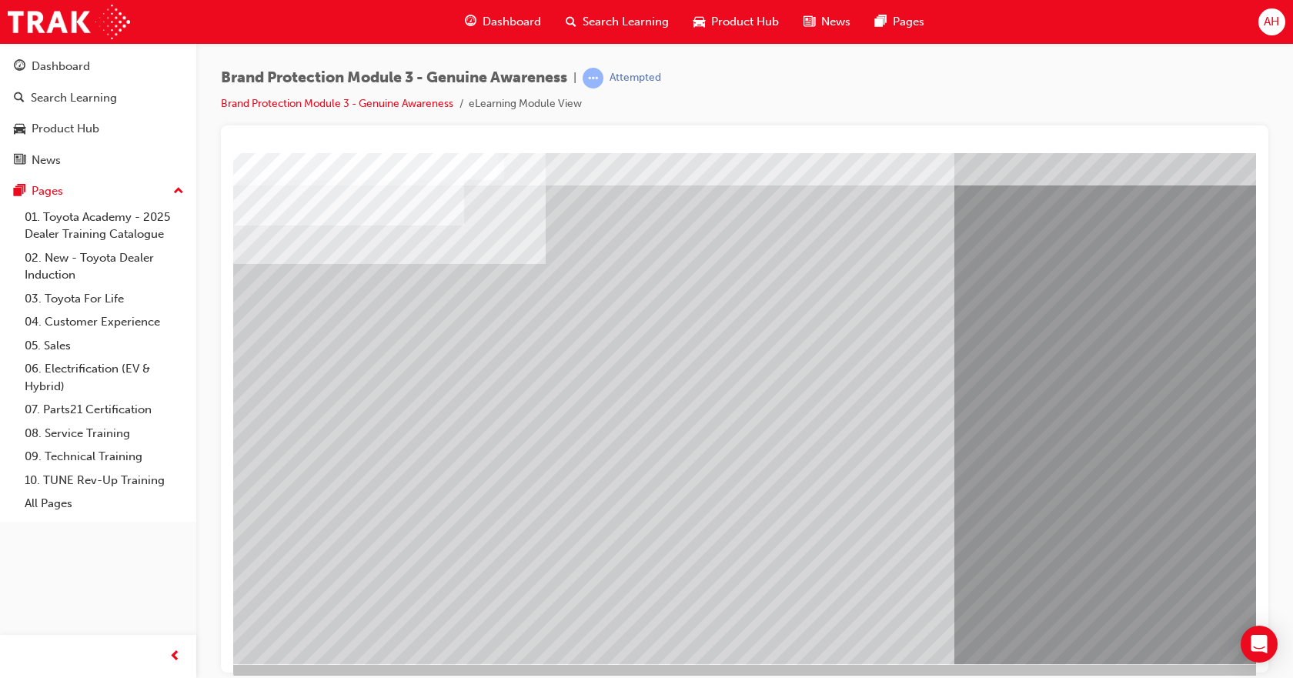
scroll to position [66, 0]
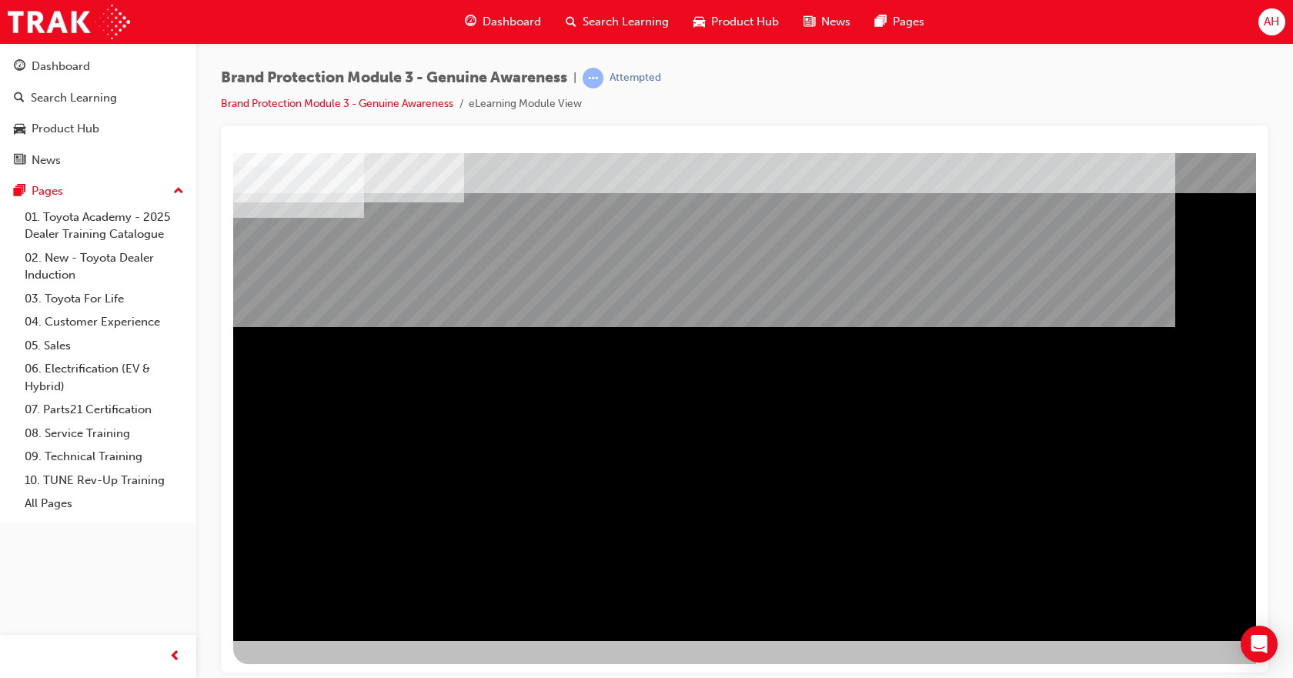
click at [330, 668] on div "NEXT Trigger this button to go to the next slide" at bounding box center [281, 682] width 97 height 28
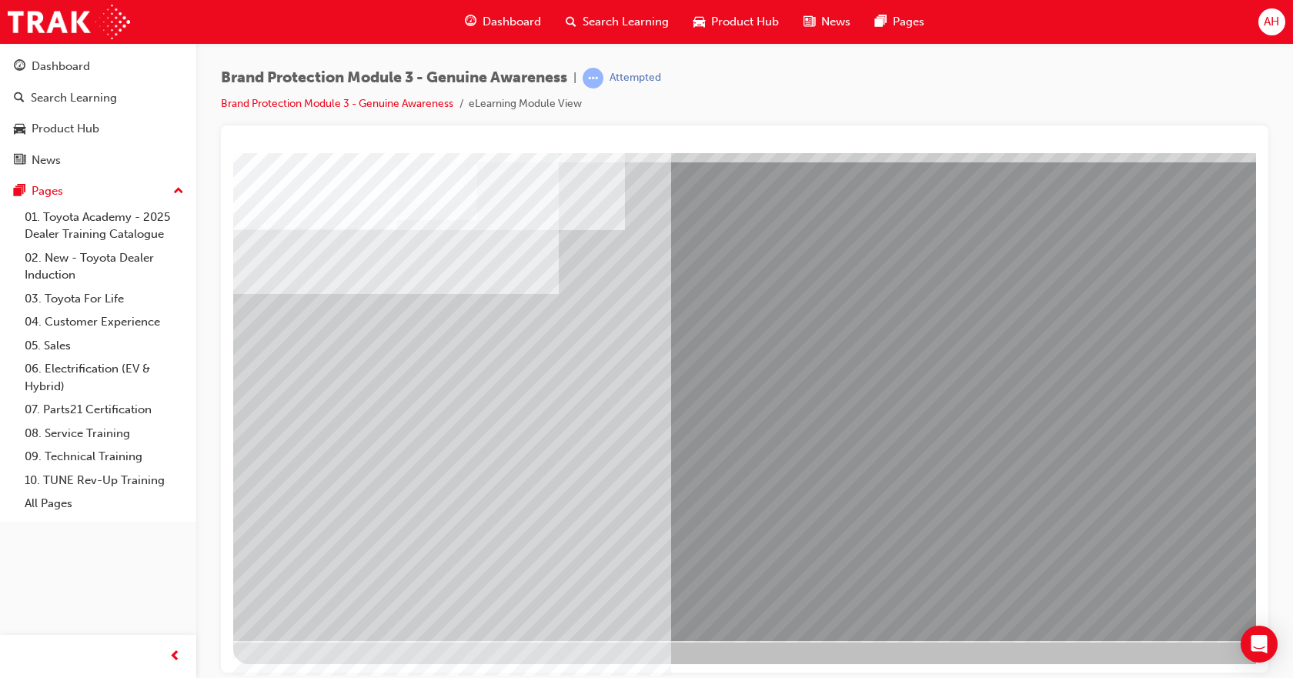
scroll to position [0, 0]
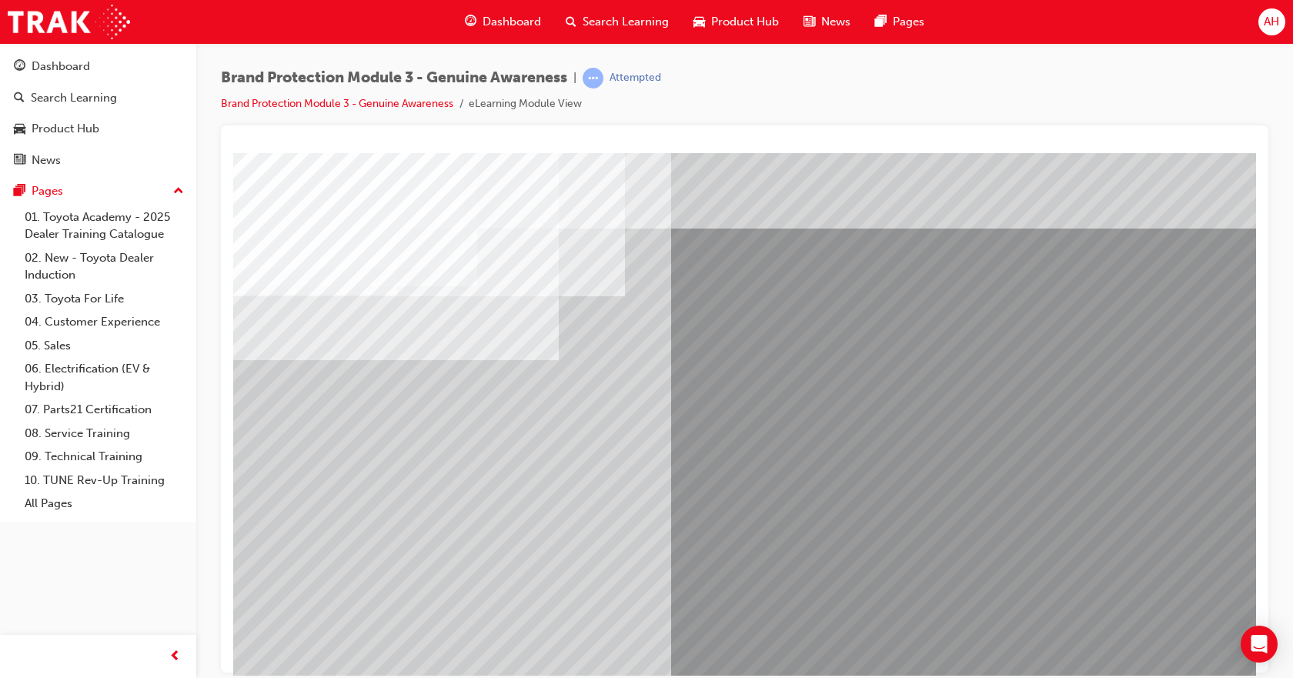
drag, startPoint x: 351, startPoint y: 409, endPoint x: 342, endPoint y: 415, distance: 11.5
drag, startPoint x: 375, startPoint y: 506, endPoint x: 335, endPoint y: 523, distance: 44.5
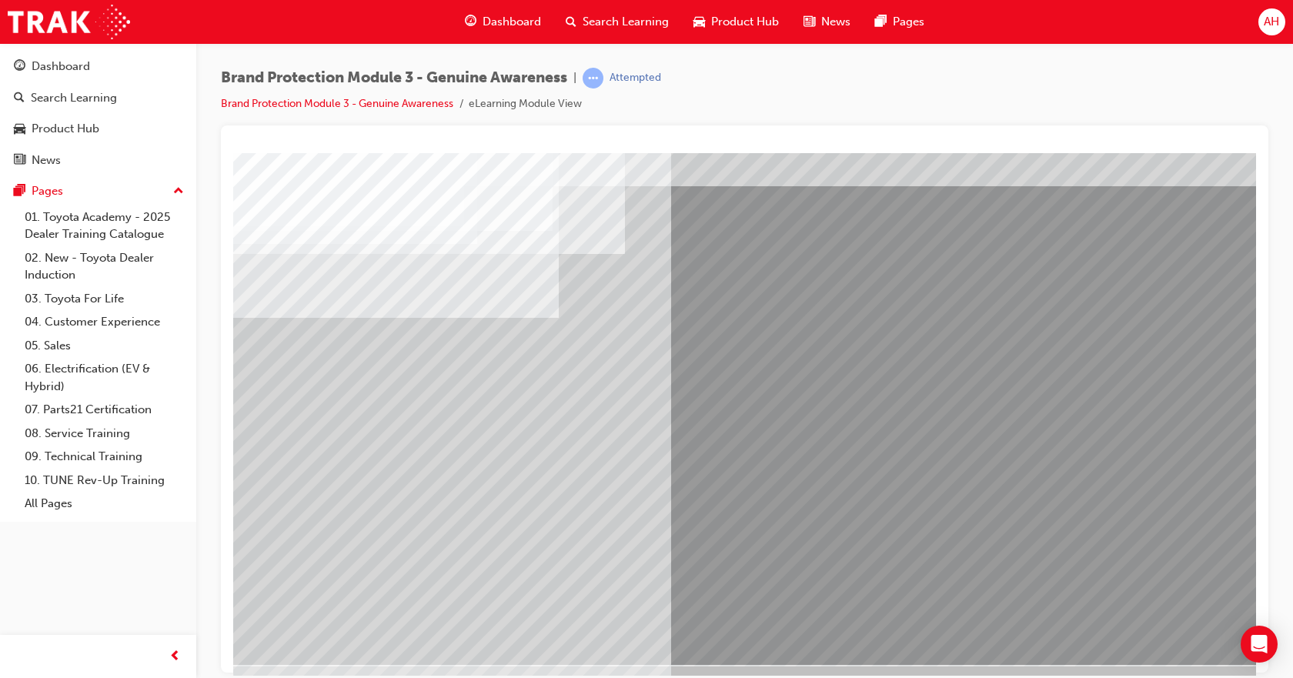
scroll to position [66, 0]
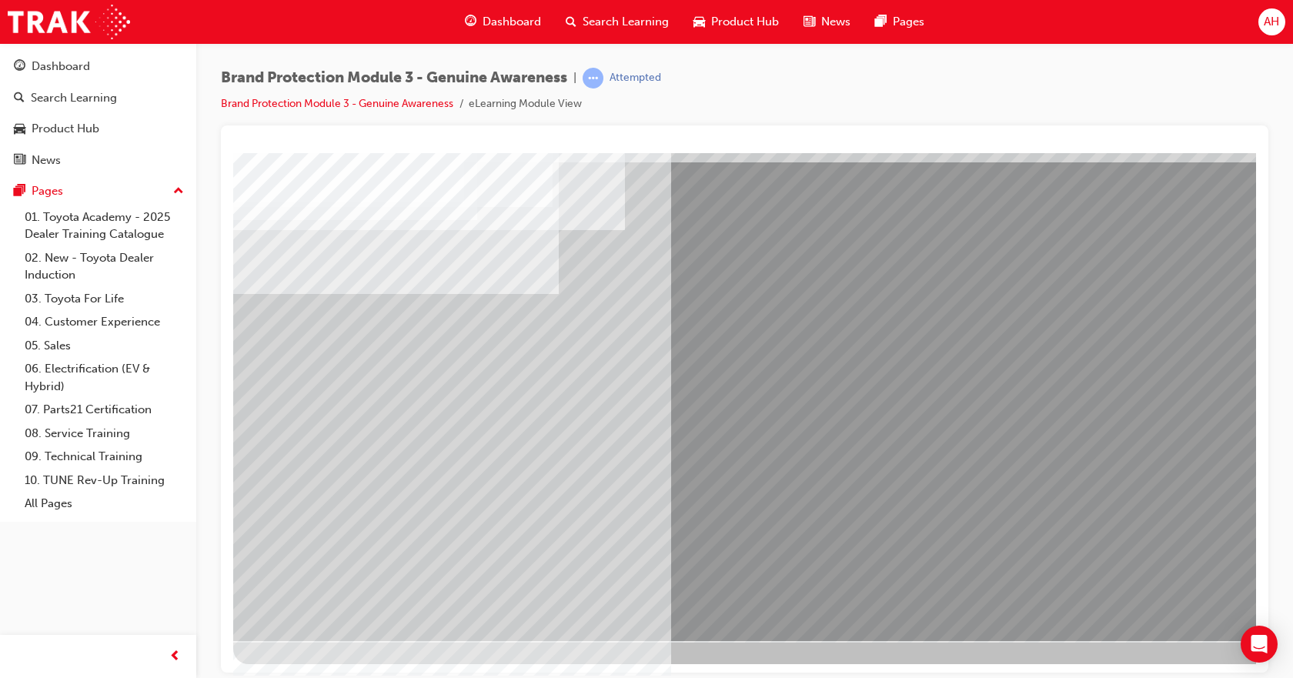
drag, startPoint x: 1170, startPoint y: 605, endPoint x: 1167, endPoint y: 592, distance: 12.7
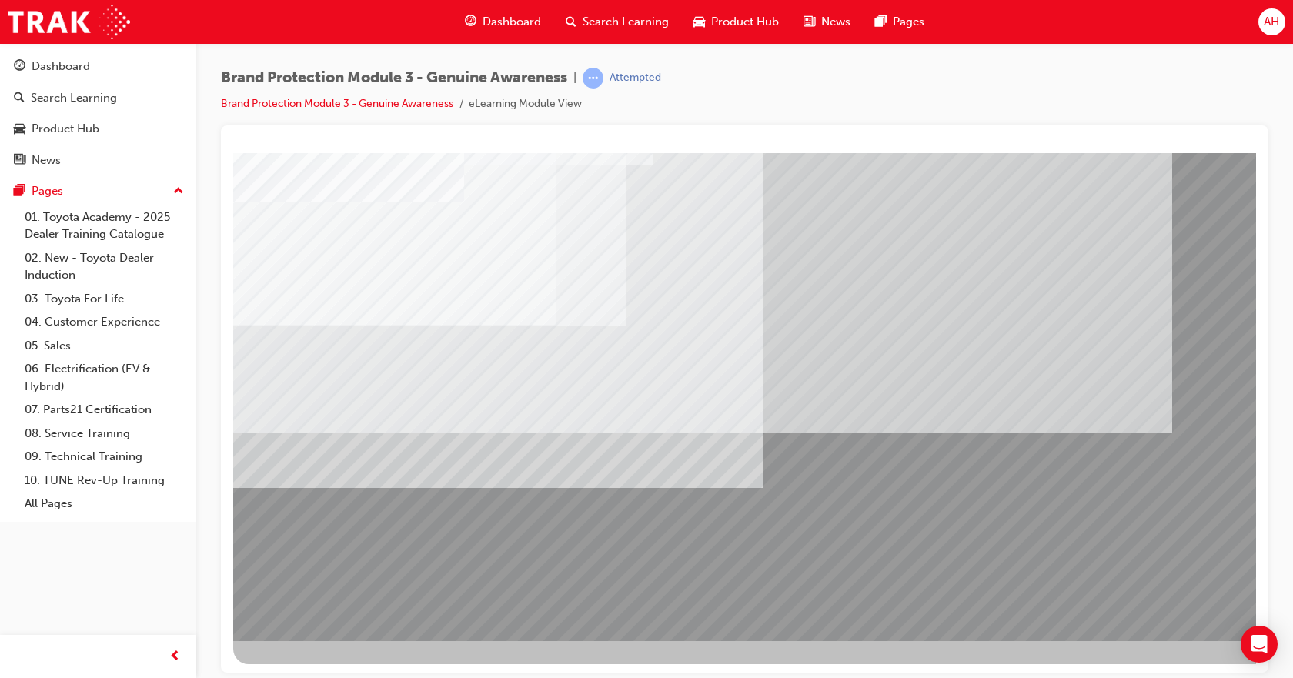
click at [1151, 590] on div at bounding box center [756, 363] width 1046 height 554
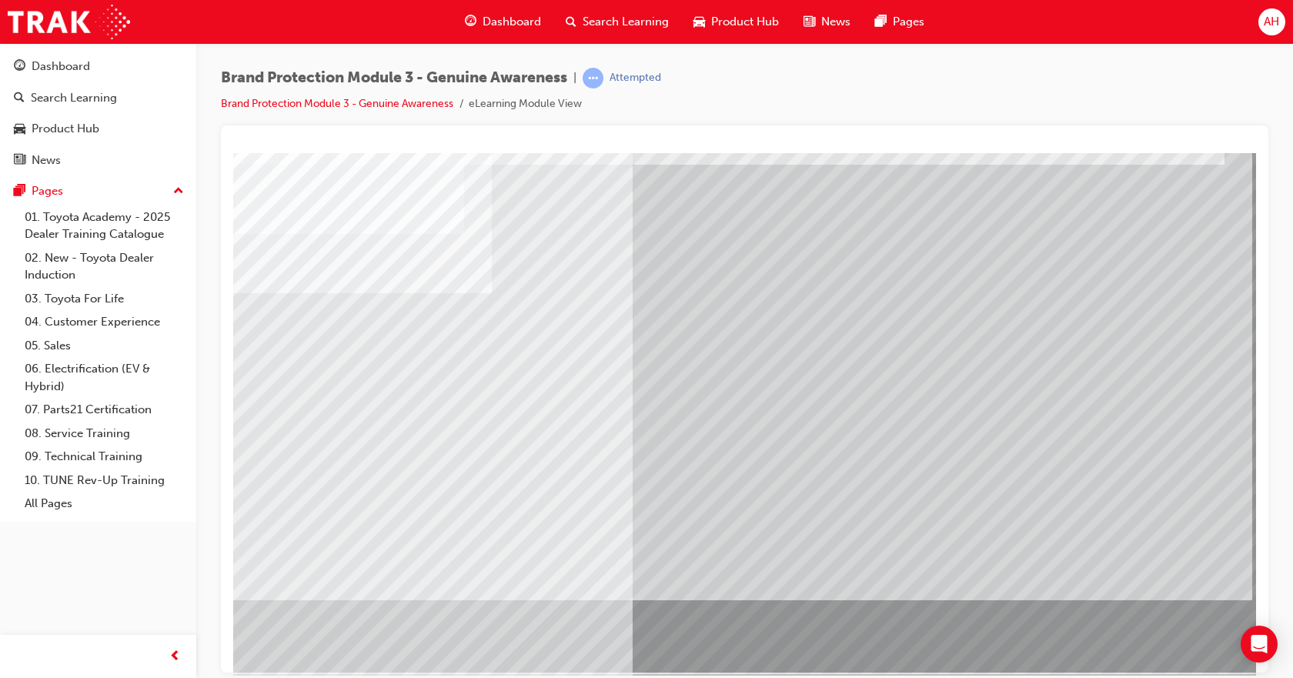
scroll to position [66, 0]
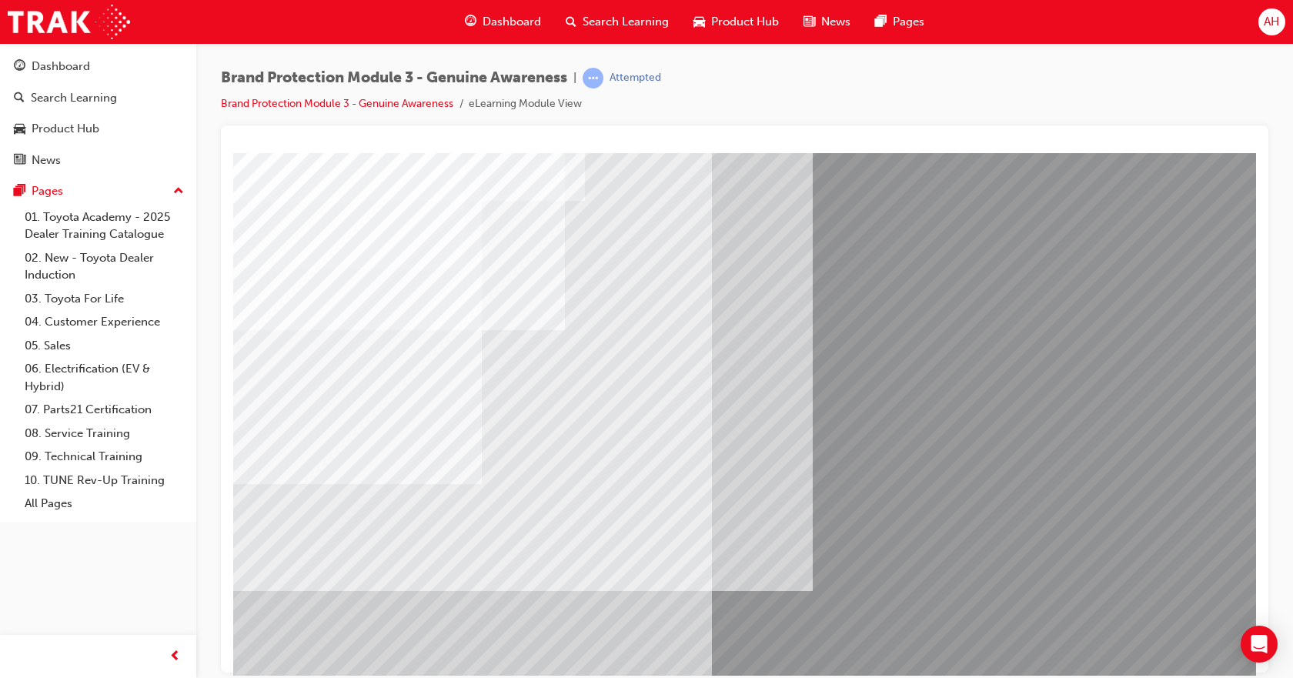
click at [956, 242] on div "multistate" at bounding box center [756, 429] width 1046 height 554
drag, startPoint x: 992, startPoint y: 569, endPoint x: 997, endPoint y: 561, distance: 9.4
click at [996, 561] on div "multistate" at bounding box center [756, 429] width 1046 height 554
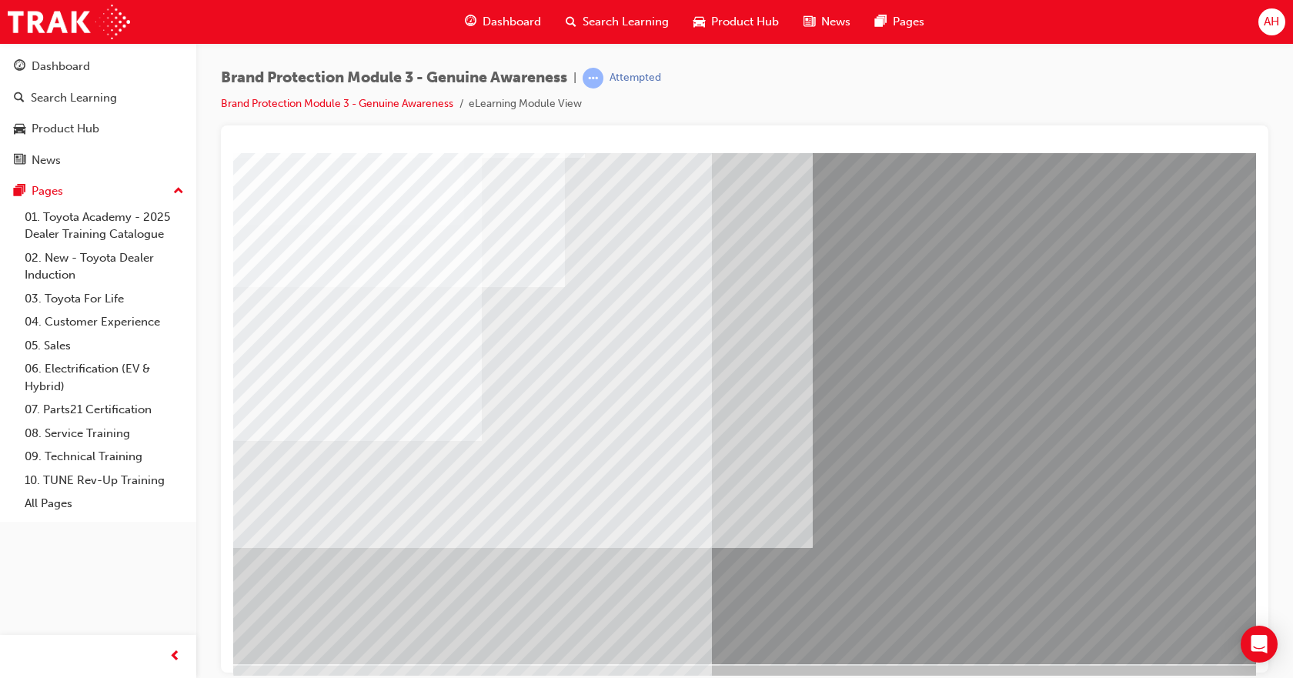
scroll to position [66, 0]
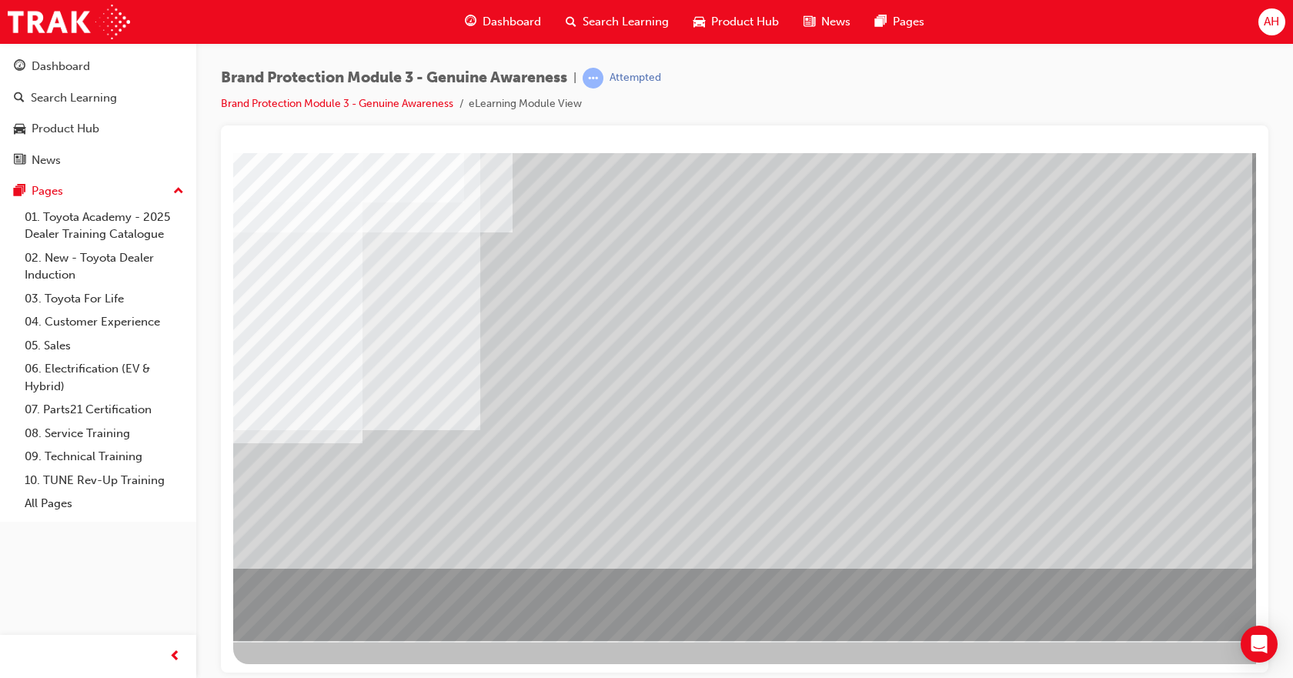
drag, startPoint x: 1120, startPoint y: 608, endPoint x: 1133, endPoint y: 606, distance: 13.2
drag, startPoint x: 1155, startPoint y: 603, endPoint x: 1151, endPoint y: 596, distance: 7.9
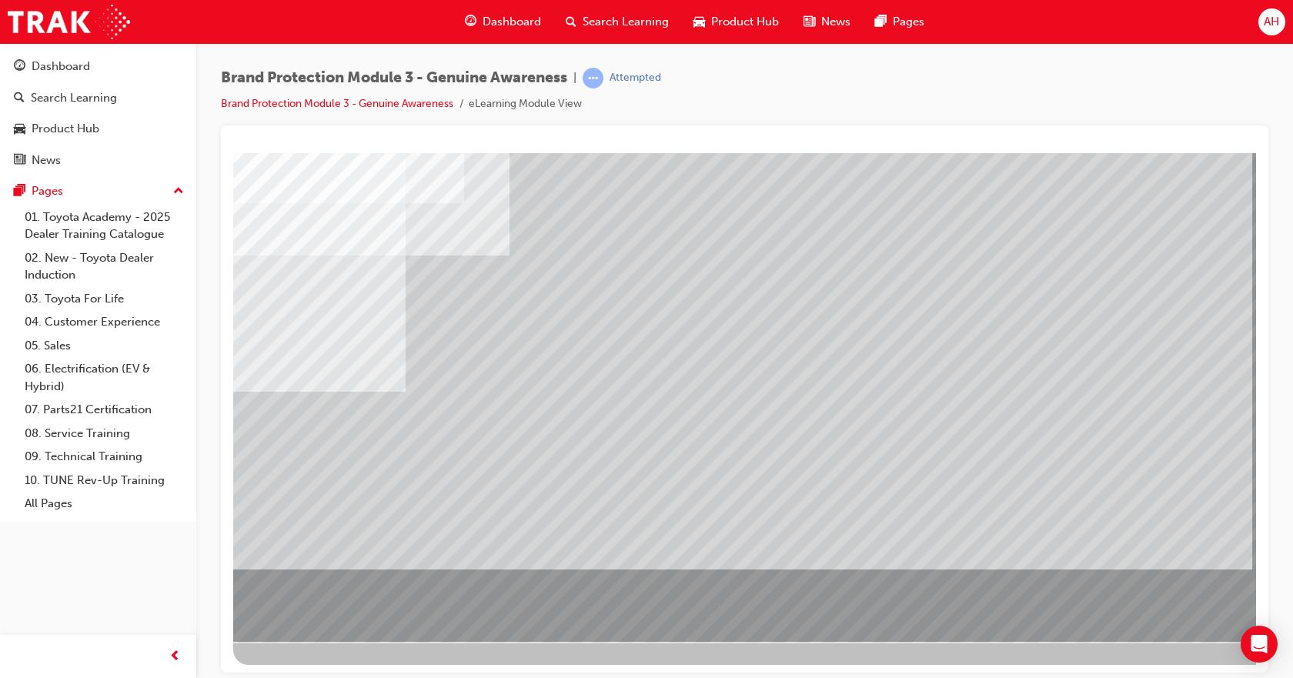
scroll to position [66, 0]
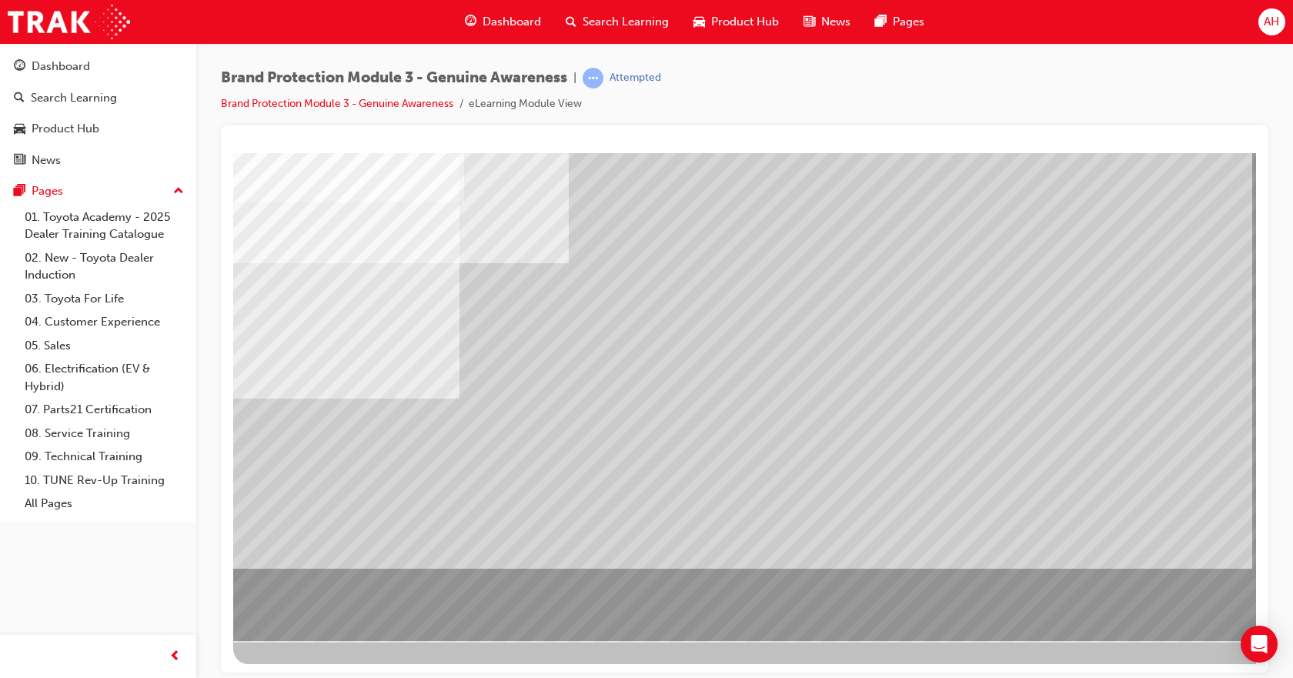
drag, startPoint x: 1129, startPoint y: 606, endPoint x: 1139, endPoint y: 604, distance: 10.3
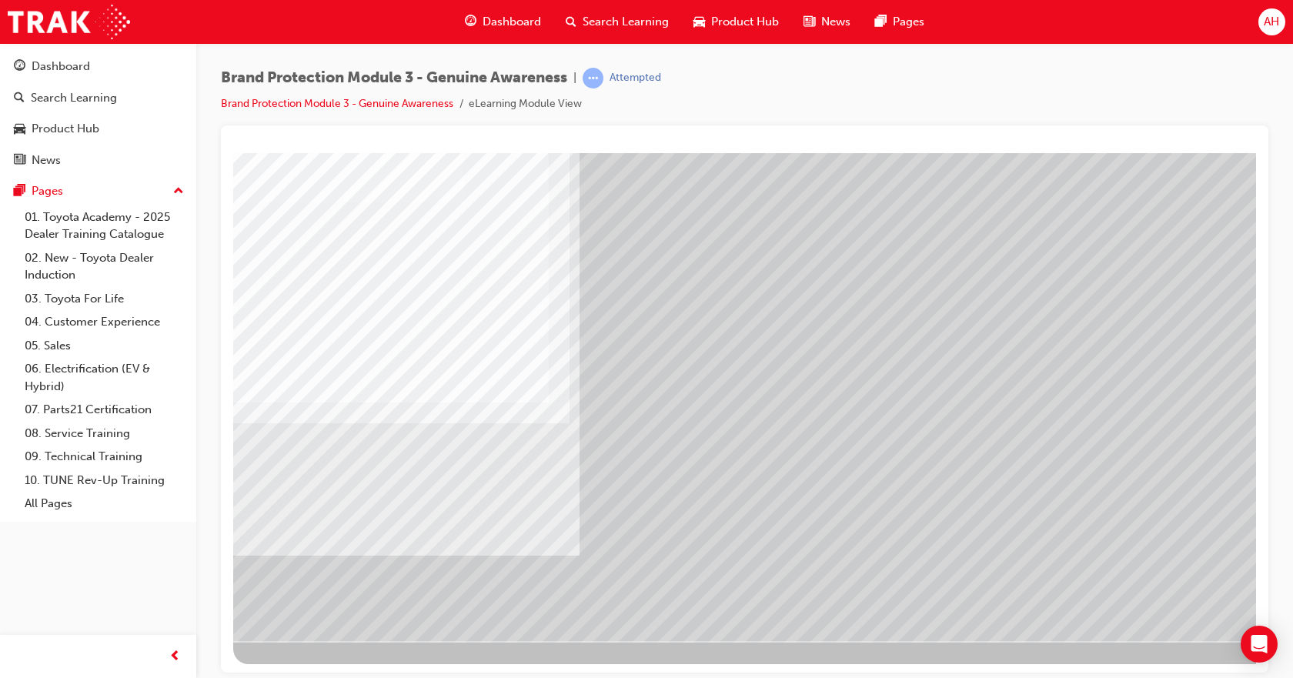
drag, startPoint x: 1203, startPoint y: 626, endPoint x: 1198, endPoint y: 619, distance: 8.3
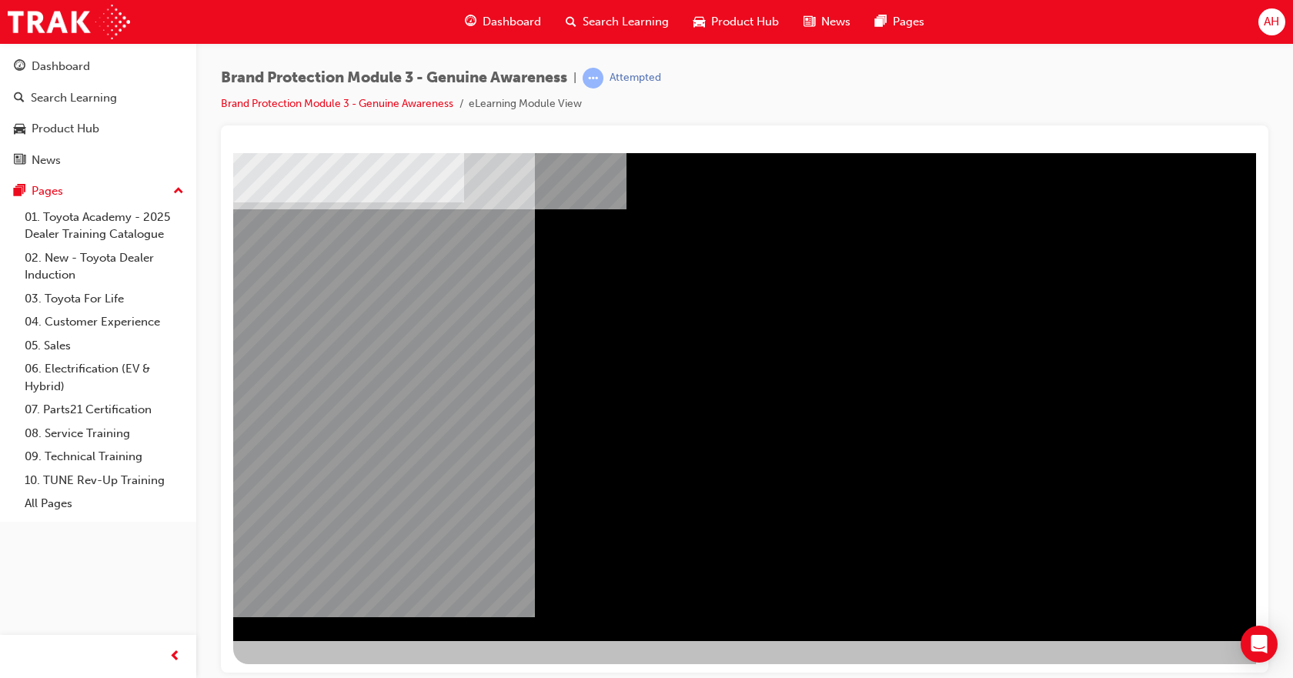
click at [330, 668] on div "NEXT Trigger this button to go to the next slide" at bounding box center [281, 682] width 97 height 28
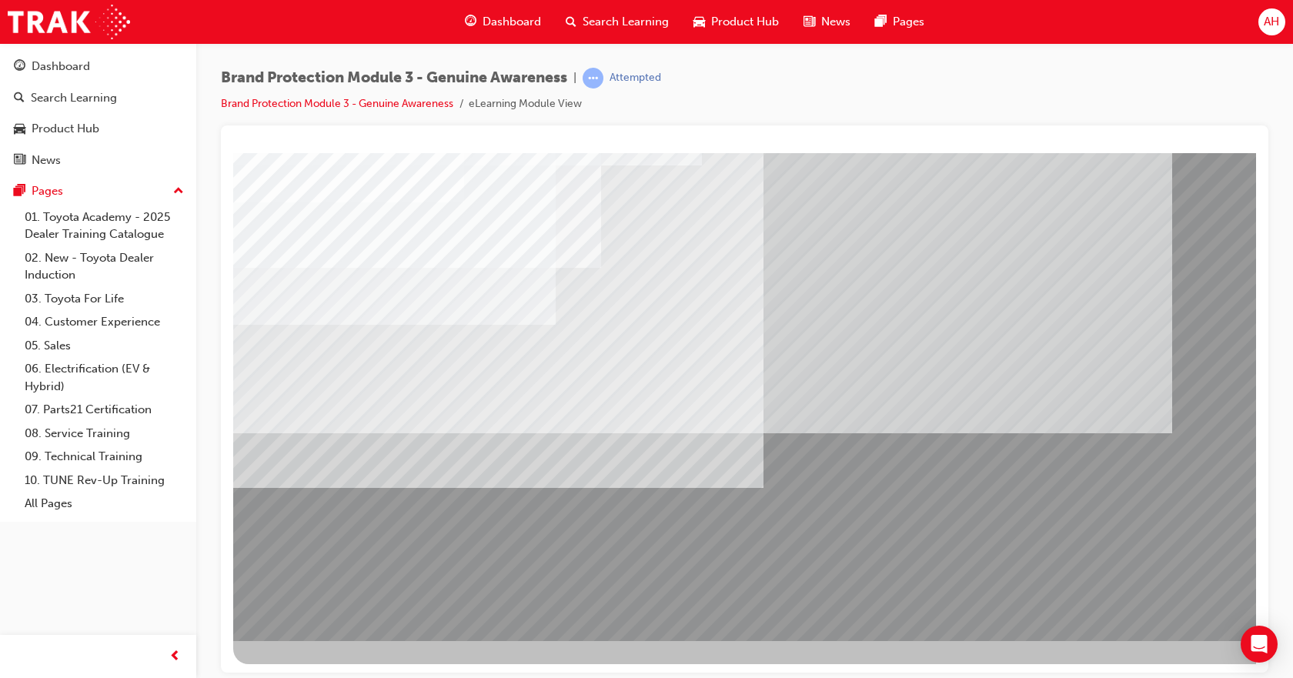
scroll to position [0, 0]
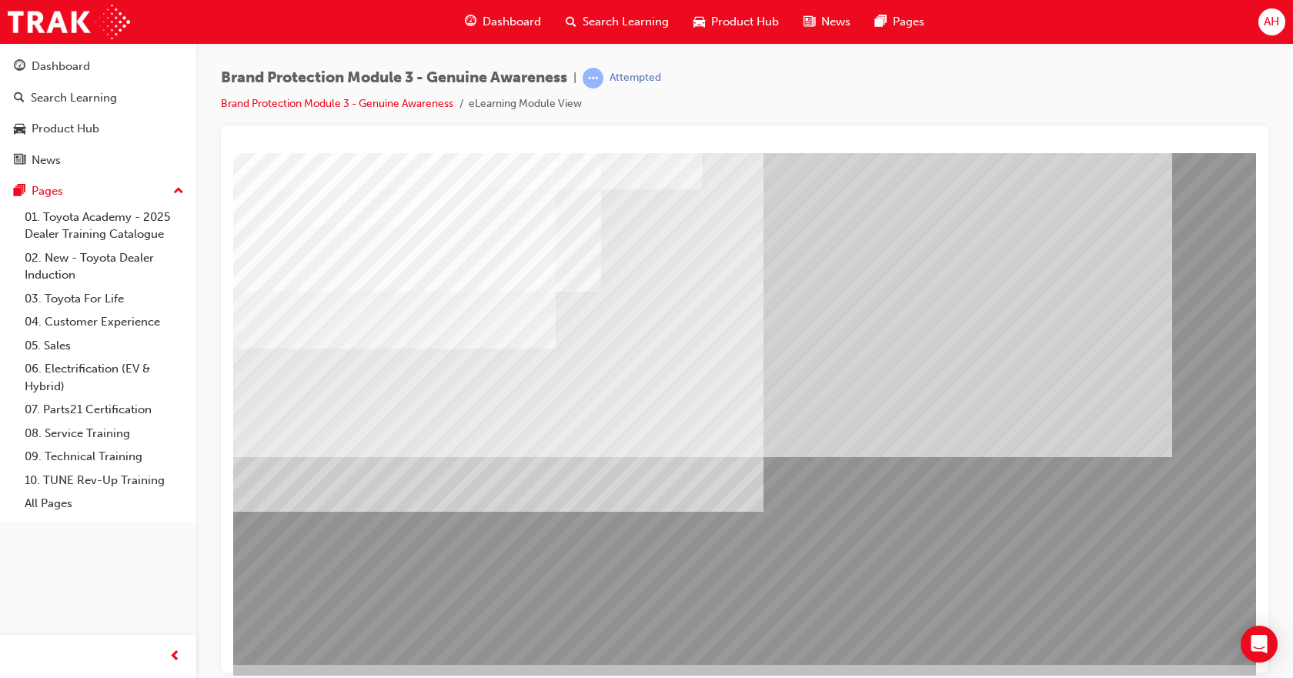
scroll to position [66, 0]
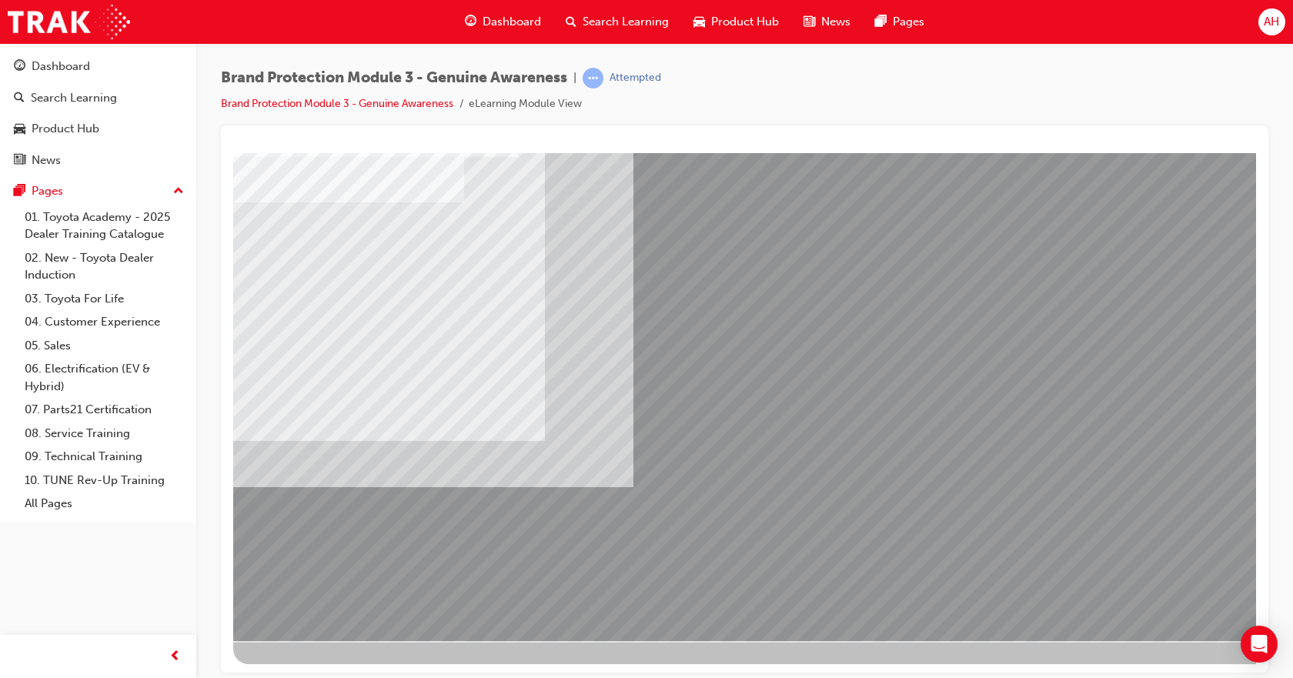
scroll to position [0, 0]
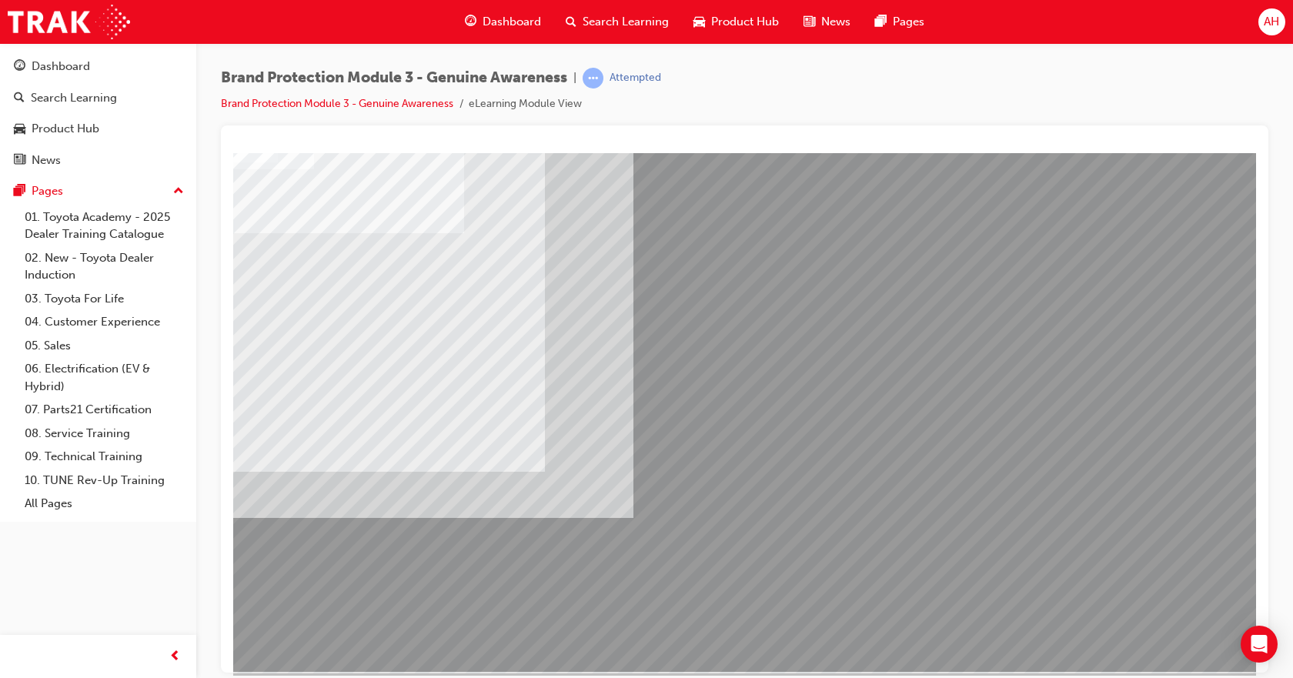
scroll to position [66, 0]
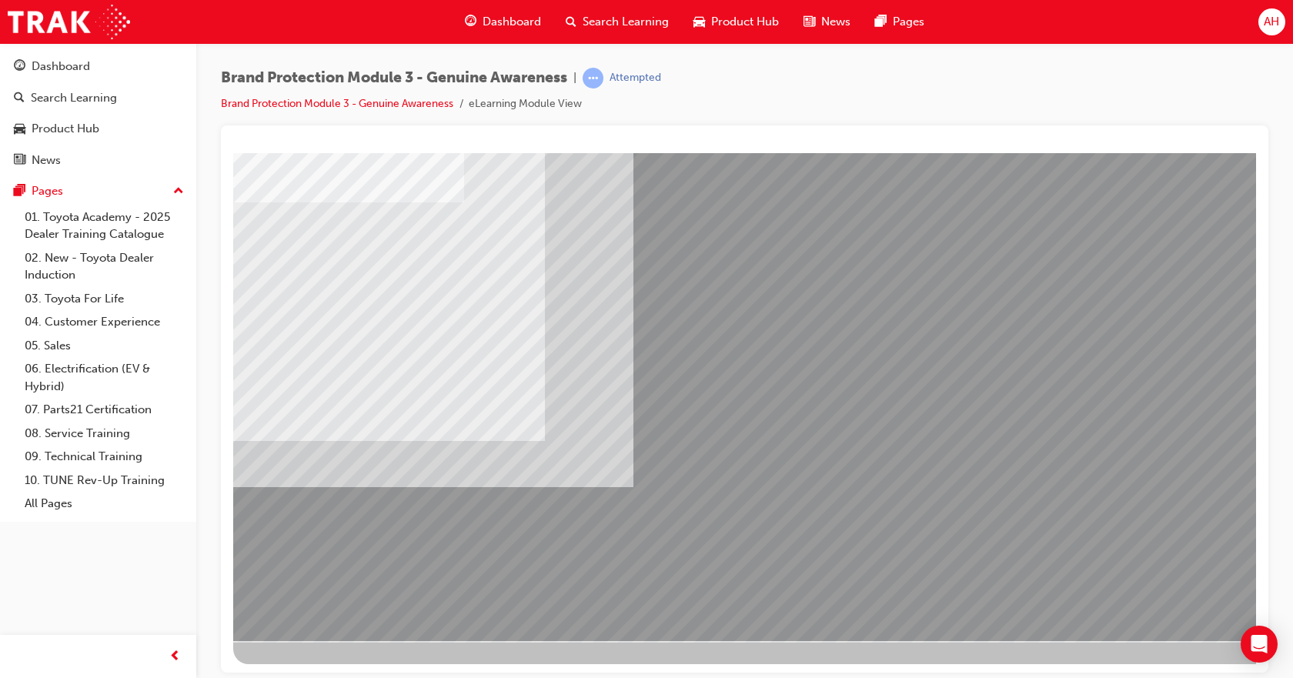
drag, startPoint x: 1039, startPoint y: 393, endPoint x: 1047, endPoint y: 410, distance: 18.9
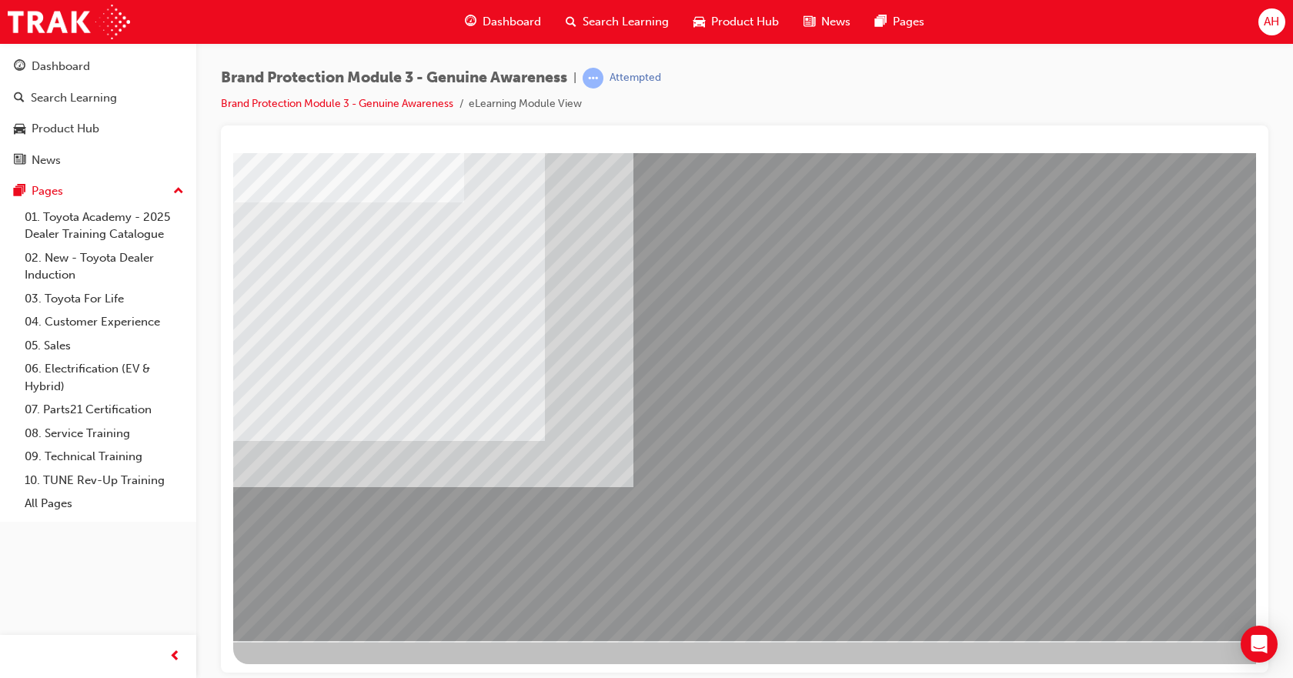
click at [1185, 582] on div "multistate" at bounding box center [756, 363] width 1046 height 554
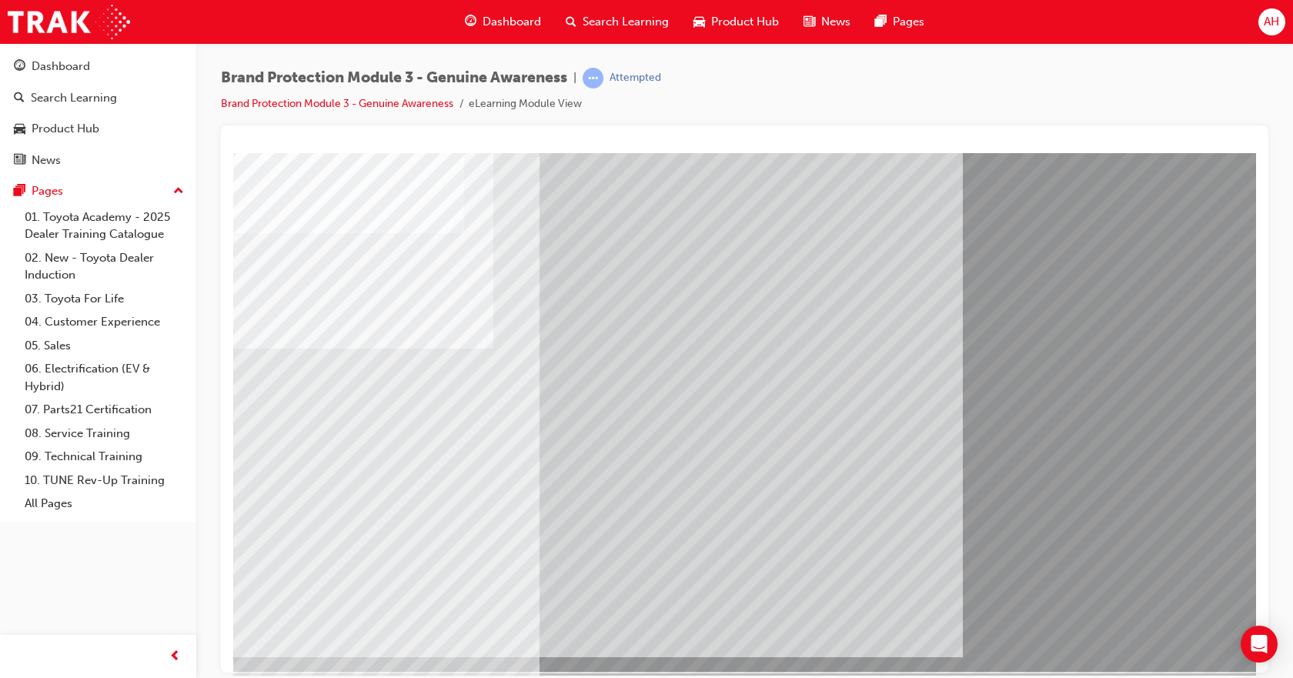
scroll to position [66, 0]
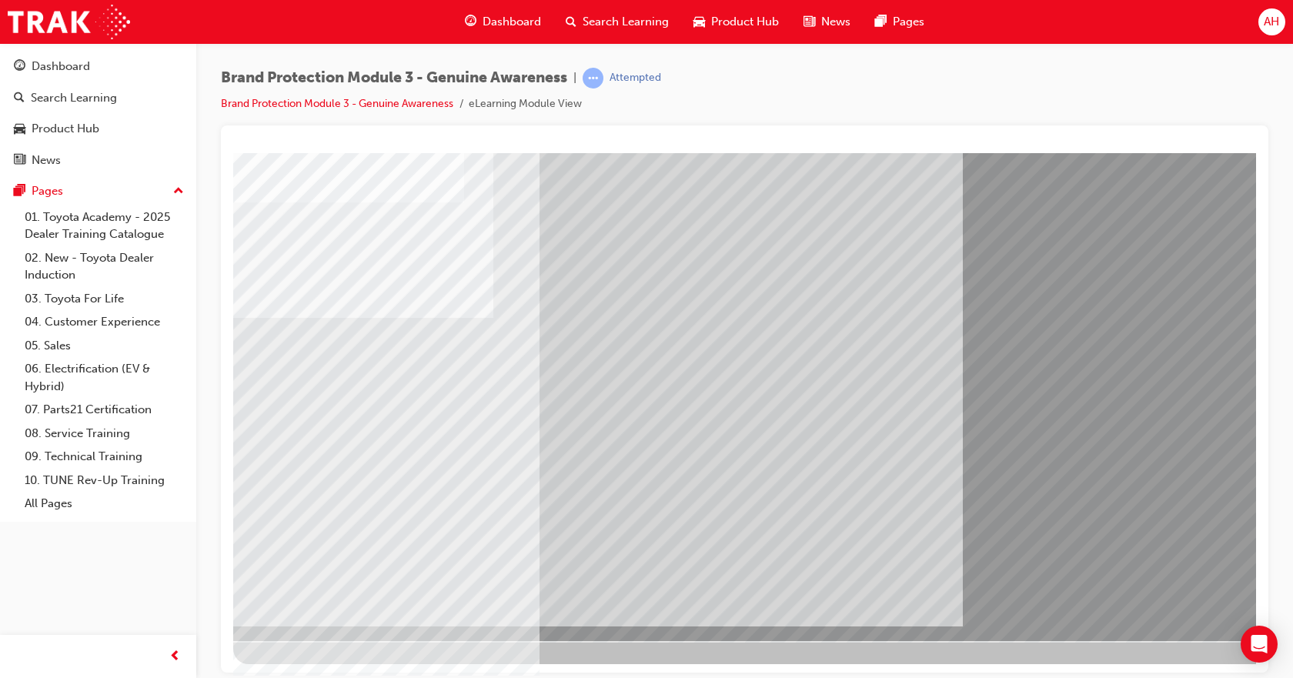
drag, startPoint x: 1204, startPoint y: 609, endPoint x: 1200, endPoint y: 602, distance: 7.9
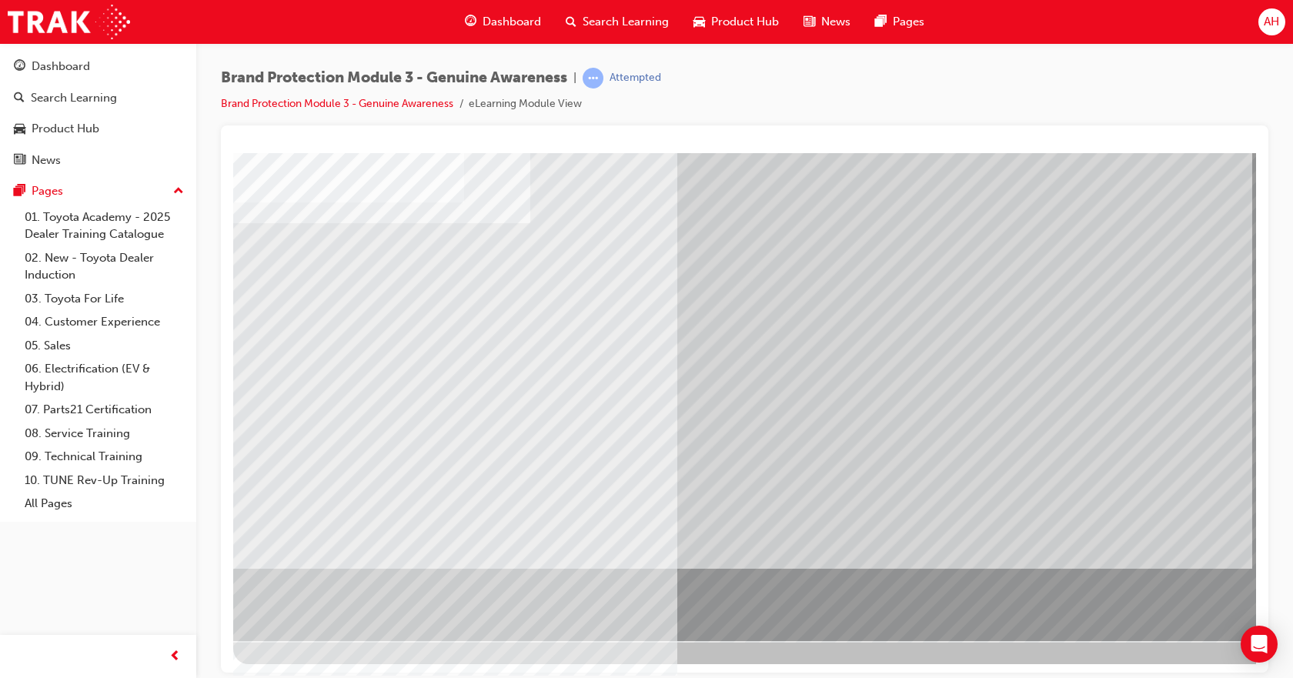
drag, startPoint x: 1142, startPoint y: 578, endPoint x: 1152, endPoint y: 593, distance: 18.4
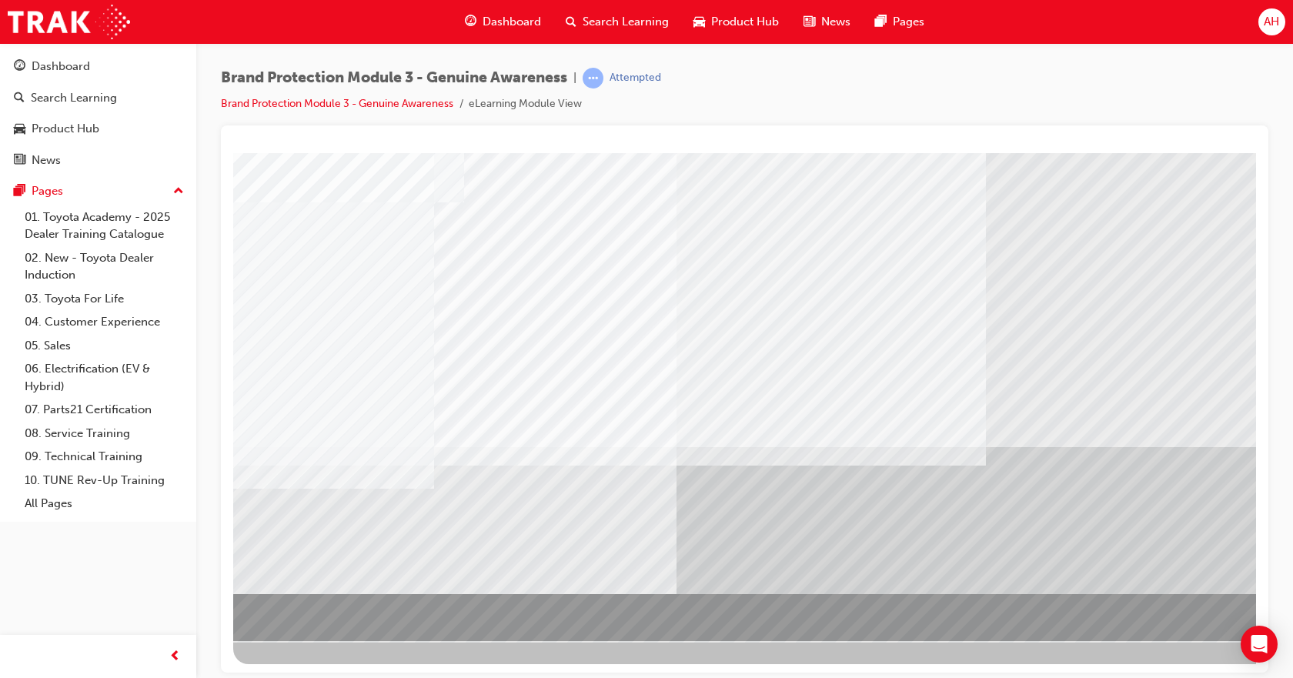
scroll to position [0, 0]
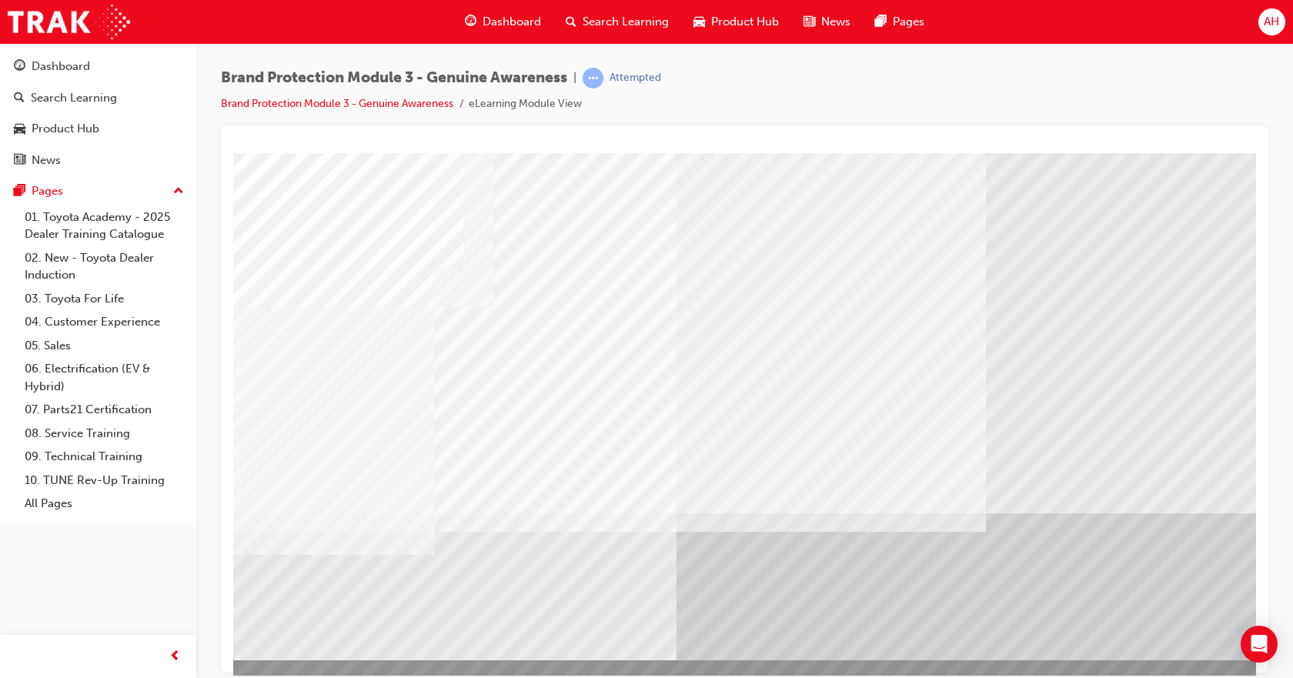
drag, startPoint x: 929, startPoint y: 594, endPoint x: 958, endPoint y: 599, distance: 29.6
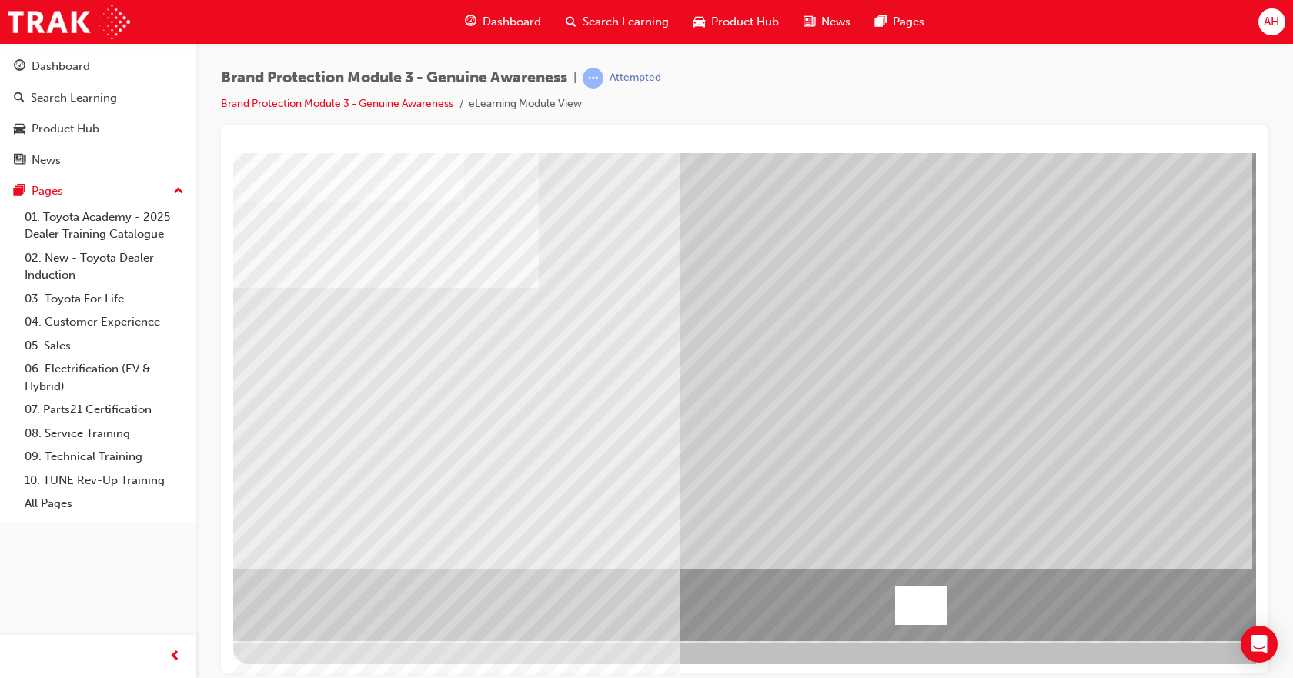
click at [895, 609] on div at bounding box center [921, 604] width 52 height 39
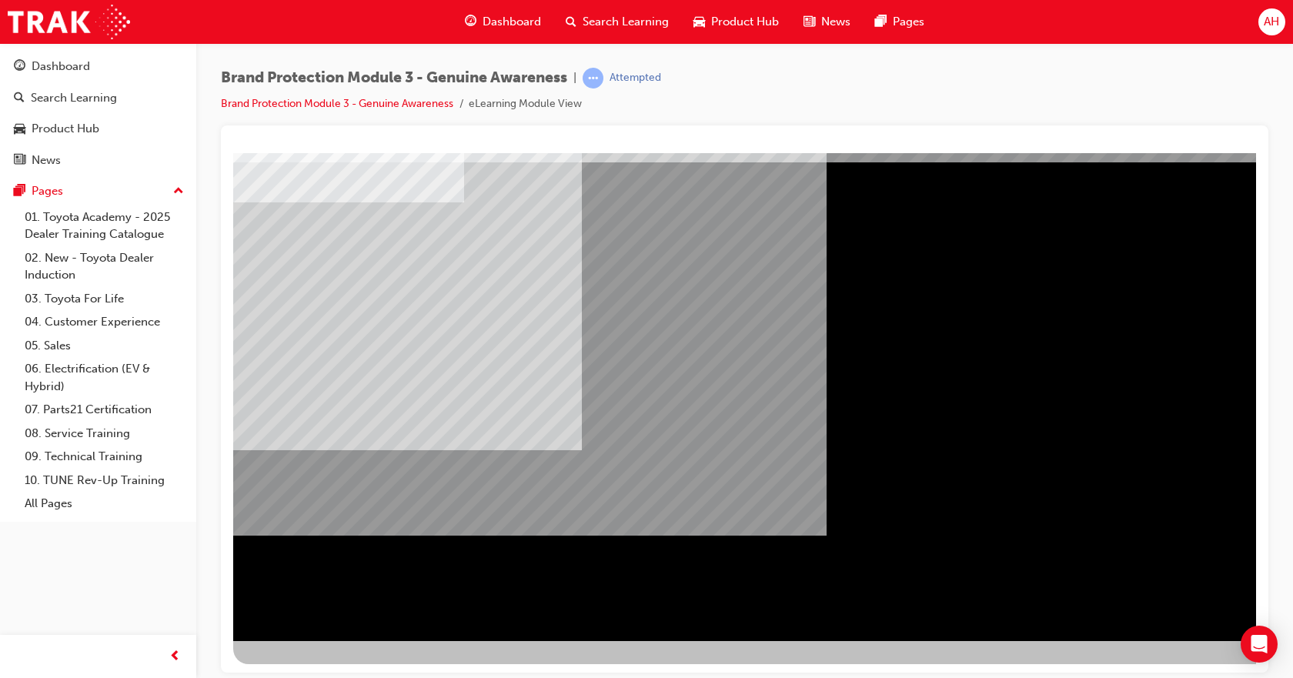
drag, startPoint x: 370, startPoint y: 406, endPoint x: 364, endPoint y: 474, distance: 68.0
drag, startPoint x: 946, startPoint y: 331, endPoint x: 918, endPoint y: 338, distance: 29.3
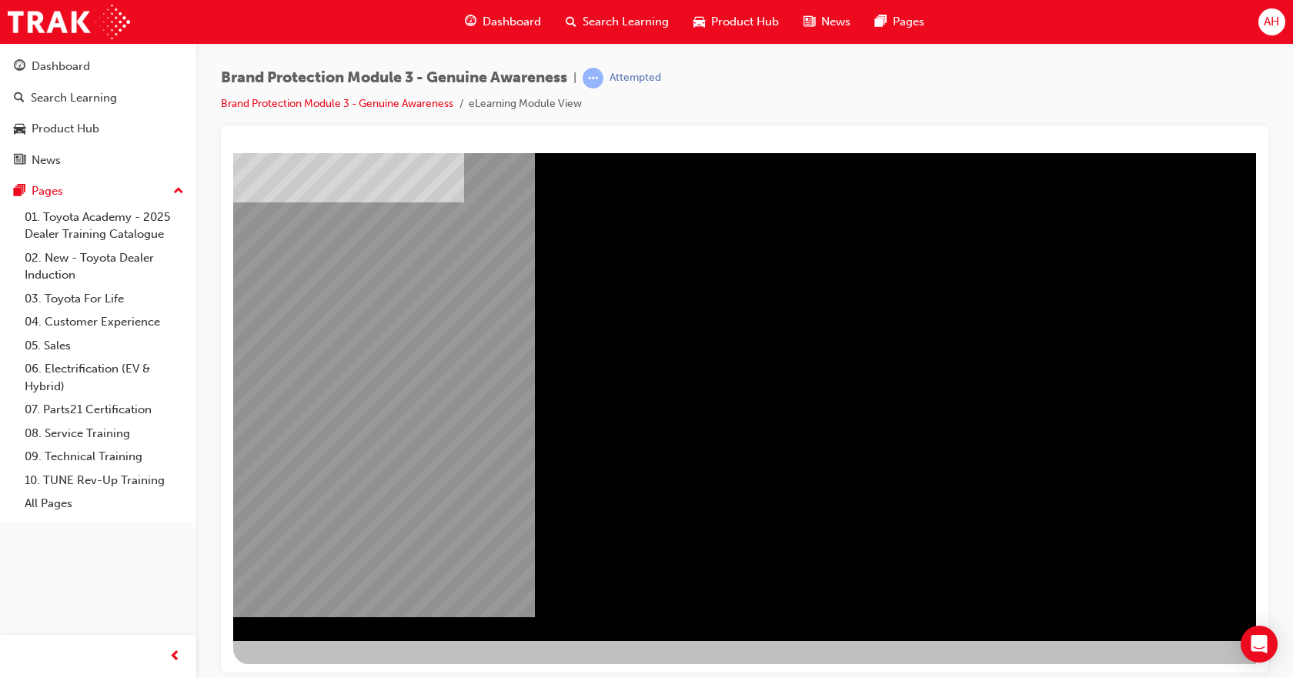
scroll to position [0, 0]
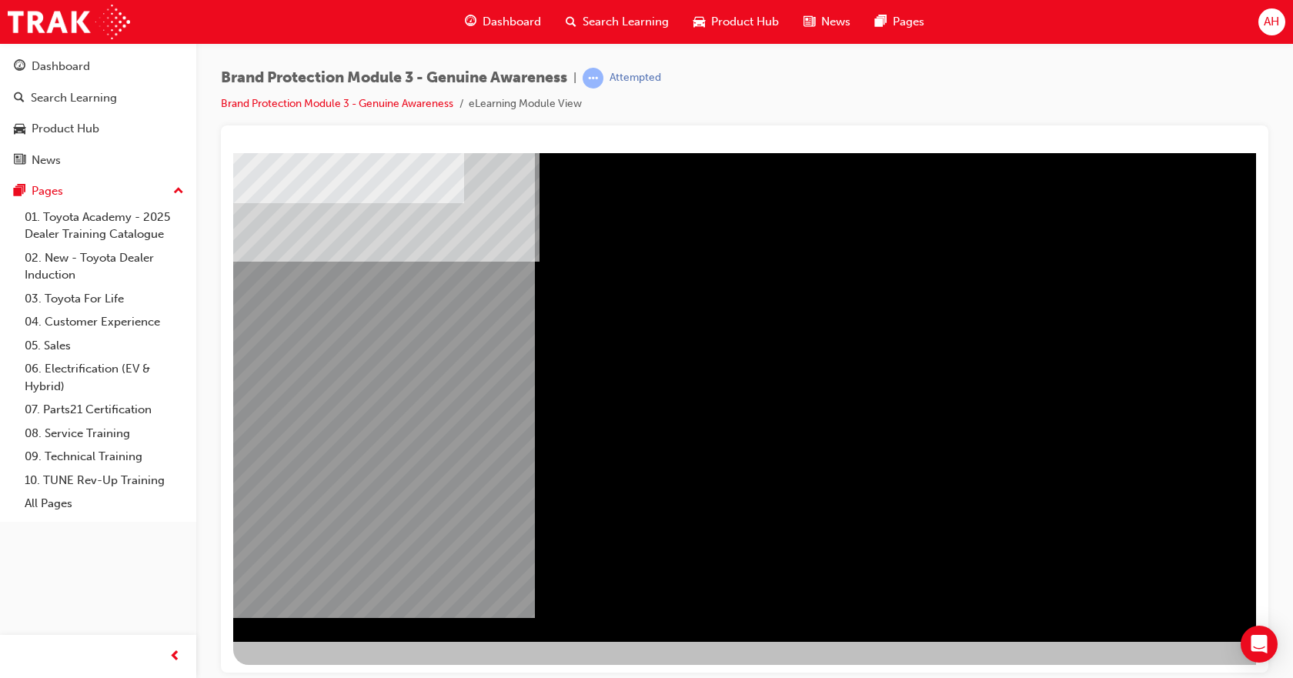
scroll to position [66, 0]
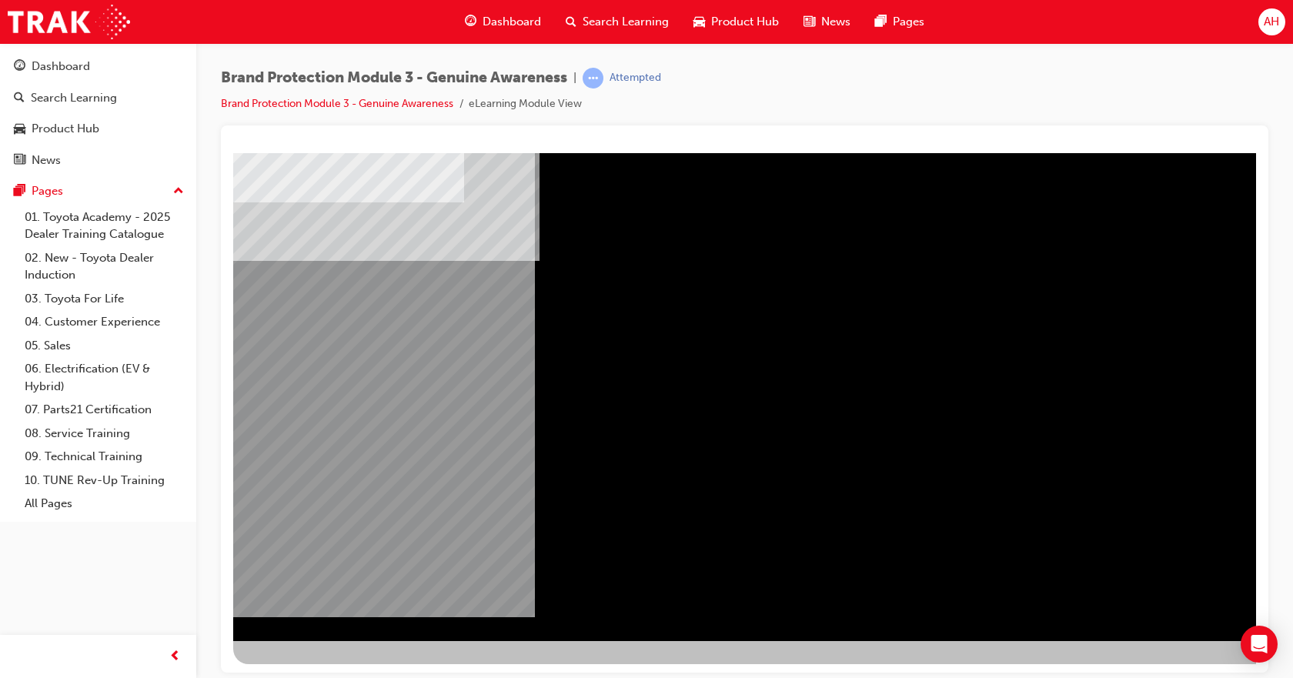
click at [330, 668] on div "NEXT Trigger this button to go to the next slide" at bounding box center [281, 682] width 97 height 28
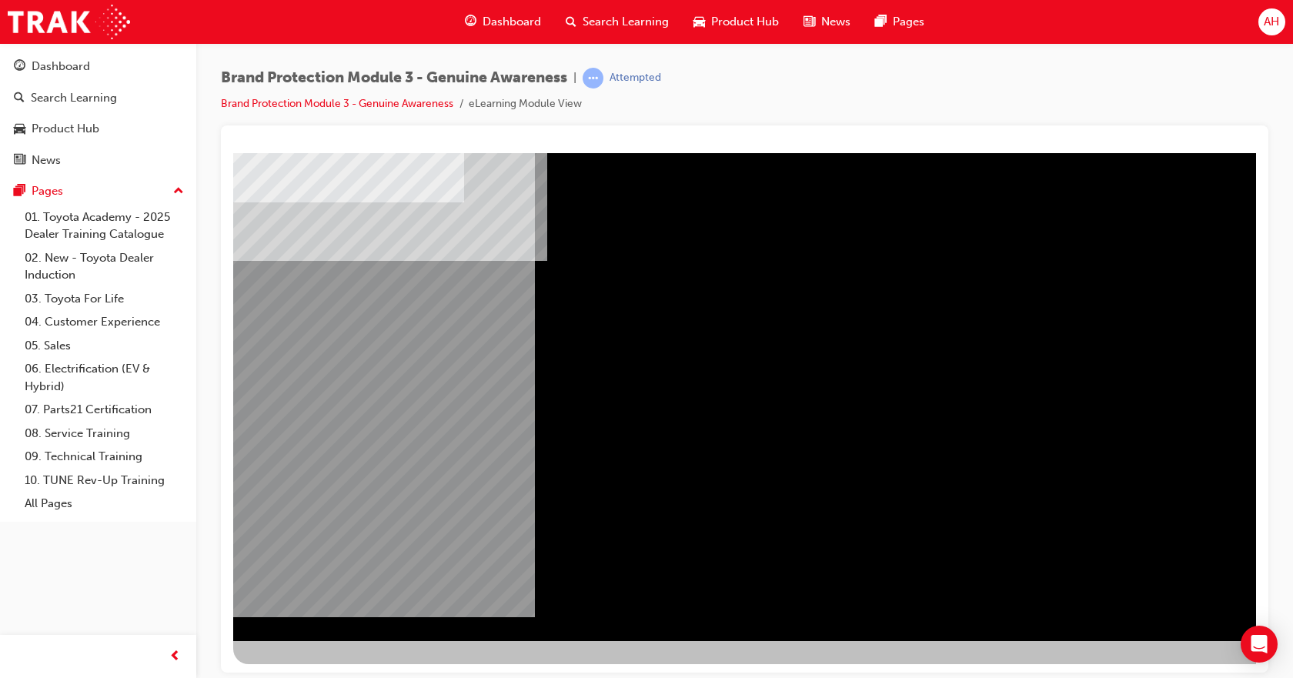
drag, startPoint x: 1164, startPoint y: 574, endPoint x: 1172, endPoint y: 593, distance: 20.7
click at [1166, 579] on div "" at bounding box center [756, 377] width 1046 height 554
click at [330, 668] on div "NEXT Trigger this button to go to the next slide" at bounding box center [281, 682] width 97 height 28
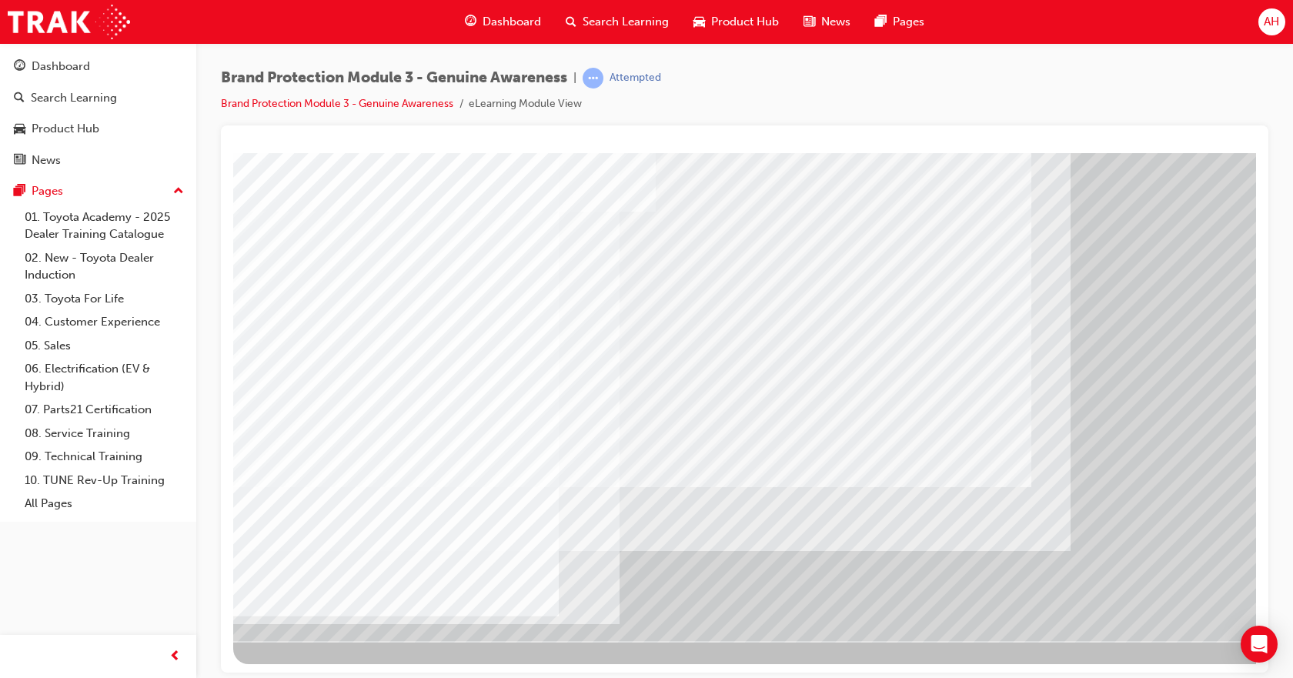
drag, startPoint x: 1172, startPoint y: 581, endPoint x: 1179, endPoint y: 603, distance: 23.4
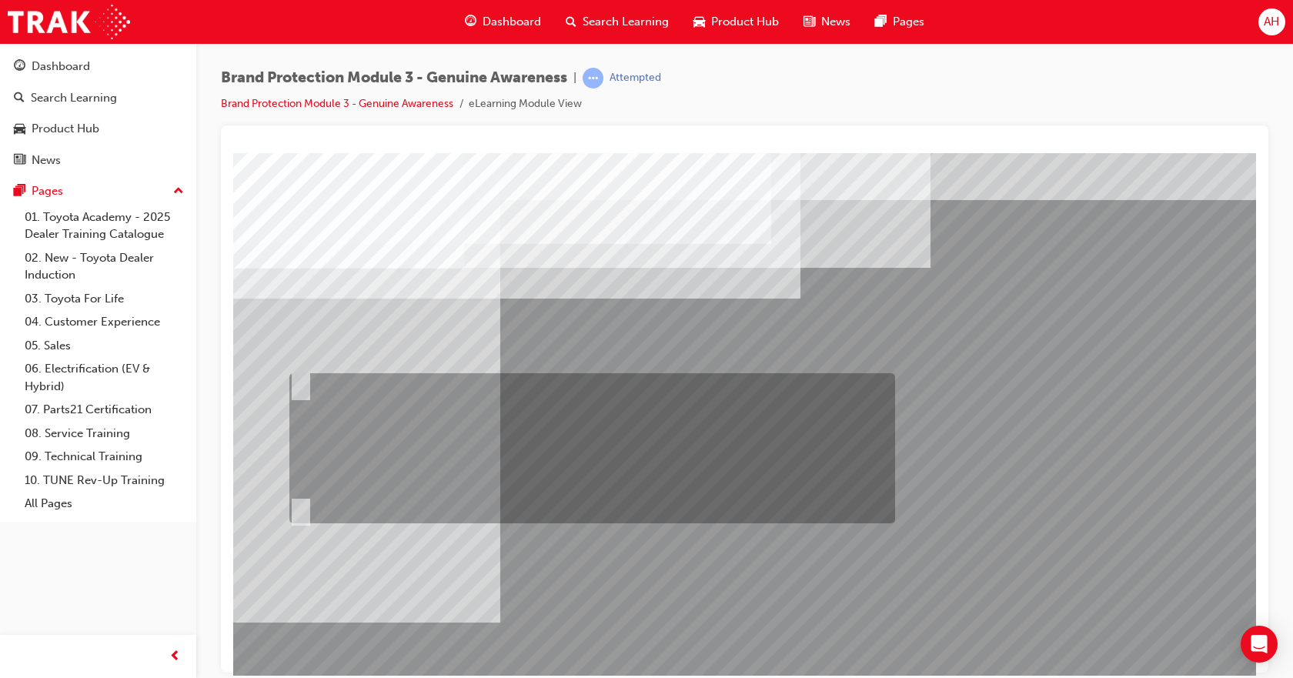
click at [736, 463] on div at bounding box center [588, 448] width 606 height 150
radio input "true"
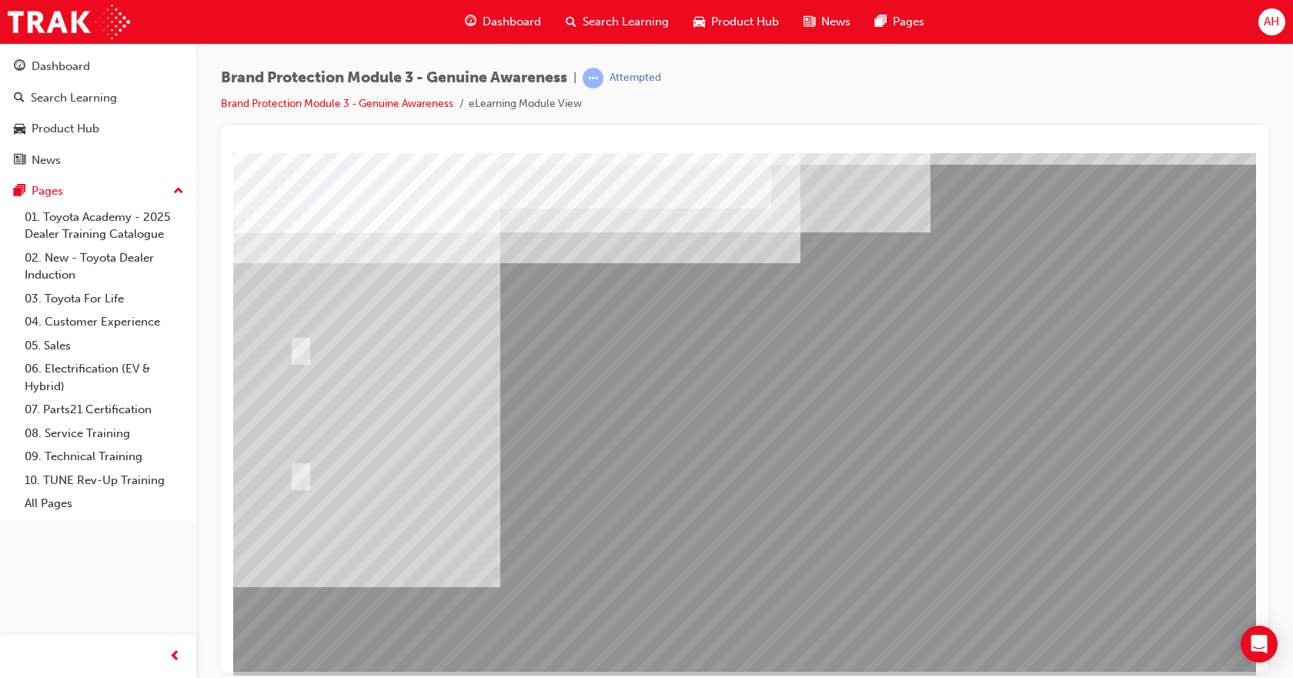
scroll to position [66, 0]
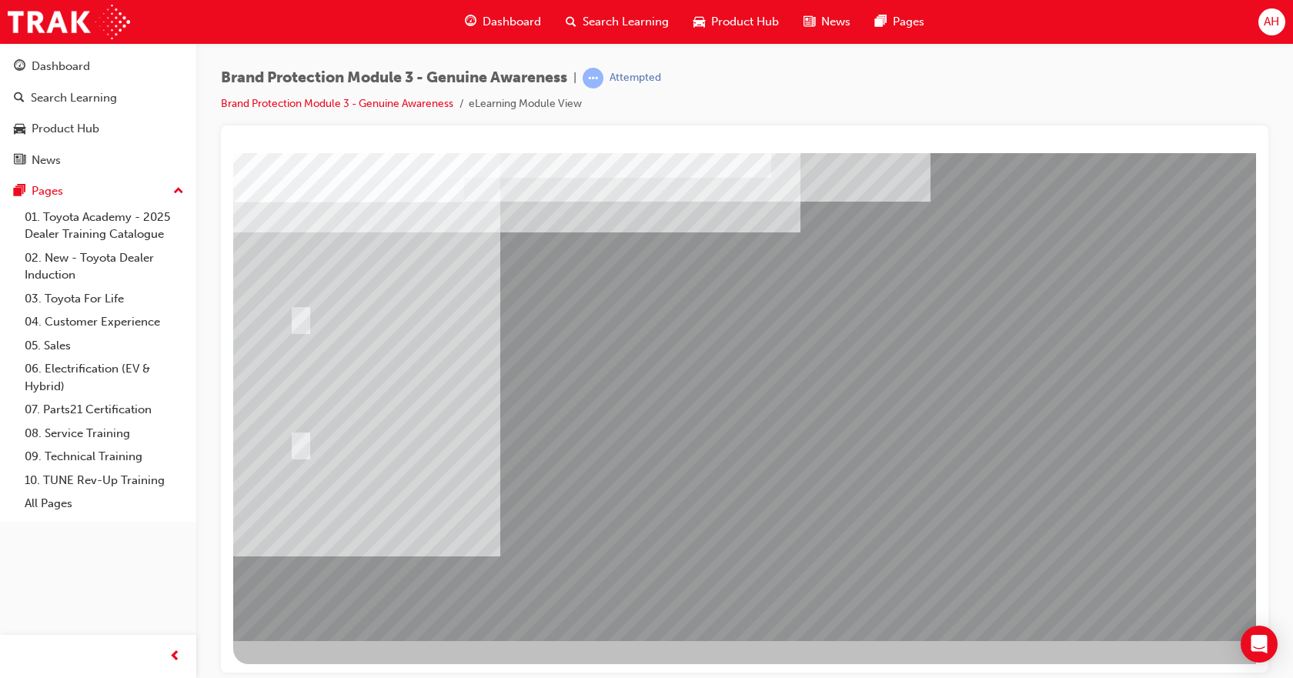
click at [756, 508] on div at bounding box center [756, 363] width 1046 height 554
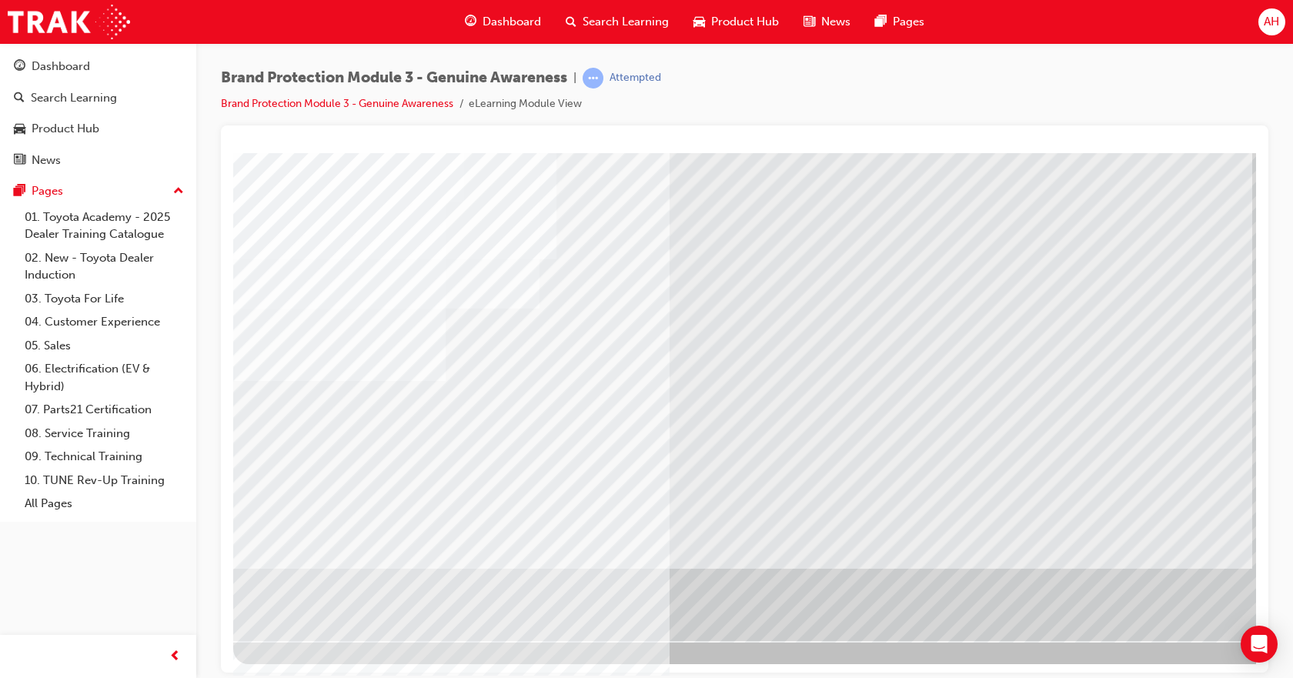
click at [1183, 590] on div at bounding box center [756, 363] width 1046 height 554
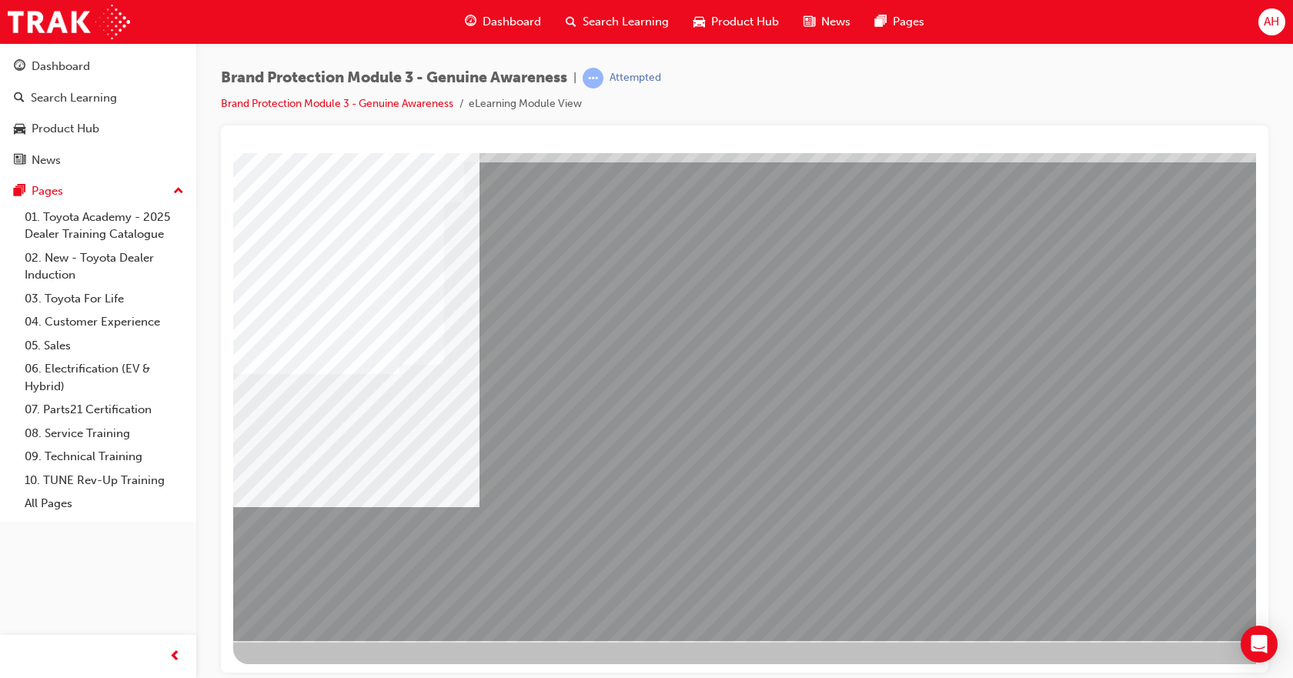
drag, startPoint x: 526, startPoint y: 389, endPoint x: 539, endPoint y: 366, distance: 26.2
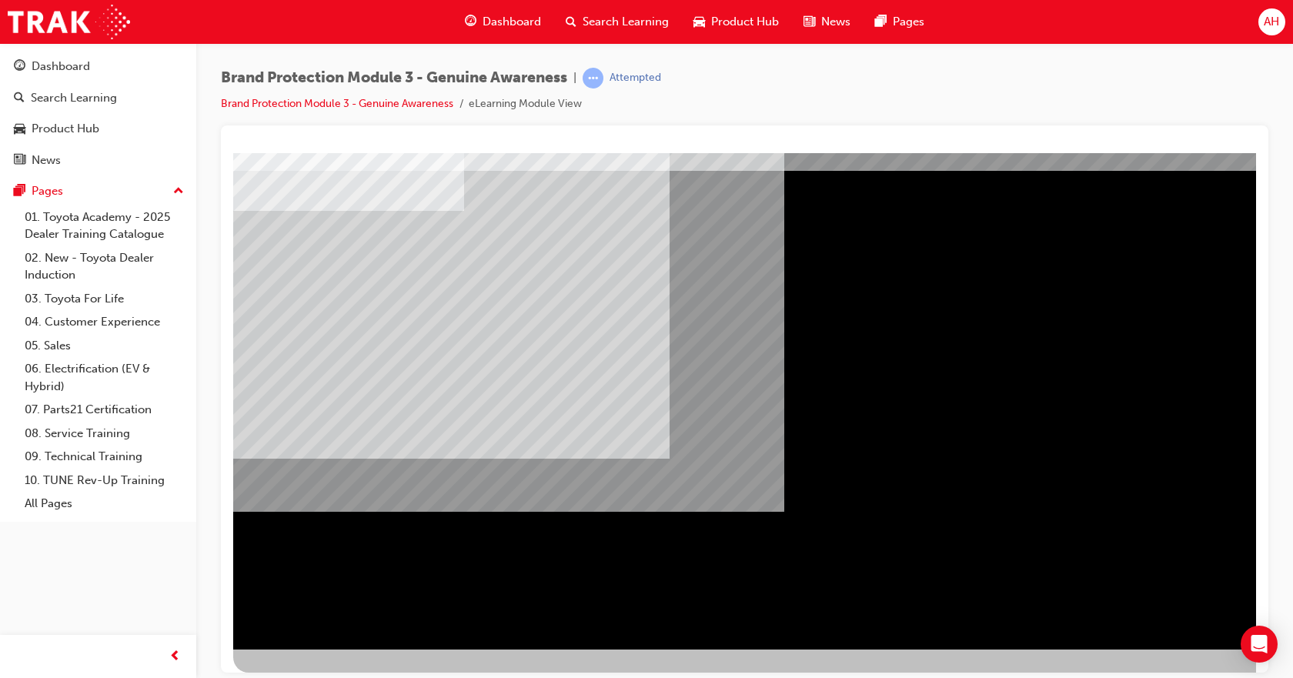
scroll to position [66, 0]
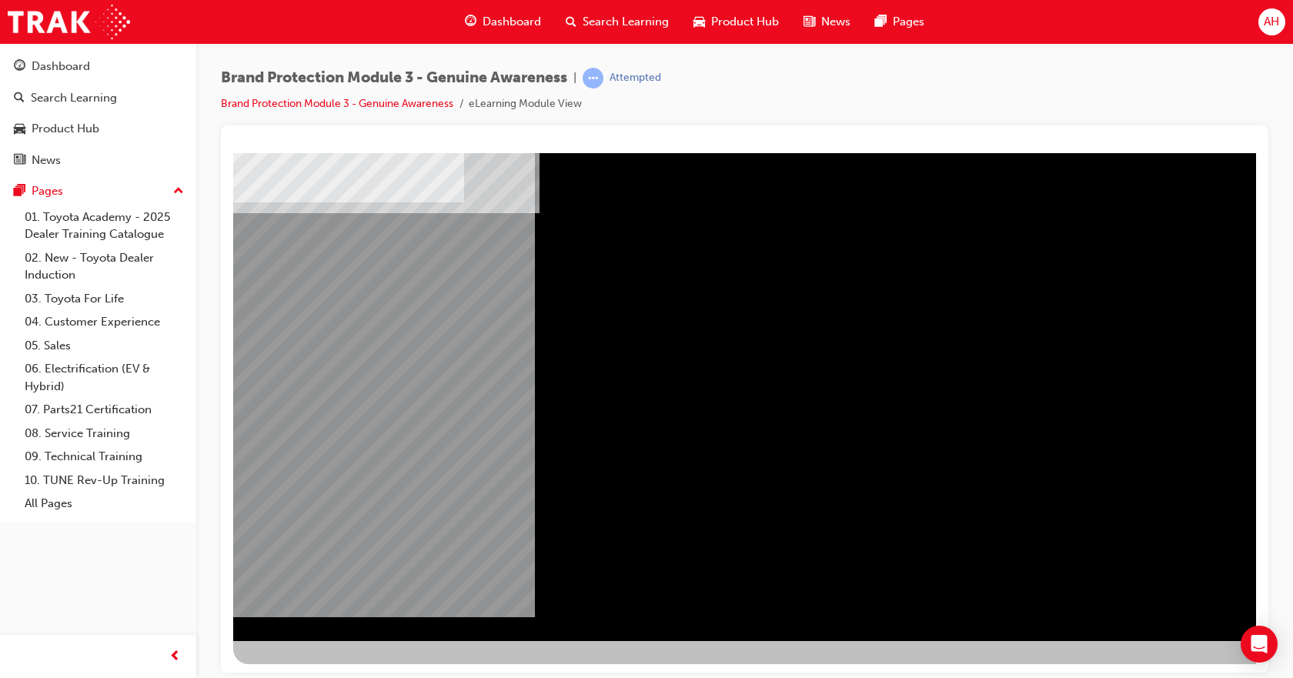
click at [330, 668] on div "NEXT Trigger this button to go to the next slide" at bounding box center [281, 682] width 97 height 28
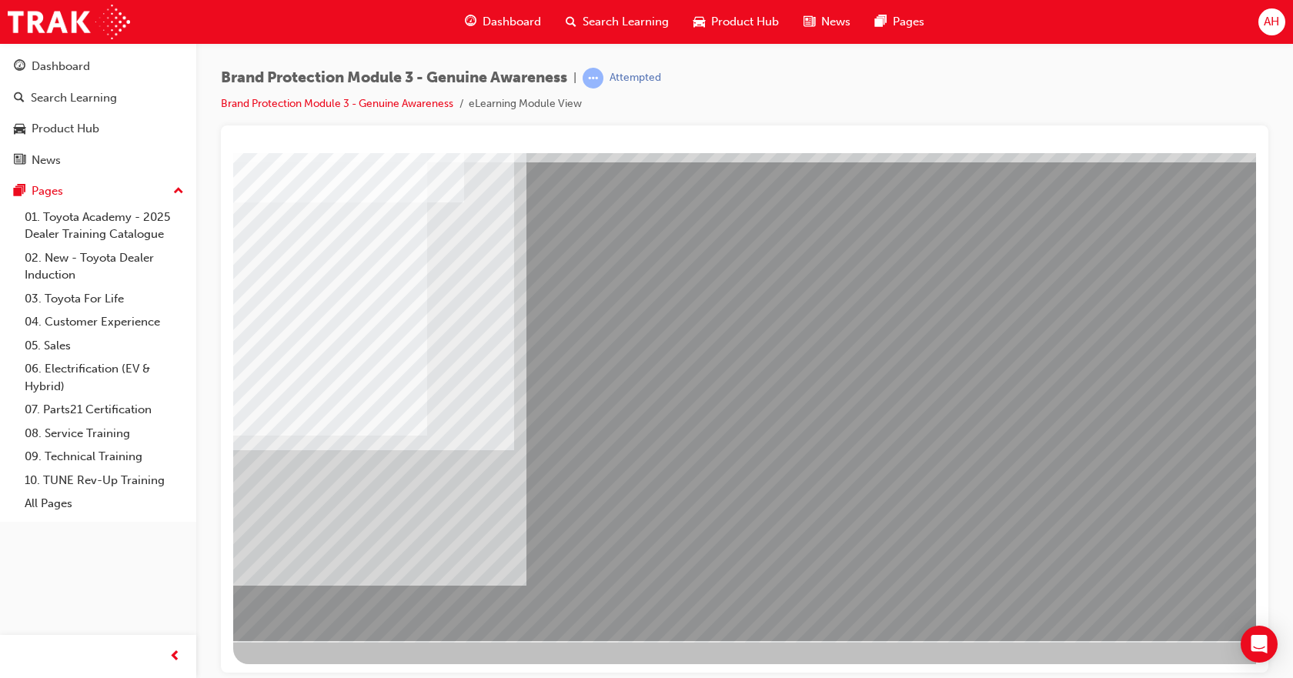
scroll to position [0, 0]
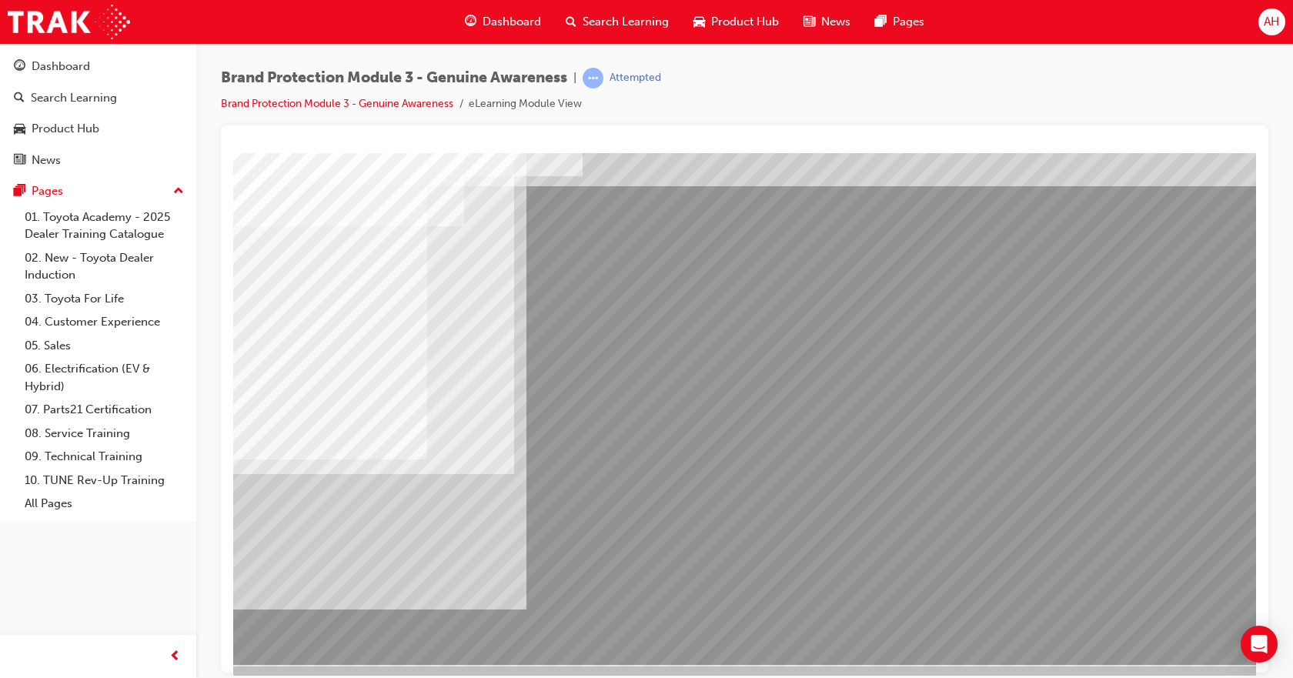
scroll to position [66, 0]
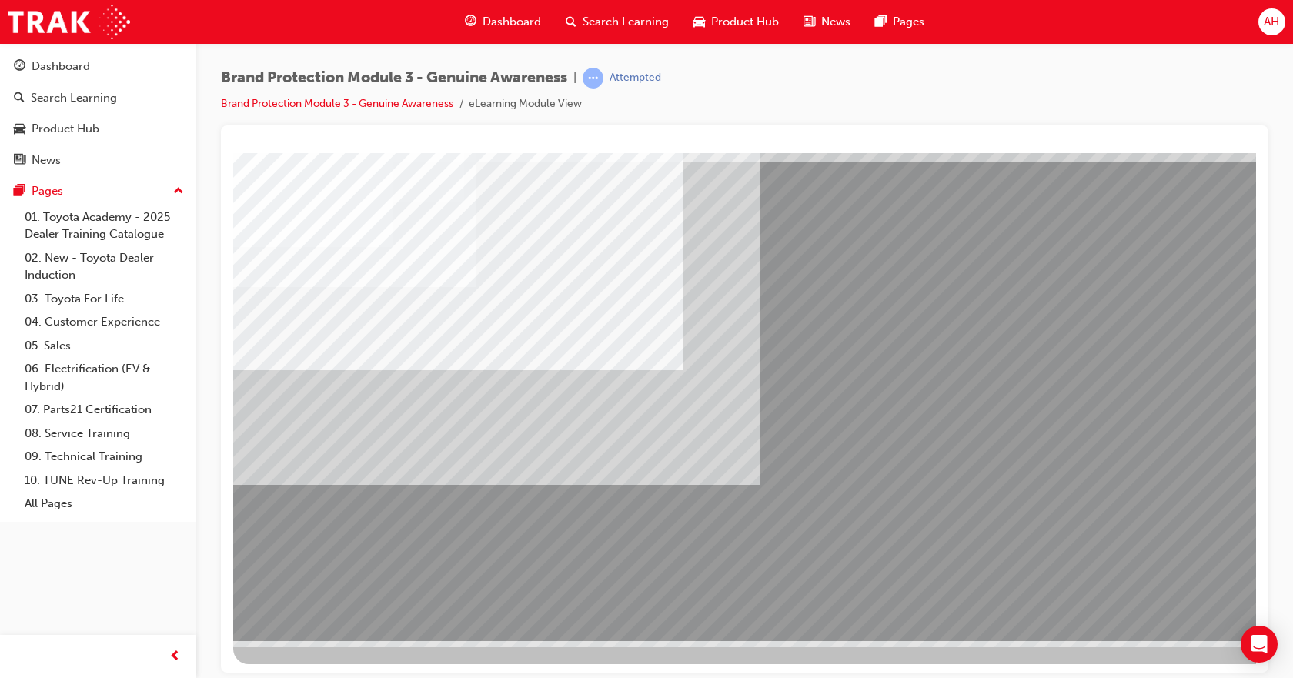
drag, startPoint x: 406, startPoint y: 472, endPoint x: 398, endPoint y: 476, distance: 9.3
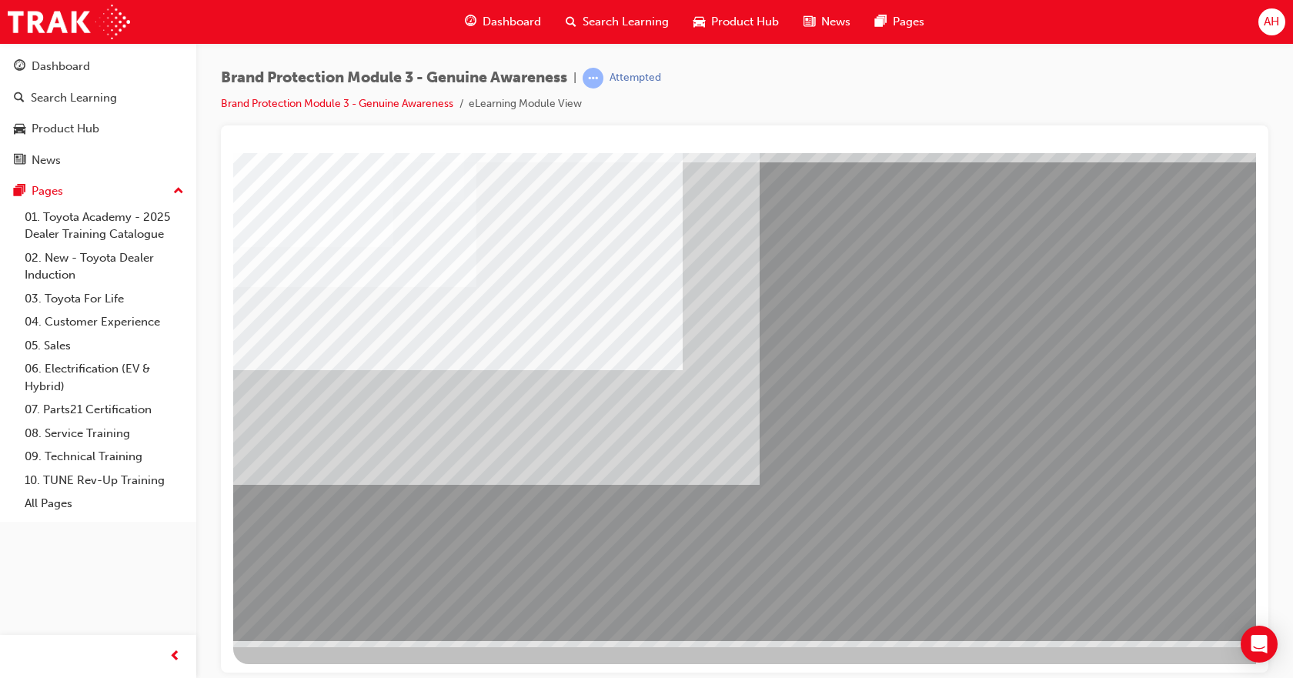
click at [1116, 526] on div "multistate" at bounding box center [756, 363] width 1046 height 554
